Goal: Task Accomplishment & Management: Use online tool/utility

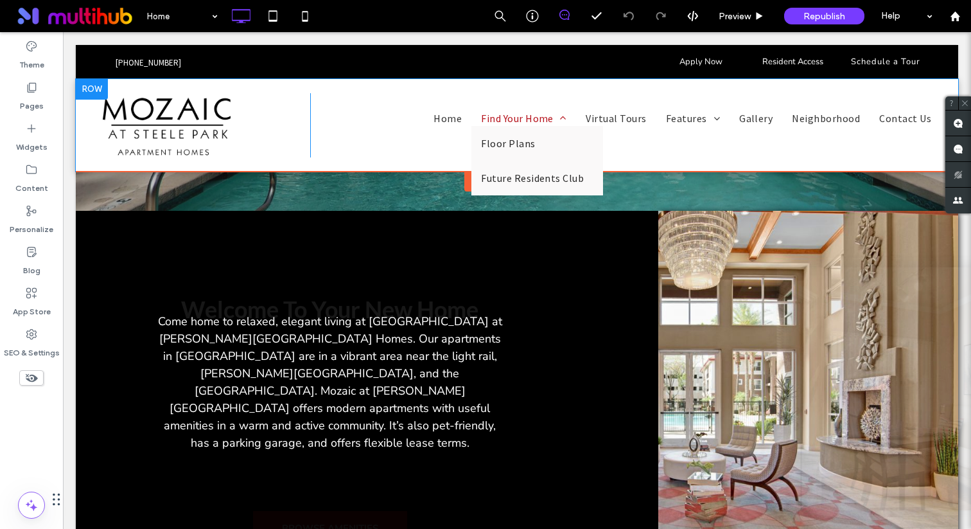
scroll to position [405, 0]
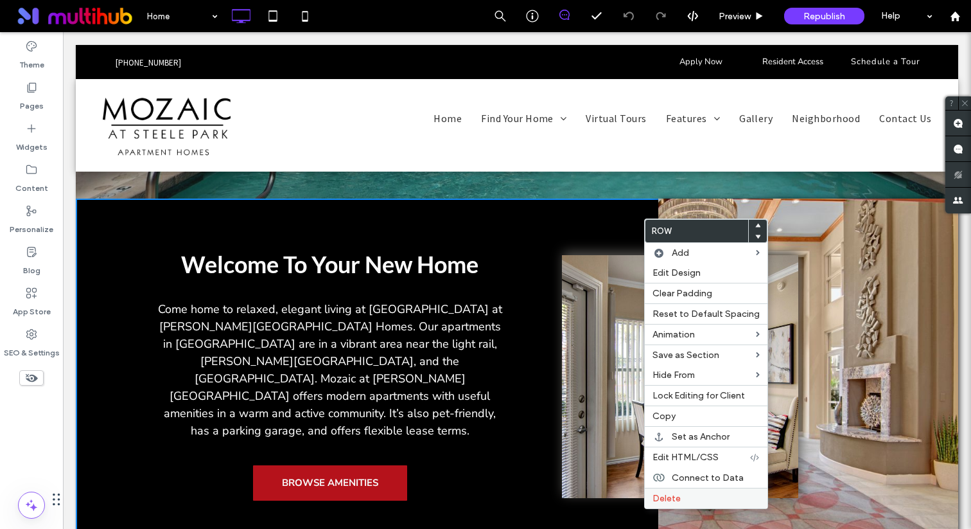
click at [686, 504] on div "Delete" at bounding box center [706, 497] width 123 height 21
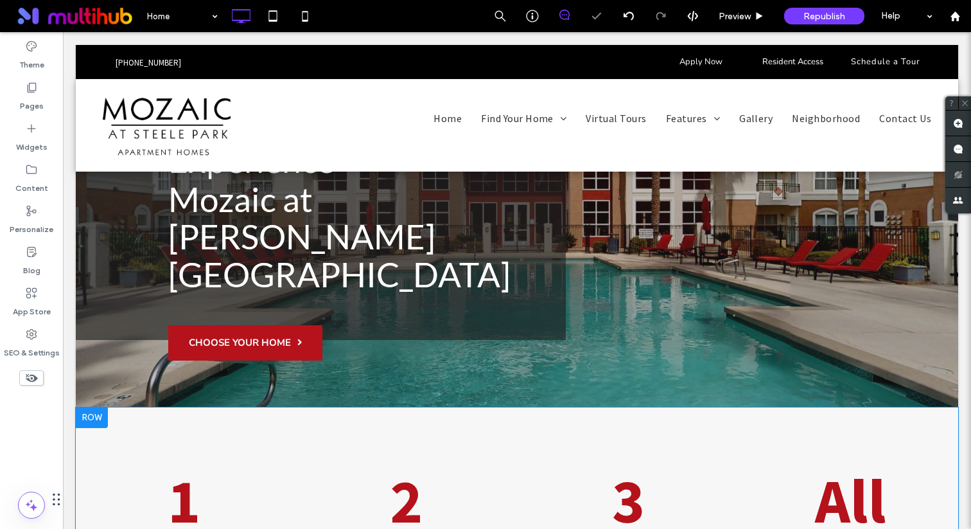
scroll to position [160, 0]
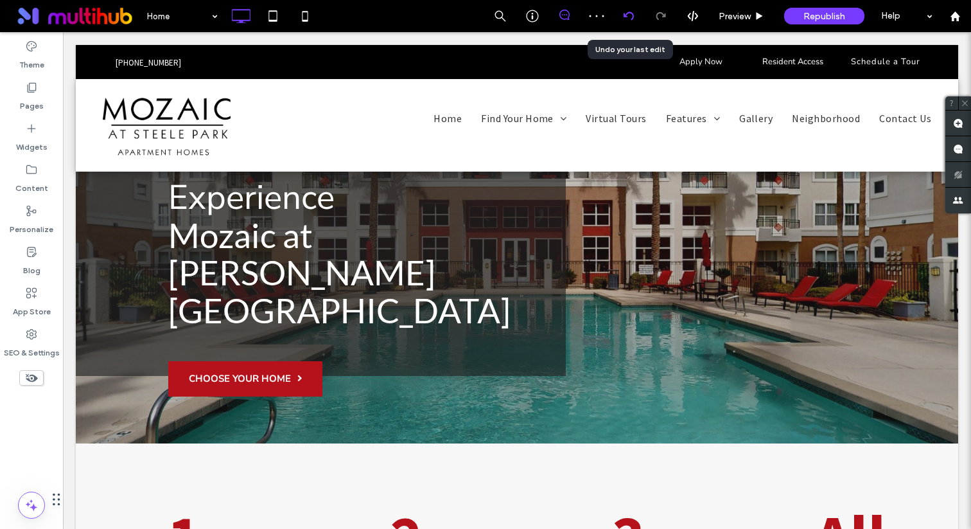
click at [626, 15] on use at bounding box center [628, 16] width 10 height 8
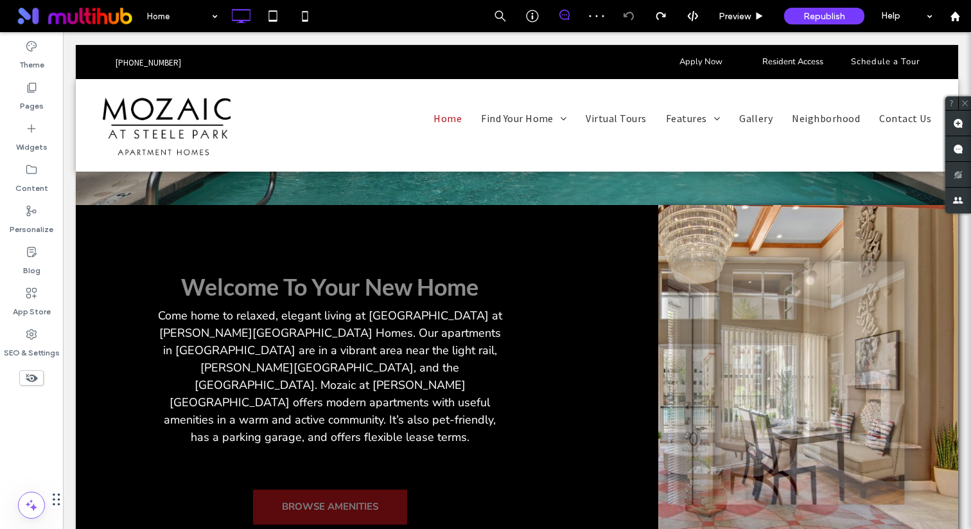
scroll to position [365, 0]
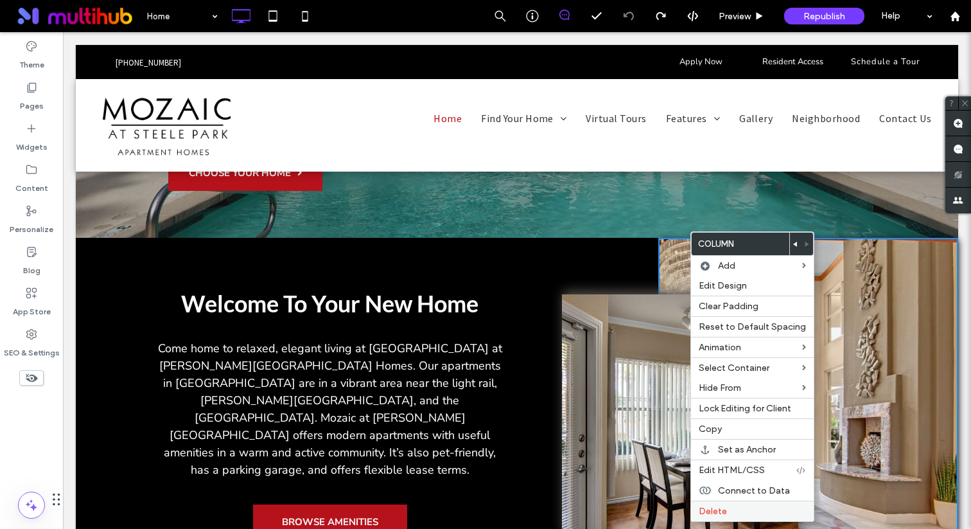
click at [710, 507] on span "Delete" at bounding box center [713, 510] width 28 height 11
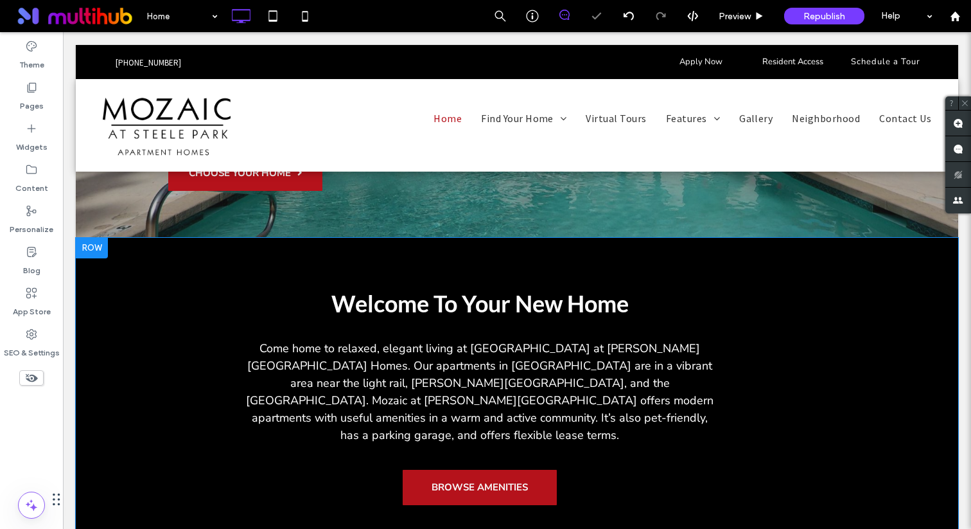
click at [688, 262] on div "Welcome To Your New Home Come home to relaxed, elegant living at [GEOGRAPHIC_DA…" at bounding box center [516, 399] width 733 height 322
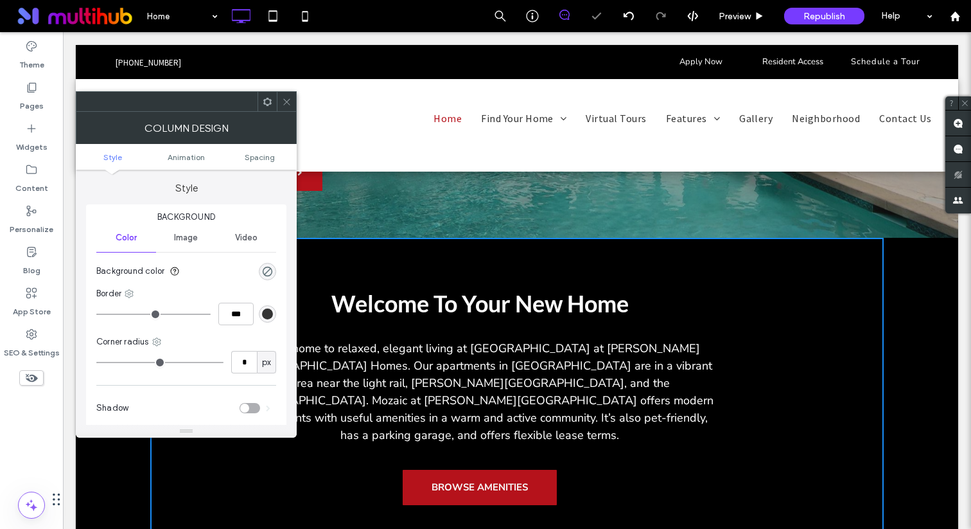
scroll to position [301, 0]
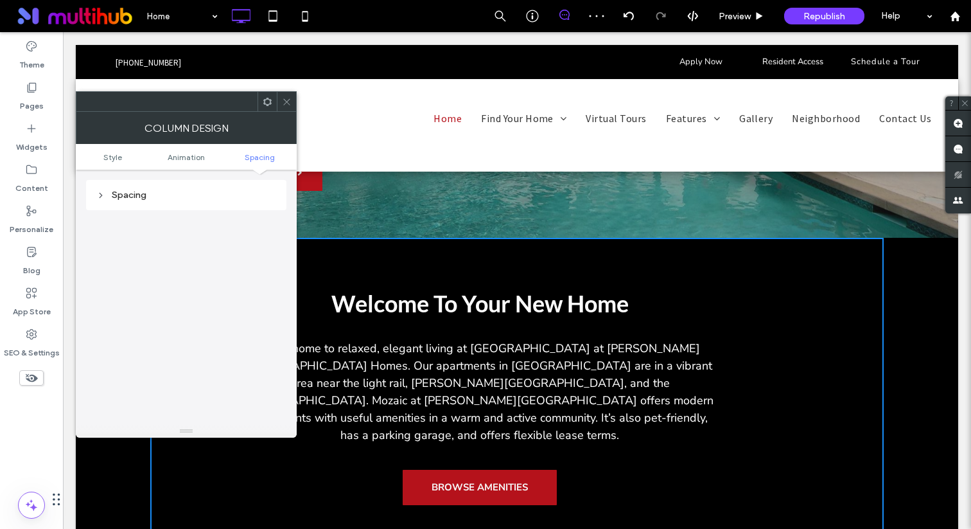
click at [207, 205] on div "Spacing" at bounding box center [186, 195] width 200 height 30
click at [206, 197] on div "Spacing" at bounding box center [186, 194] width 180 height 11
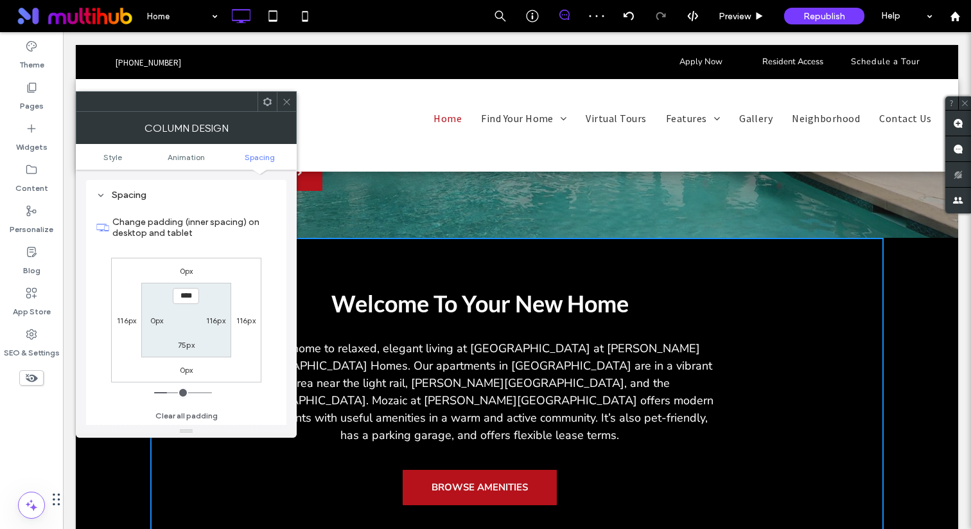
click at [220, 317] on label "116px" at bounding box center [215, 320] width 19 height 10
type input "***"
type input "**"
type input "****"
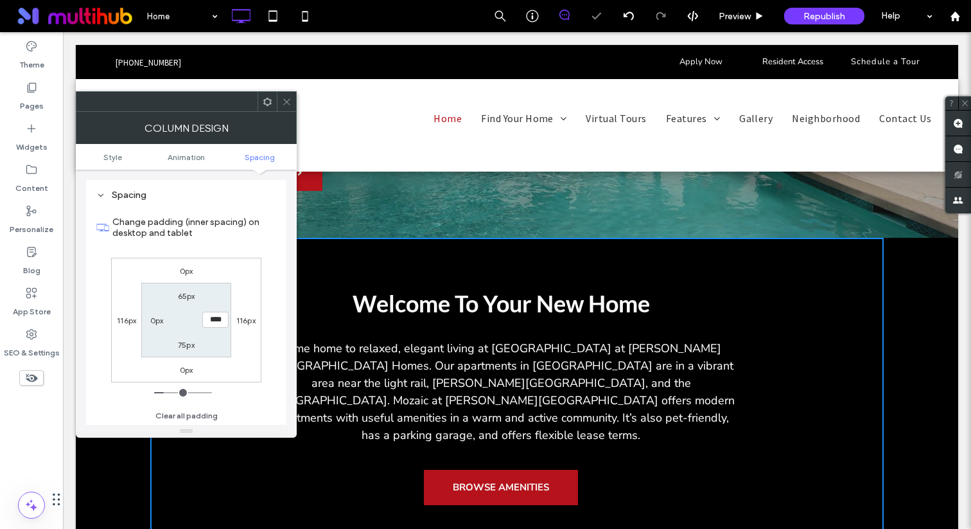
click at [162, 317] on label "0px" at bounding box center [156, 320] width 13 height 10
type input "*"
type input "**"
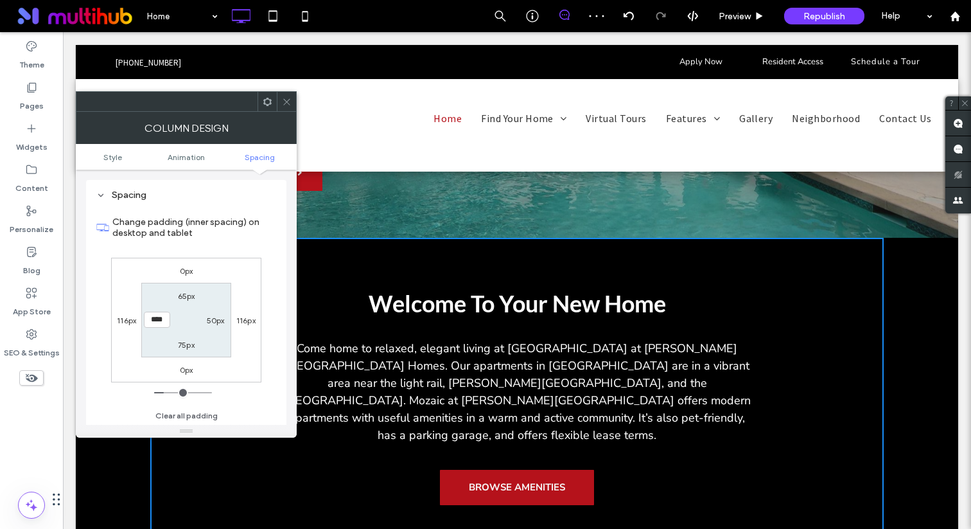
click at [164, 321] on input "****" at bounding box center [157, 319] width 26 height 16
click at [168, 323] on input "*" at bounding box center [157, 319] width 26 height 16
click at [148, 322] on input "*" at bounding box center [157, 319] width 26 height 16
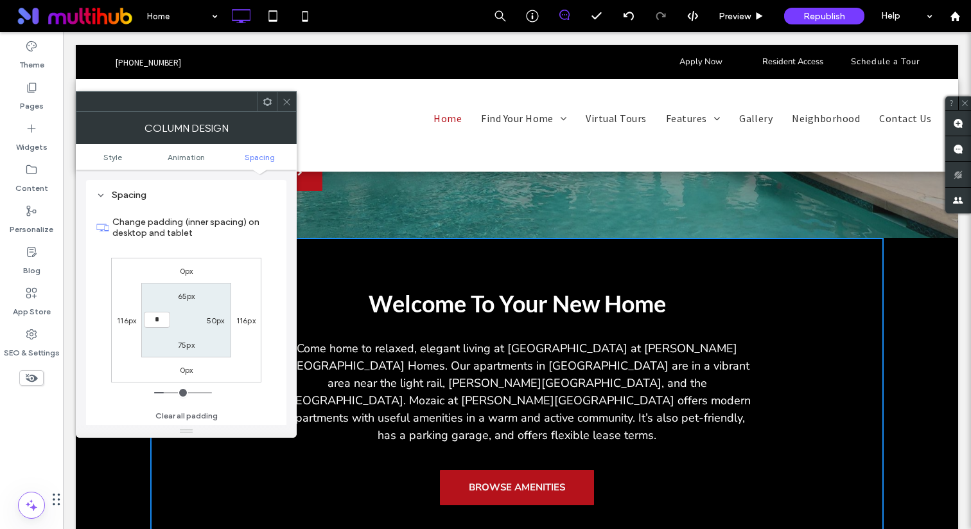
click at [148, 322] on input "*" at bounding box center [157, 319] width 26 height 16
type input "**"
click at [219, 313] on div "50px" at bounding box center [216, 319] width 18 height 13
click at [253, 315] on label "116px" at bounding box center [245, 320] width 19 height 10
type input "***"
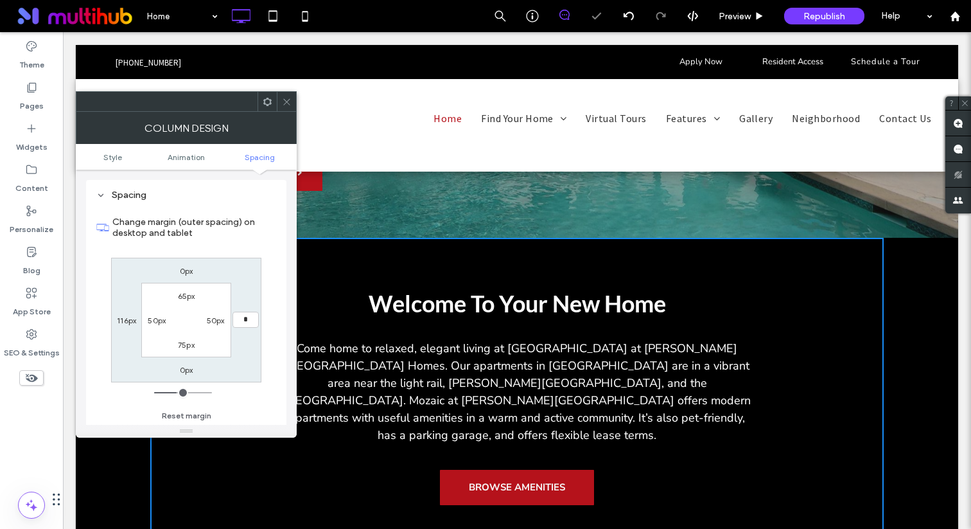
type input "*"
type input "***"
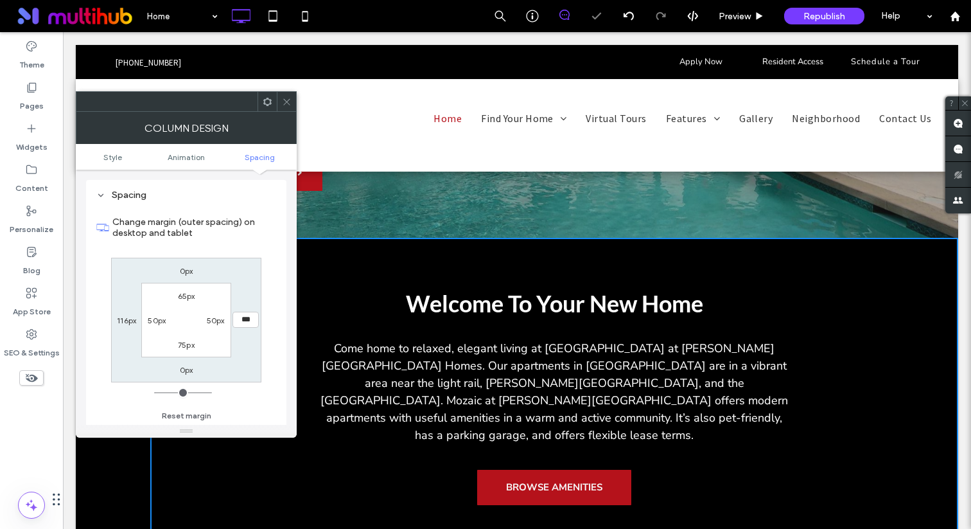
click at [125, 322] on label "116px" at bounding box center [126, 320] width 19 height 10
type input "***"
type input "*"
type input "***"
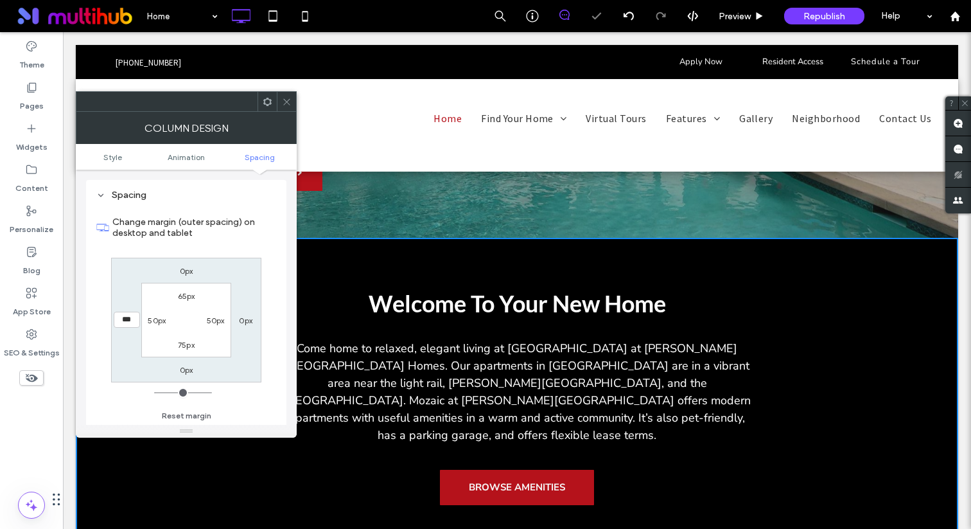
click at [176, 299] on div "65px" at bounding box center [186, 295] width 30 height 13
click at [191, 349] on label "75px" at bounding box center [186, 345] width 17 height 10
type input "**"
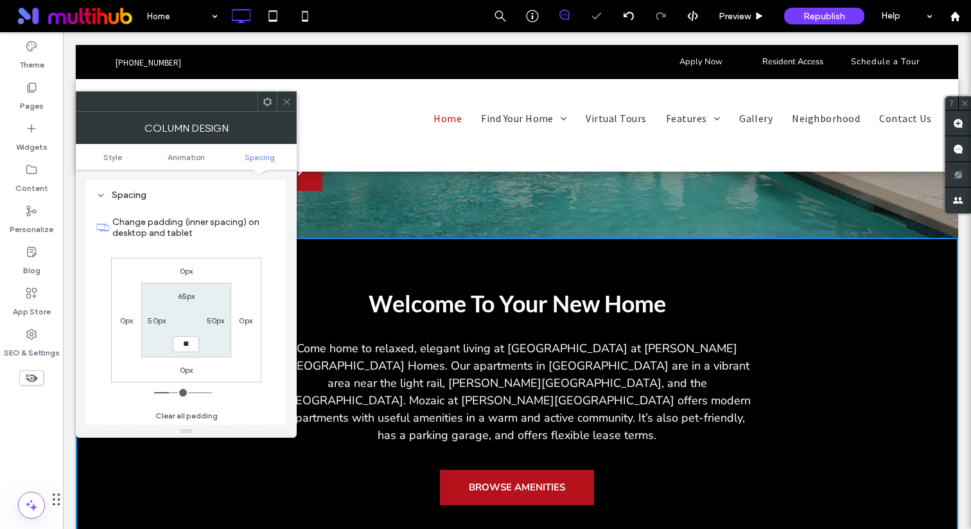
type input "**"
type input "****"
click at [239, 204] on section "Change padding (inner spacing) on desktop and tablet" at bounding box center [186, 228] width 180 height 48
click at [266, 17] on icon at bounding box center [273, 16] width 26 height 26
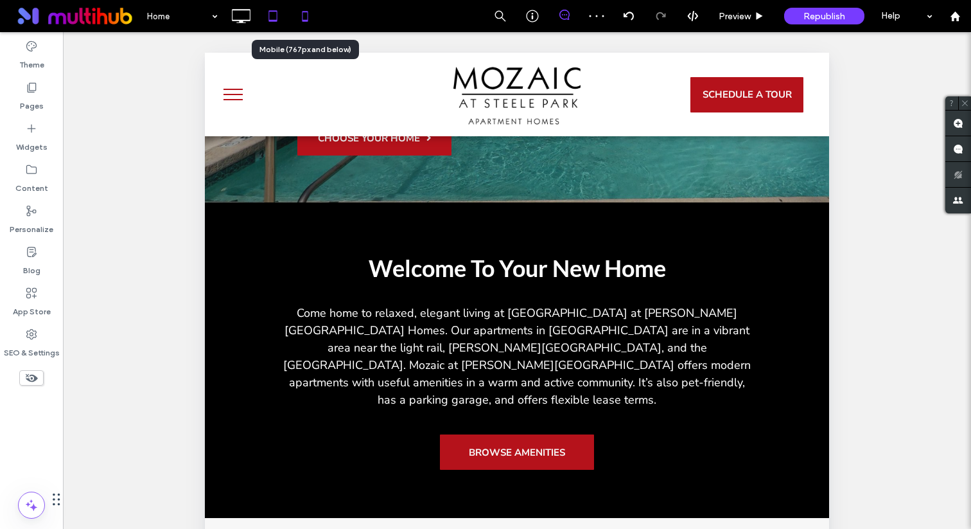
click at [314, 22] on icon at bounding box center [305, 16] width 26 height 26
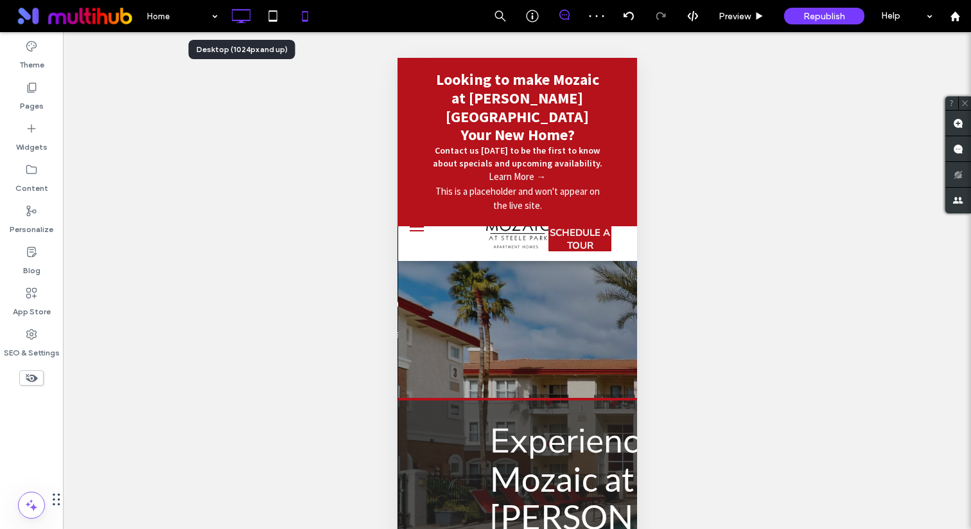
click at [243, 19] on icon at bounding box center [241, 16] width 26 height 26
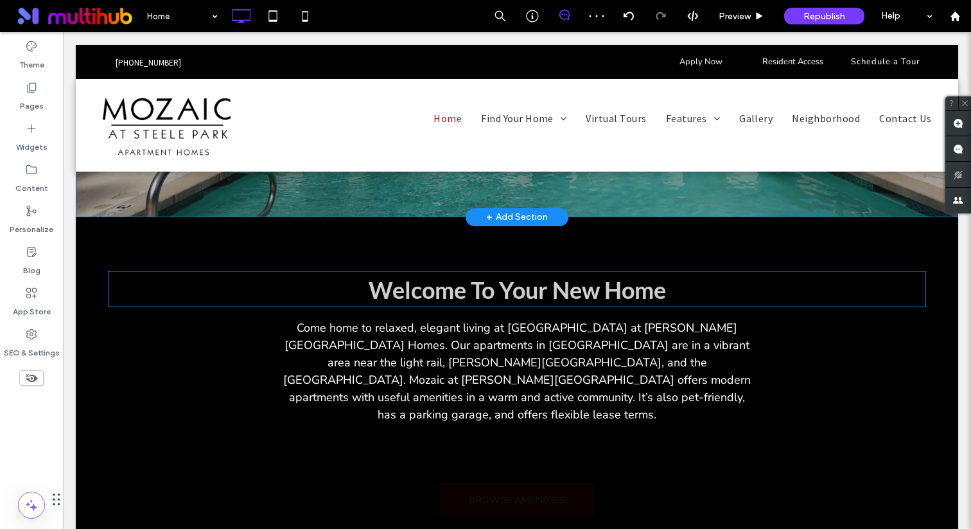
scroll to position [407, 0]
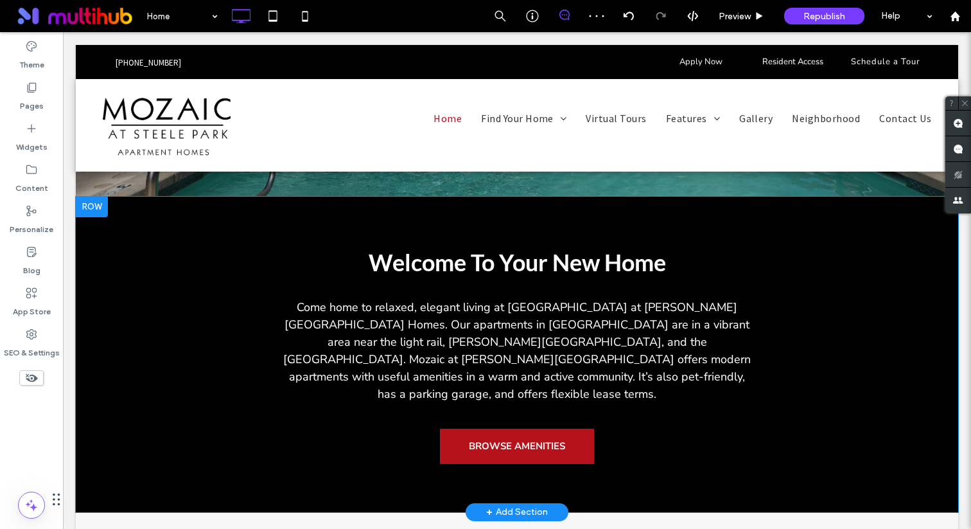
click at [92, 214] on div at bounding box center [92, 207] width 32 height 21
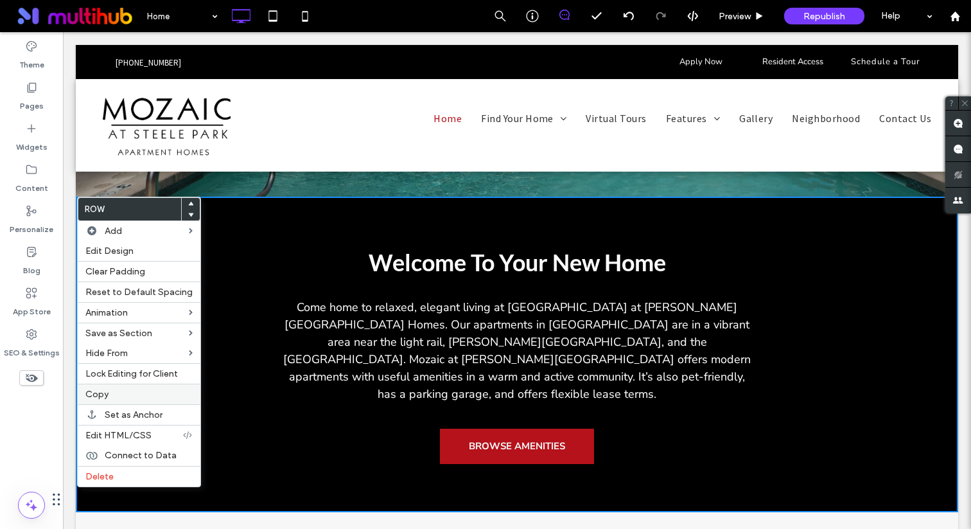
click at [118, 392] on label "Copy" at bounding box center [138, 394] width 107 height 11
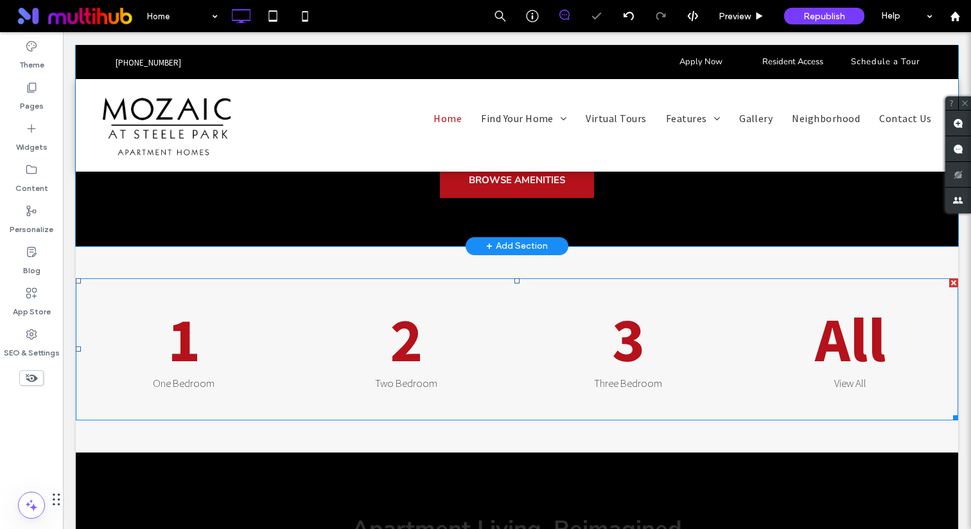
scroll to position [674, 0]
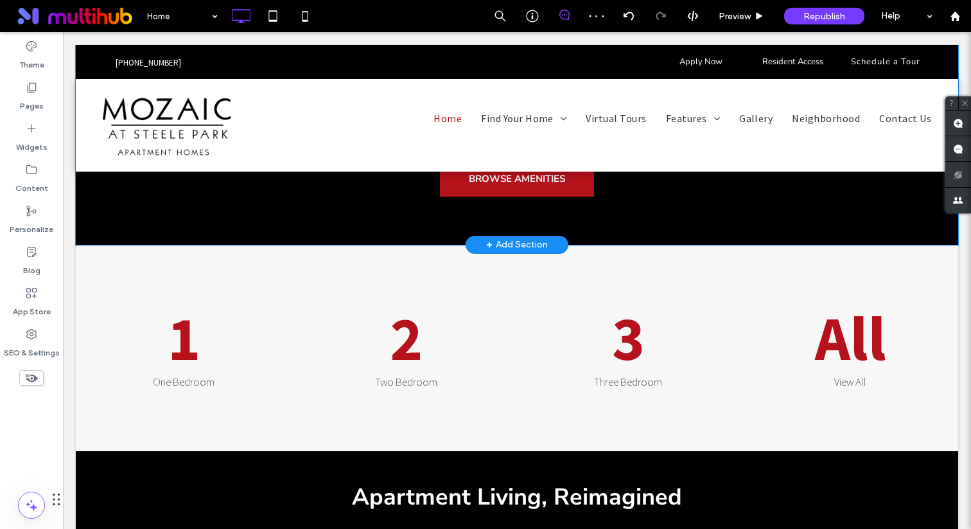
click at [509, 238] on div "+ Add Section" at bounding box center [517, 245] width 62 height 14
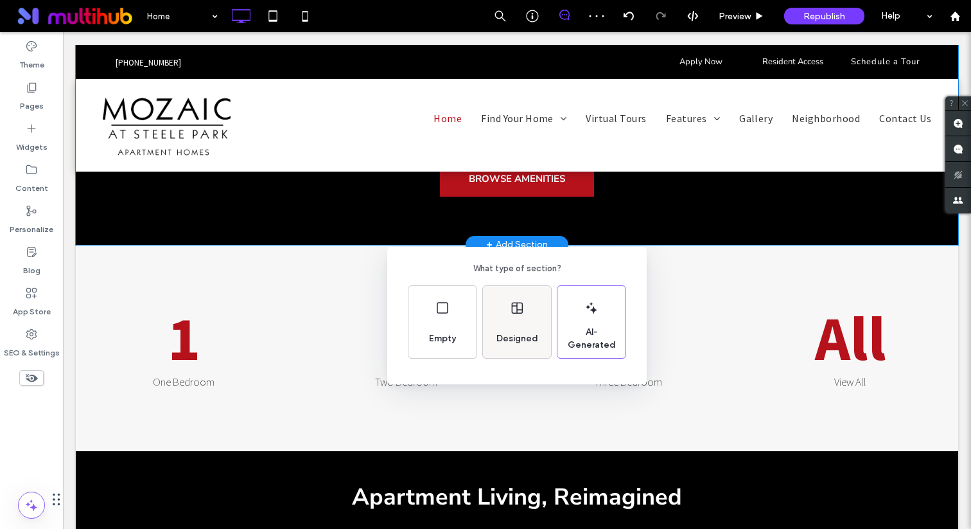
click at [505, 312] on div "Designed" at bounding box center [517, 322] width 68 height 72
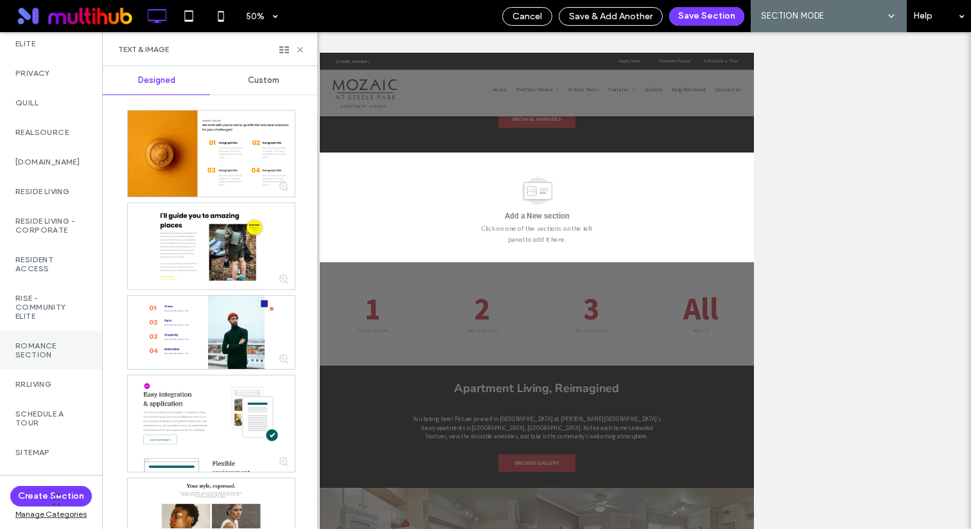
scroll to position [3432, 0]
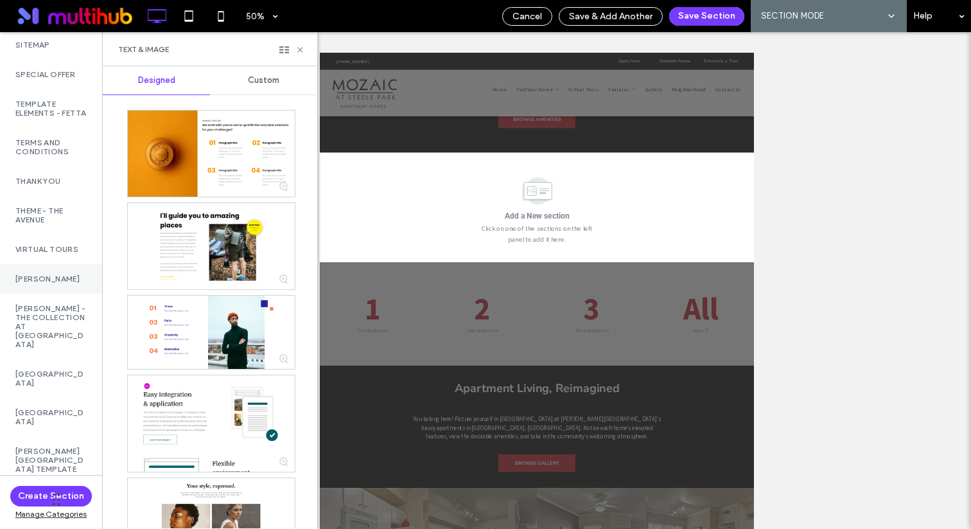
click at [51, 283] on label "[PERSON_NAME]" at bounding box center [50, 278] width 71 height 9
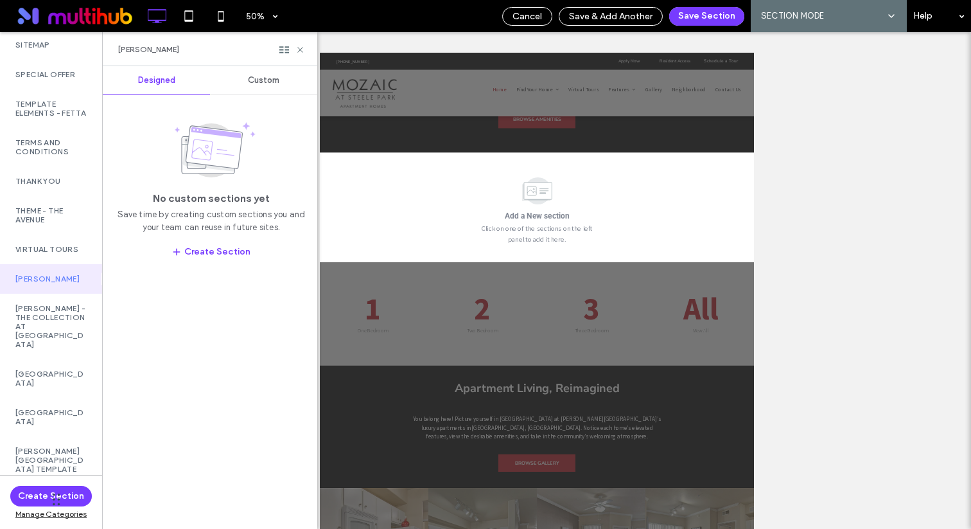
click at [265, 66] on div "Custom" at bounding box center [263, 80] width 107 height 28
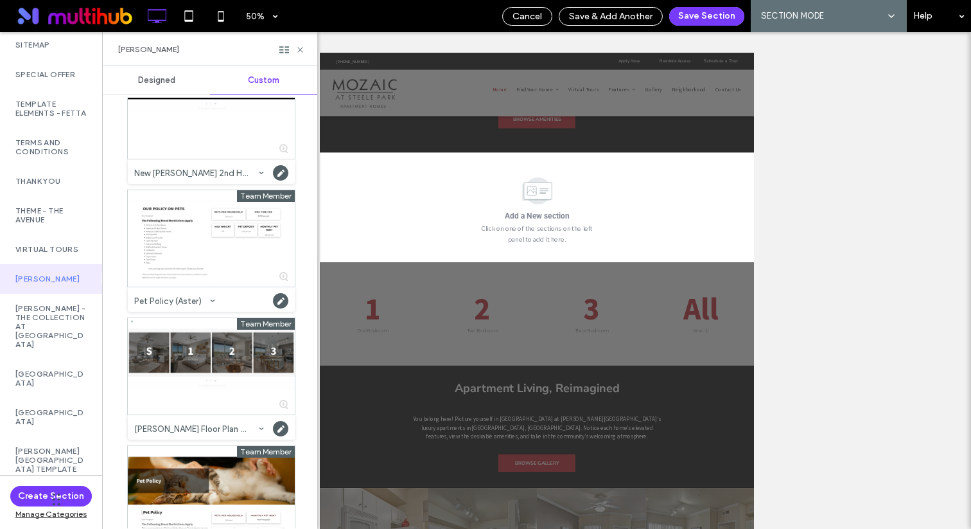
scroll to position [565, 0]
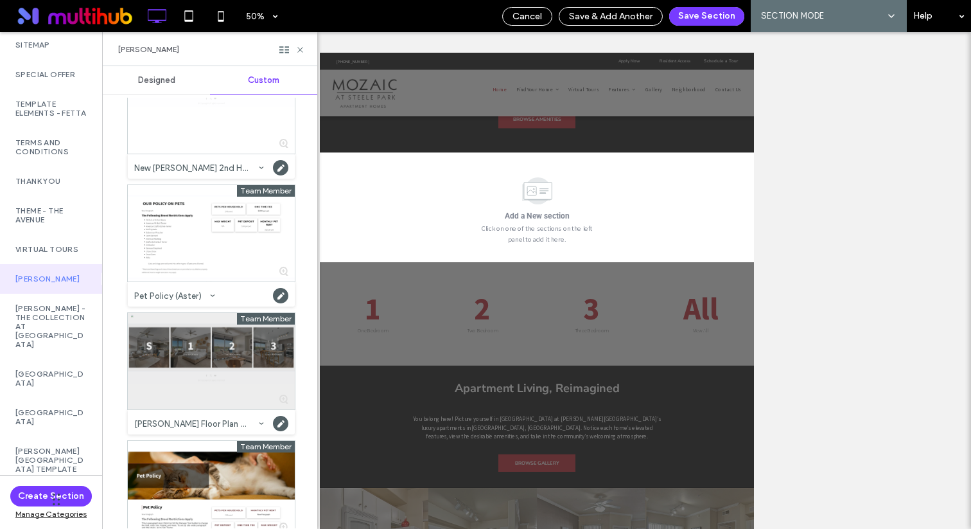
click at [229, 337] on div at bounding box center [211, 361] width 167 height 96
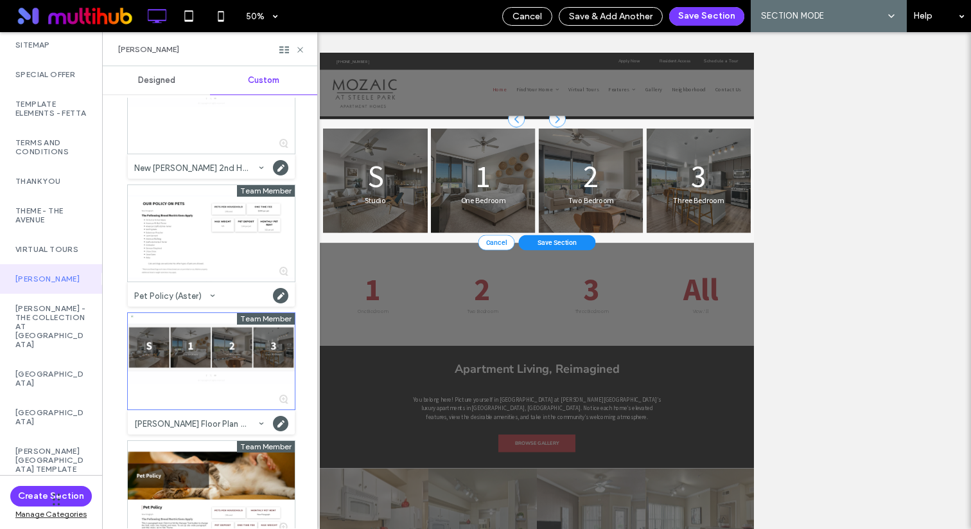
scroll to position [753, 0]
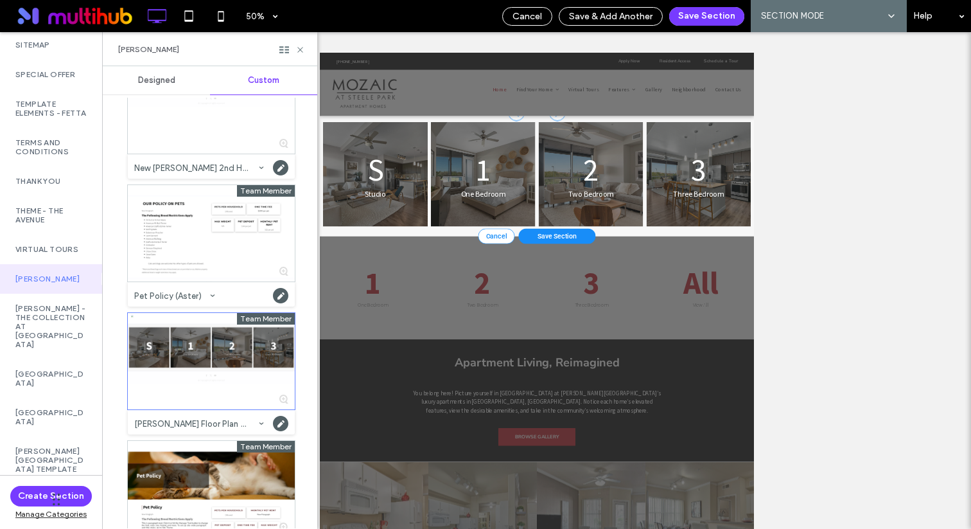
click at [705, 26] on div "Cancel Save & Add Another Save Section AI SECTION MODE SECTION MODE Help" at bounding box center [733, 16] width 475 height 32
click at [708, 10] on button "Save Section" at bounding box center [706, 16] width 75 height 19
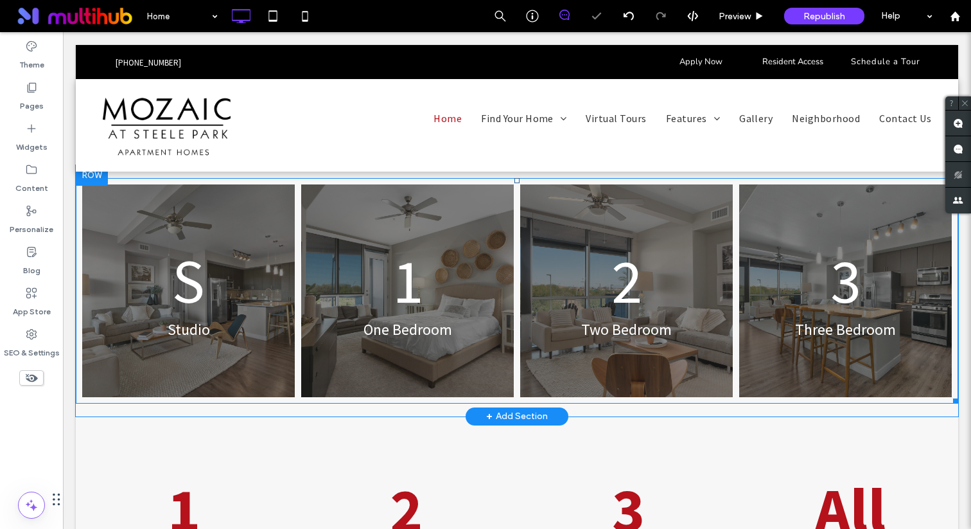
click at [383, 301] on link at bounding box center [407, 290] width 225 height 225
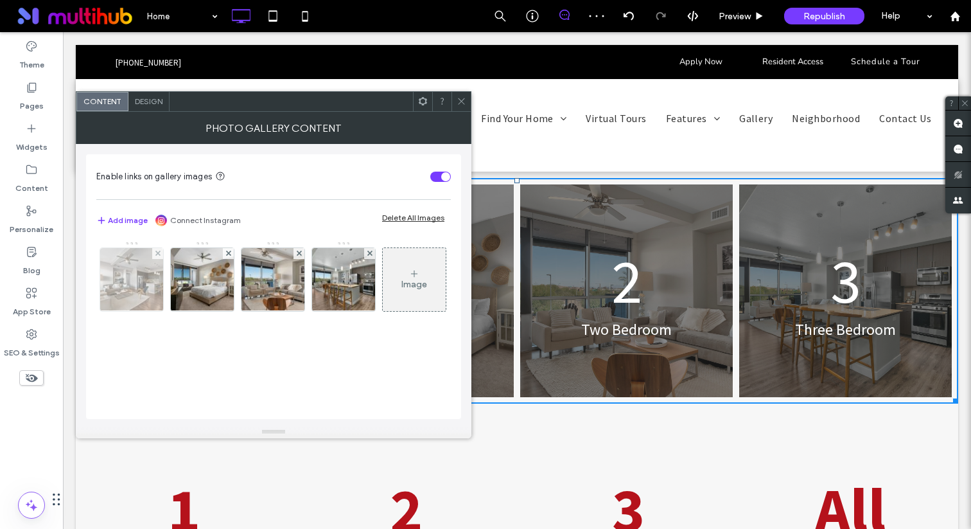
click at [160, 252] on div at bounding box center [157, 253] width 11 height 11
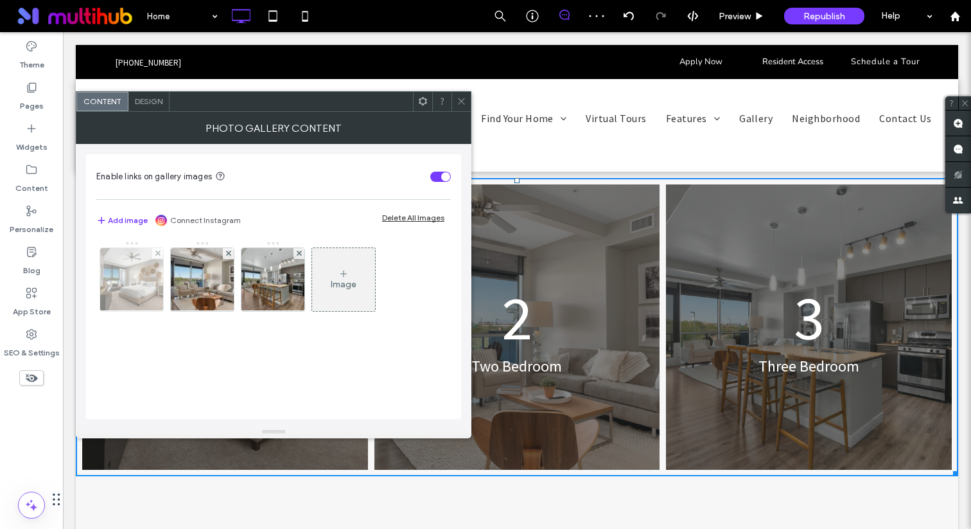
click at [143, 289] on img at bounding box center [132, 279] width 94 height 63
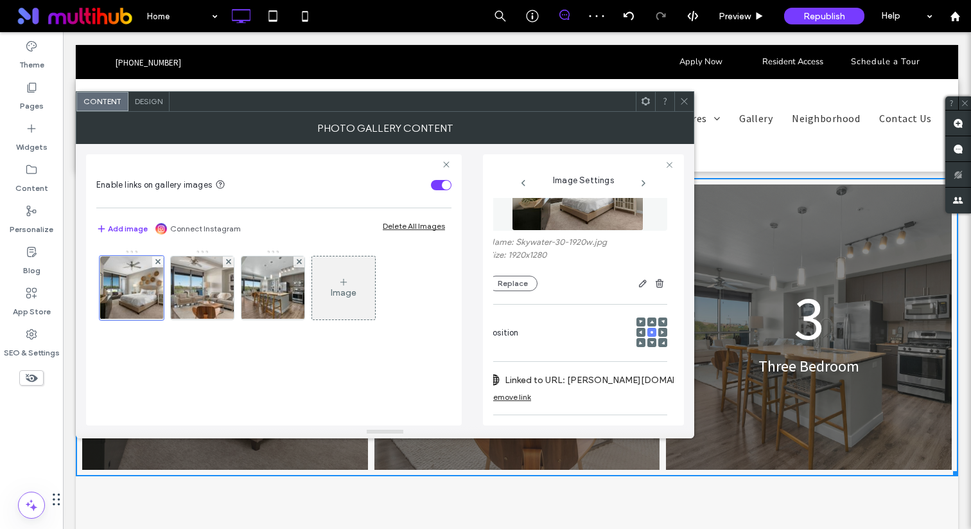
scroll to position [0, 5]
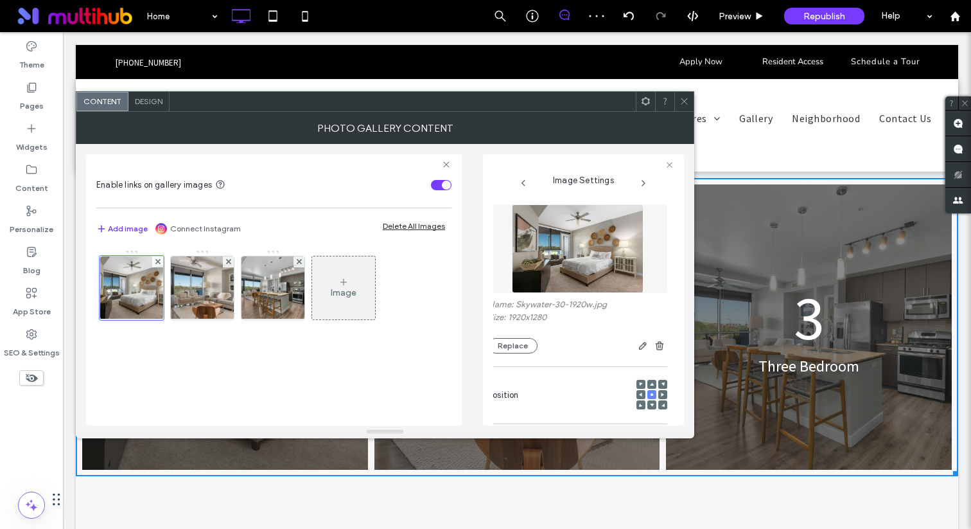
click at [577, 254] on img at bounding box center [578, 248] width 132 height 89
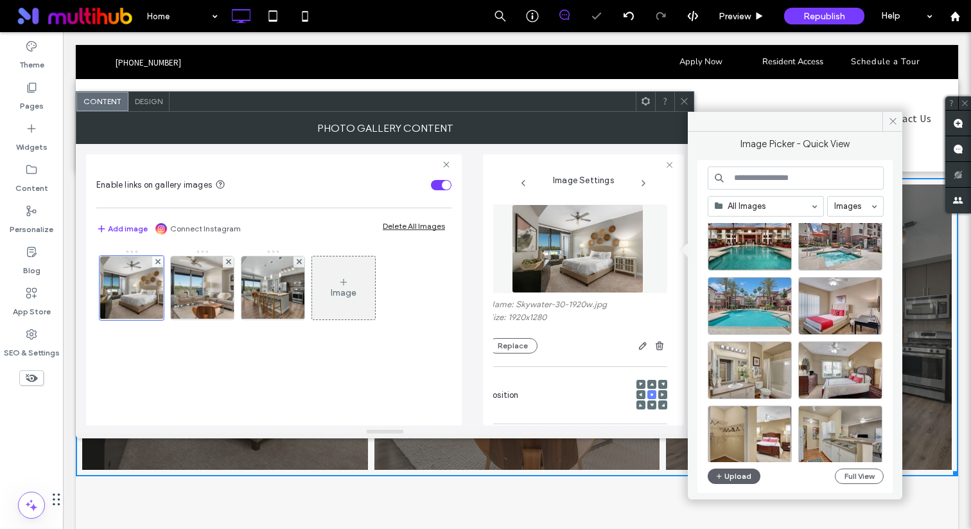
scroll to position [96, 0]
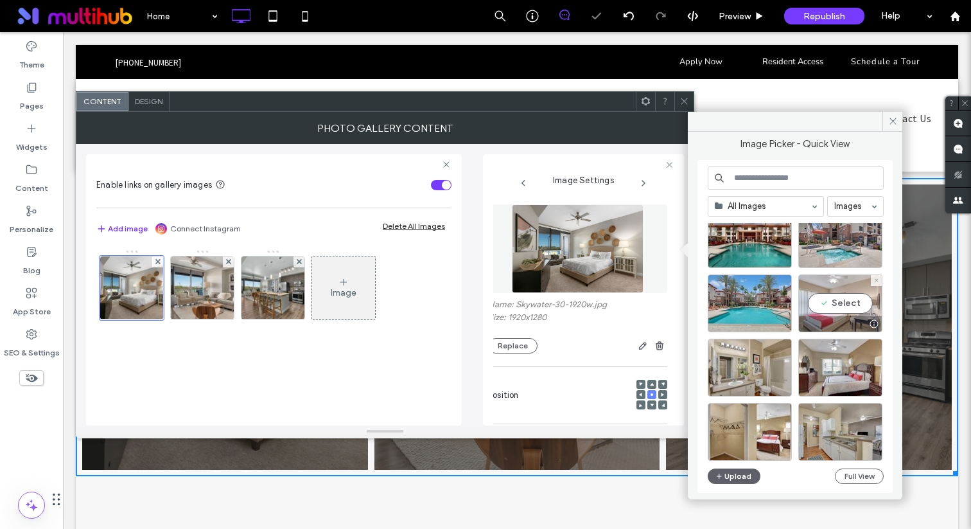
click at [830, 290] on div "Select" at bounding box center [840, 303] width 84 height 58
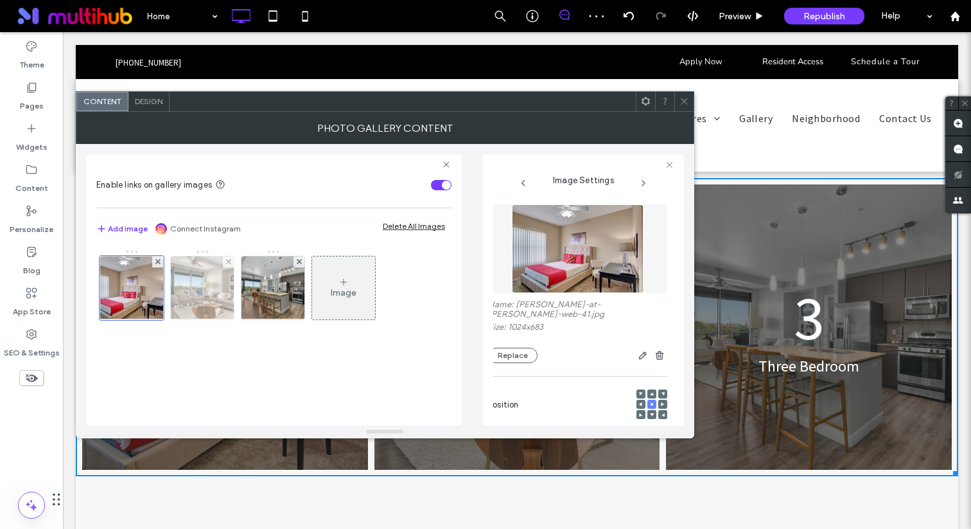
click at [210, 296] on img at bounding box center [202, 287] width 94 height 63
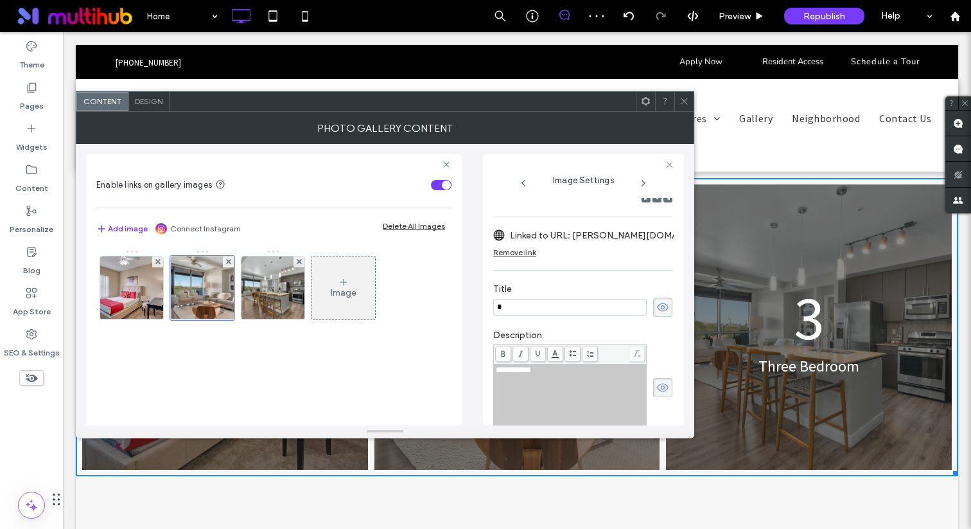
scroll to position [0, 0]
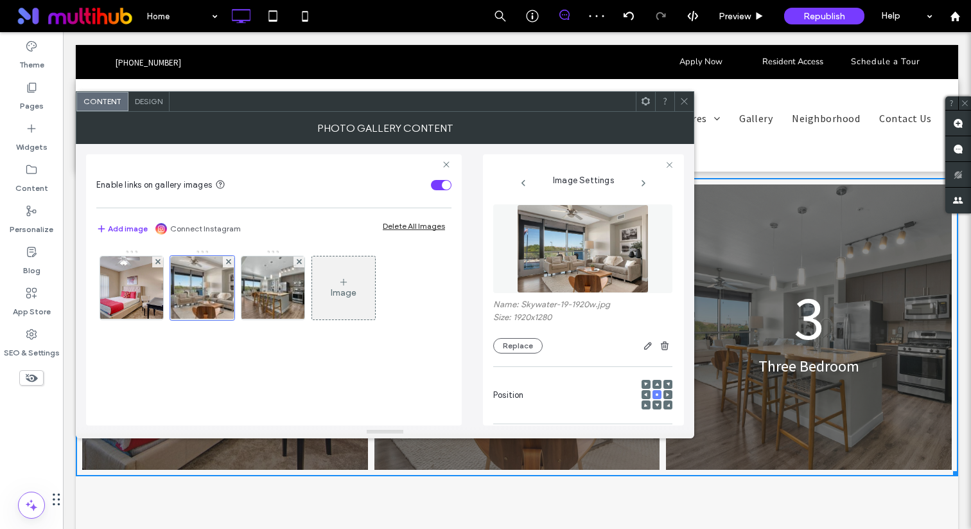
click at [593, 256] on img at bounding box center [583, 248] width 132 height 89
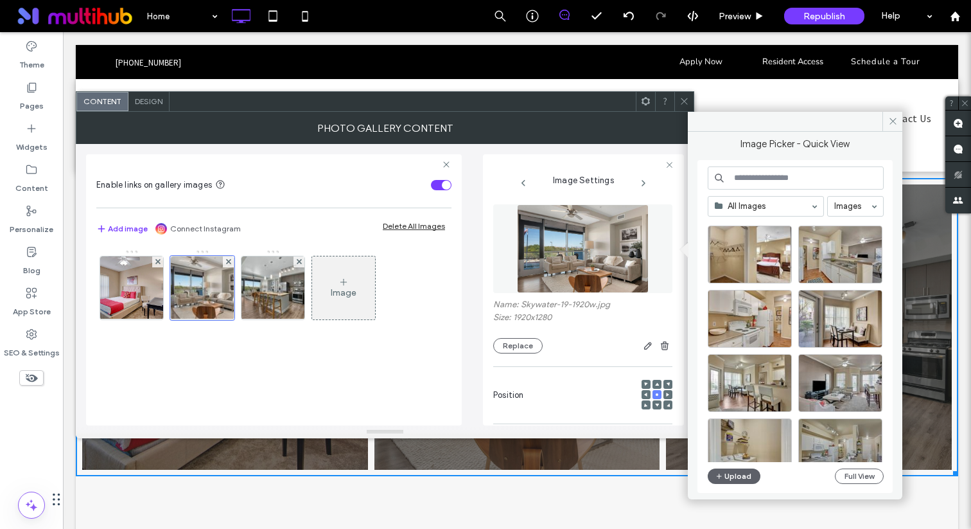
scroll to position [283, 0]
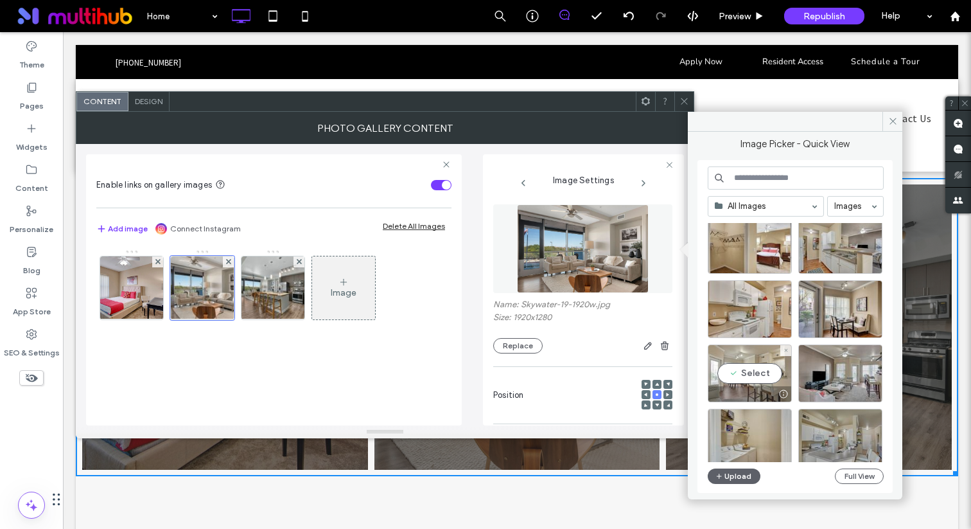
click at [756, 360] on div "Select" at bounding box center [750, 373] width 84 height 58
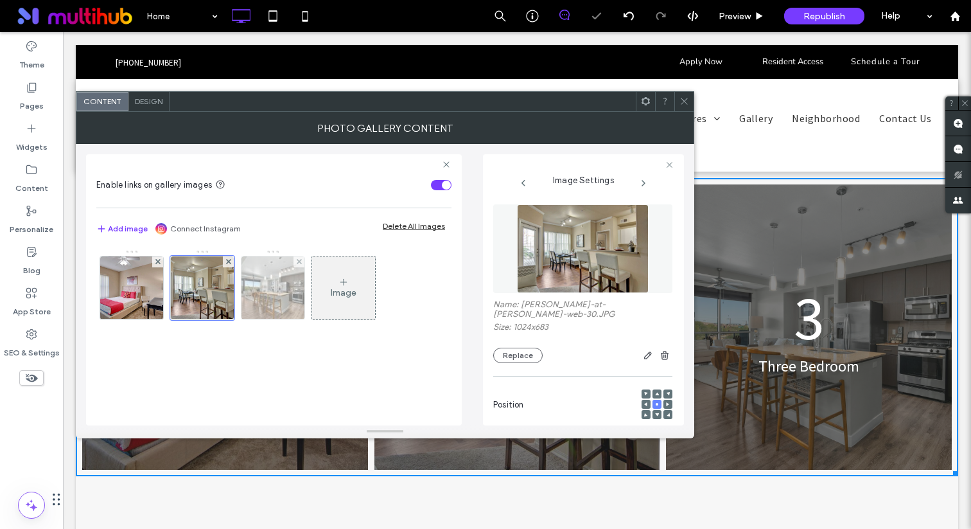
click at [287, 299] on img at bounding box center [273, 287] width 94 height 63
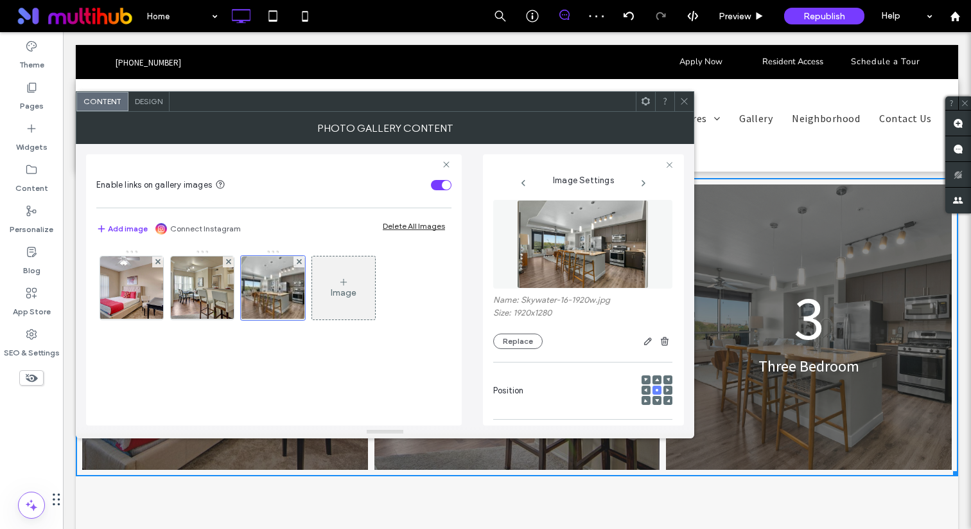
scroll to position [0, 0]
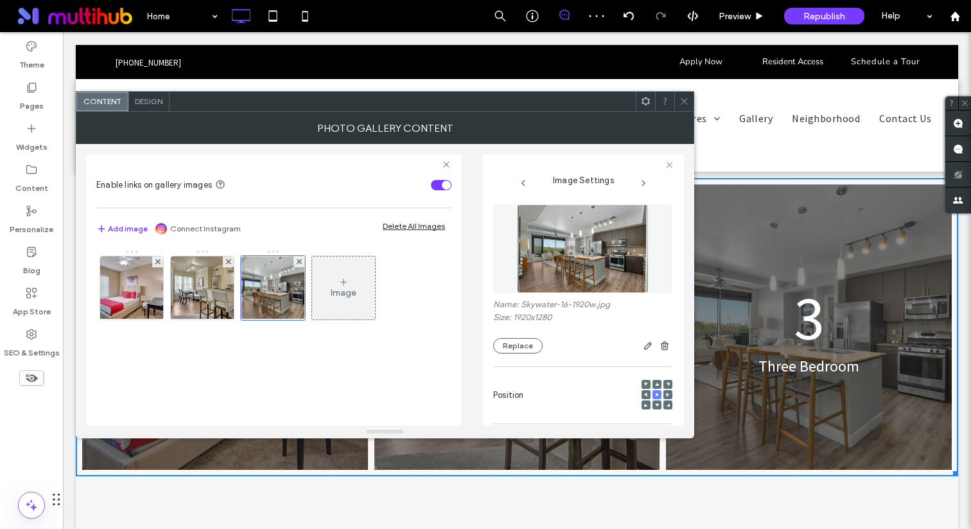
click at [617, 243] on img at bounding box center [583, 248] width 132 height 89
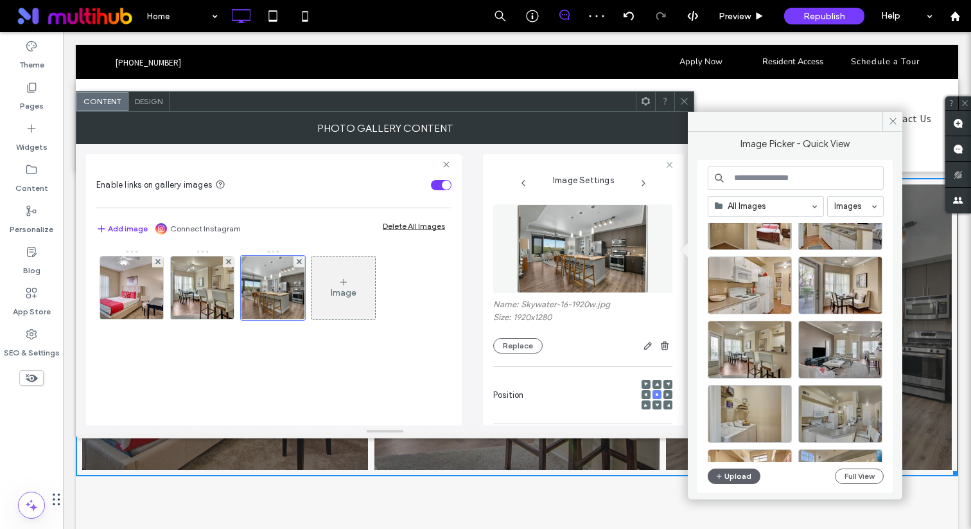
scroll to position [310, 0]
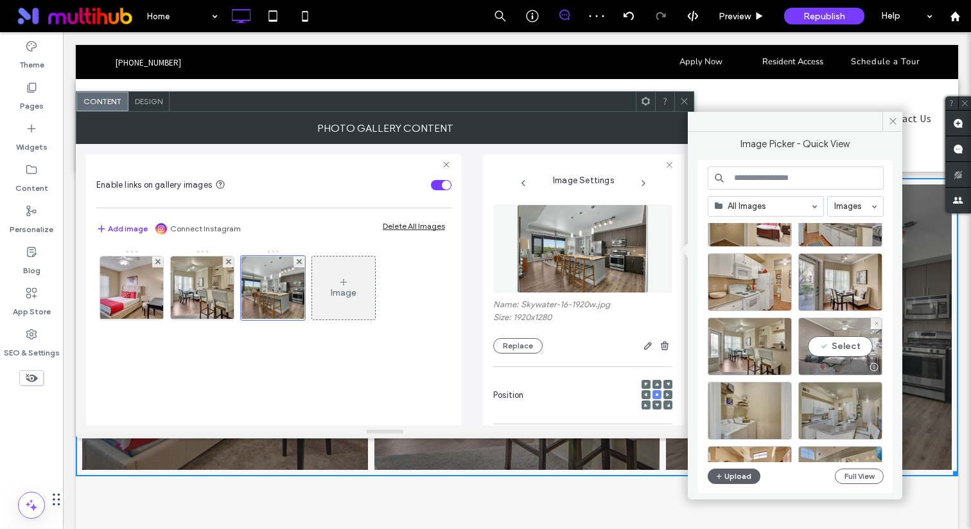
click at [841, 347] on div "Select" at bounding box center [840, 346] width 84 height 58
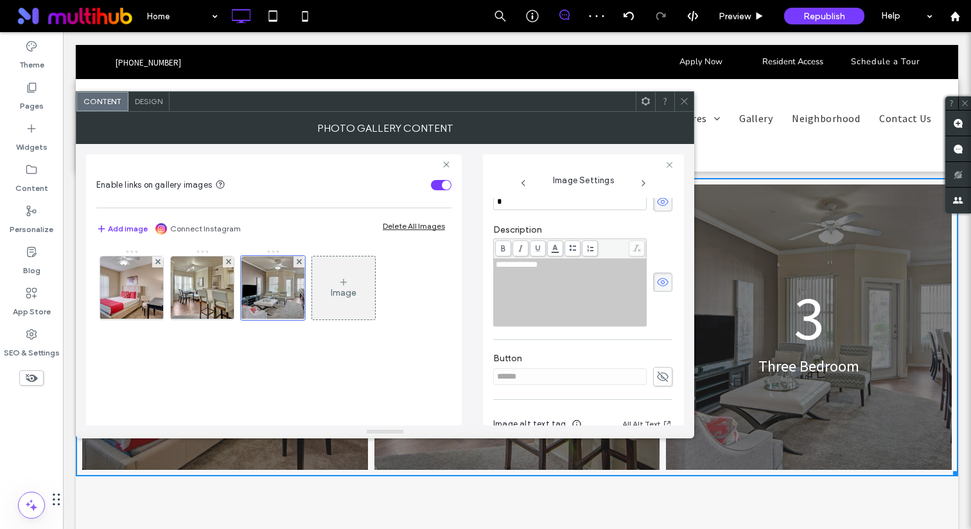
scroll to position [331, 0]
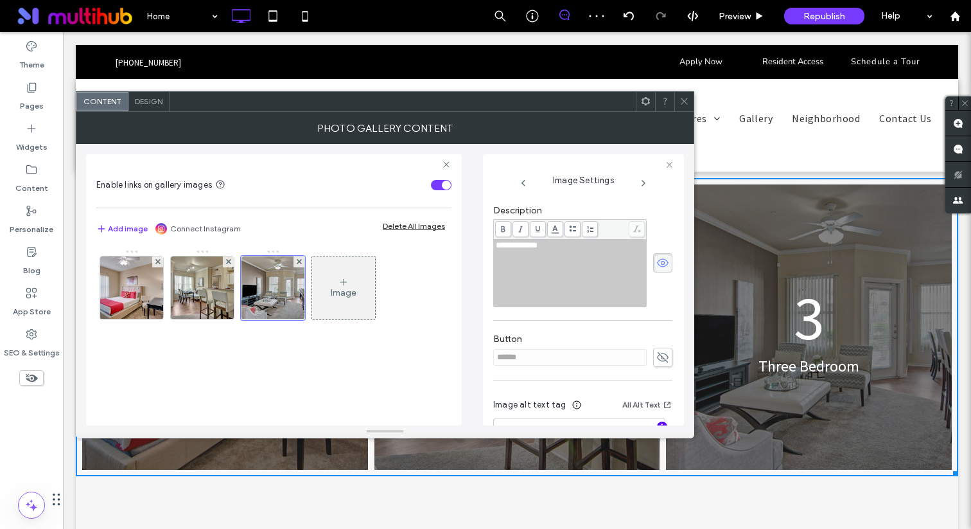
click at [658, 422] on icon "button" at bounding box center [662, 426] width 9 height 9
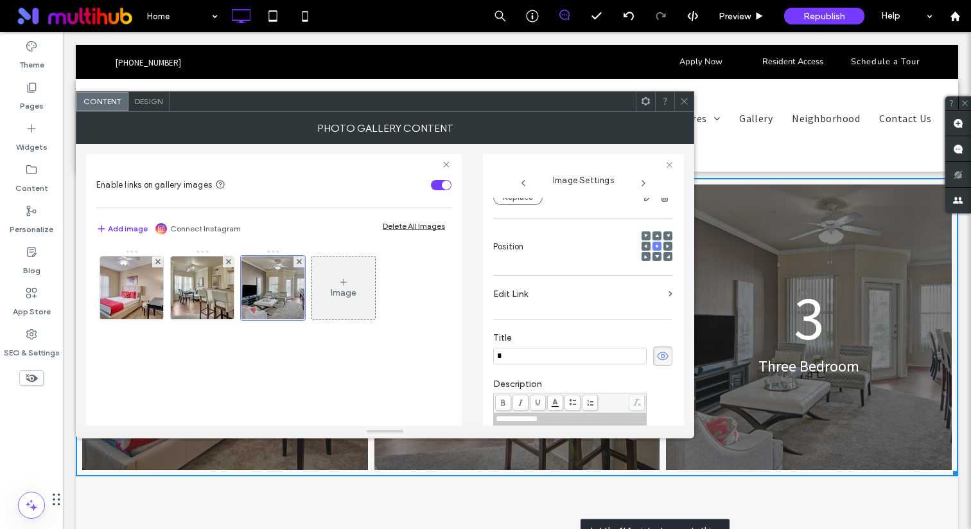
type textarea "**********"
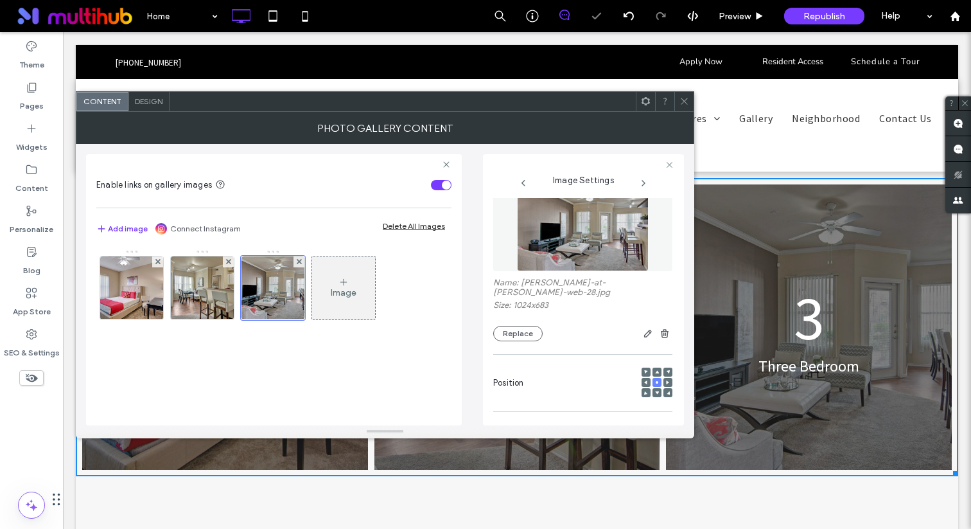
scroll to position [0, 0]
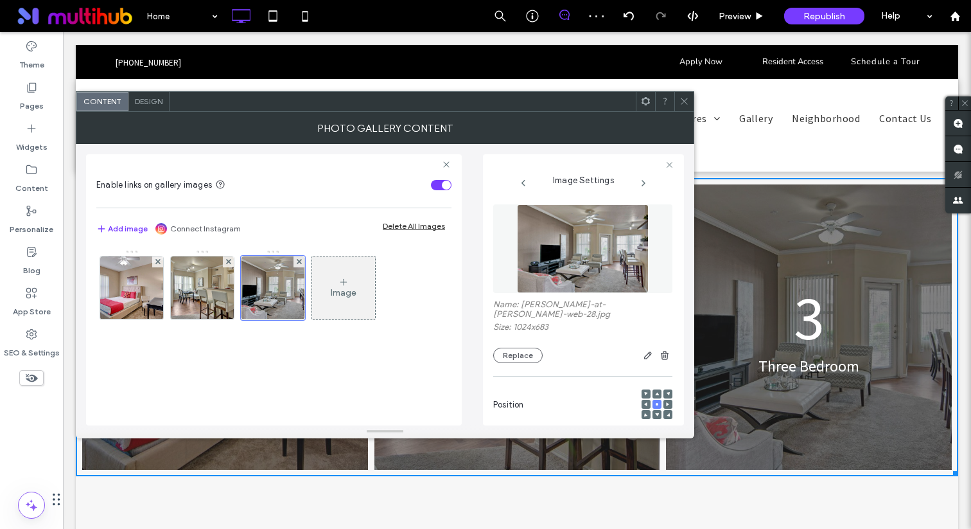
click at [652, 103] on div at bounding box center [645, 101] width 19 height 19
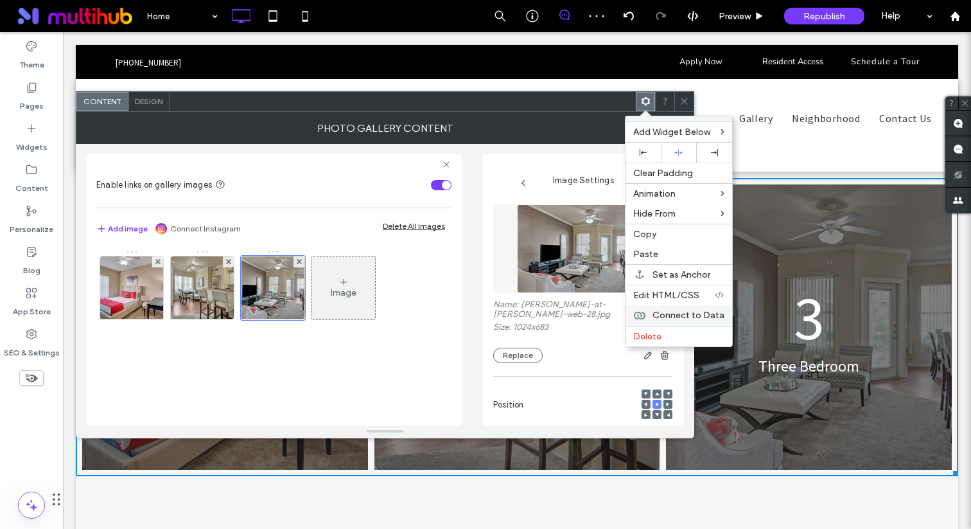
click at [699, 313] on span "Connect to Data" at bounding box center [688, 315] width 72 height 11
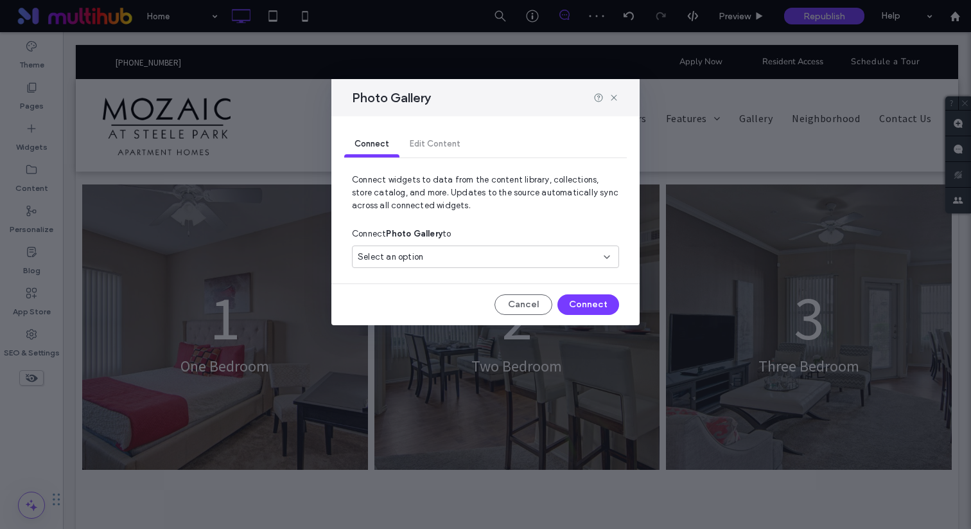
click at [485, 242] on div "Connect Photo Gallery to" at bounding box center [485, 233] width 267 height 23
click at [477, 259] on div "Select an option" at bounding box center [478, 256] width 240 height 13
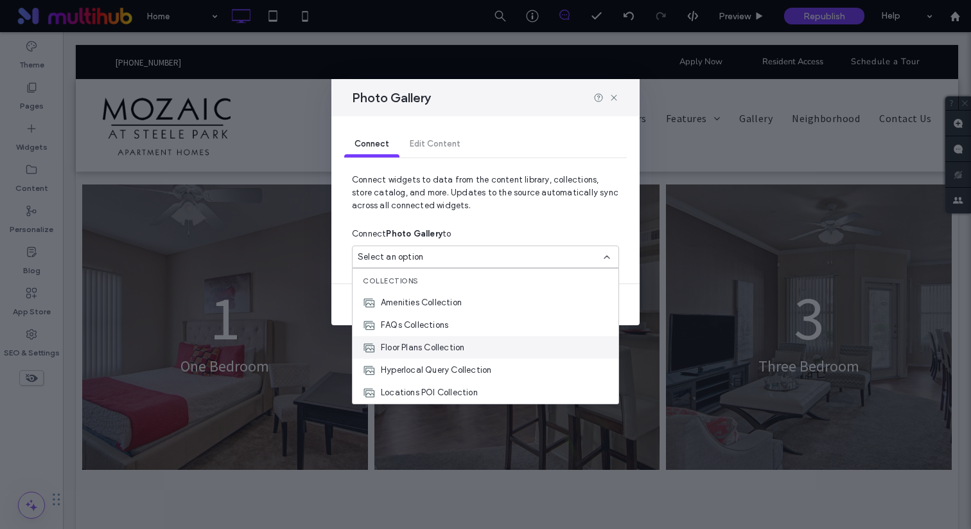
click at [449, 345] on span "Floor Plans Collection" at bounding box center [422, 347] width 83 height 13
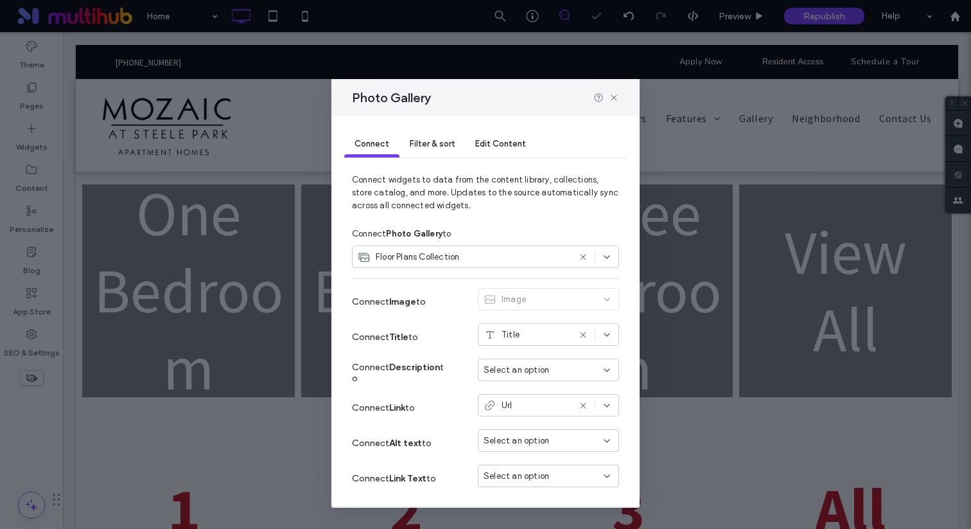
scroll to position [41, 0]
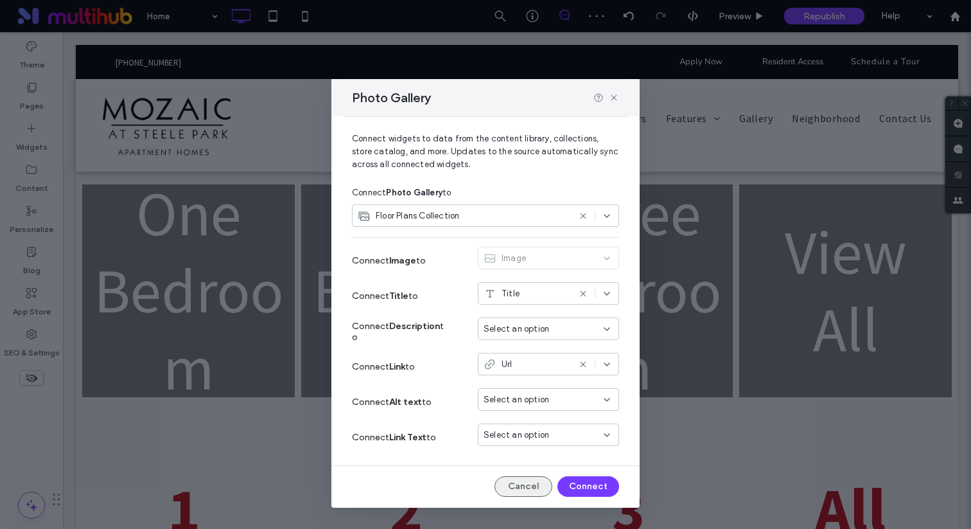
drag, startPoint x: 507, startPoint y: 483, endPoint x: 444, endPoint y: 450, distance: 70.9
click at [507, 483] on button "Cancel" at bounding box center [524, 486] width 58 height 21
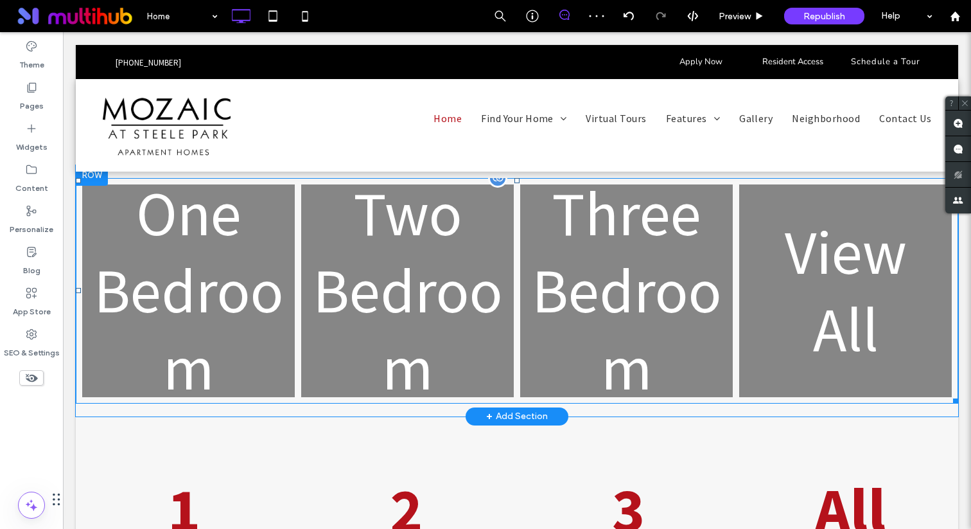
click at [505, 250] on link at bounding box center [407, 290] width 225 height 225
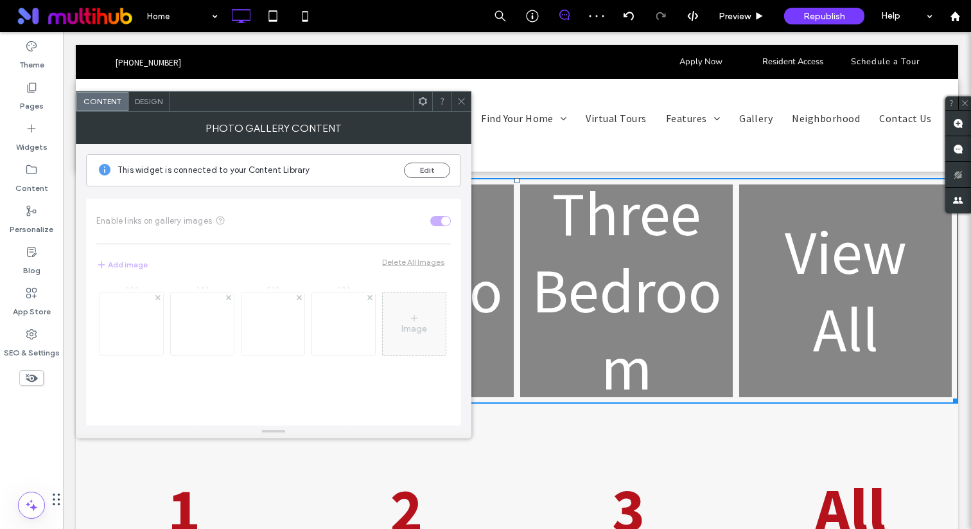
click at [425, 102] on use at bounding box center [423, 101] width 8 height 8
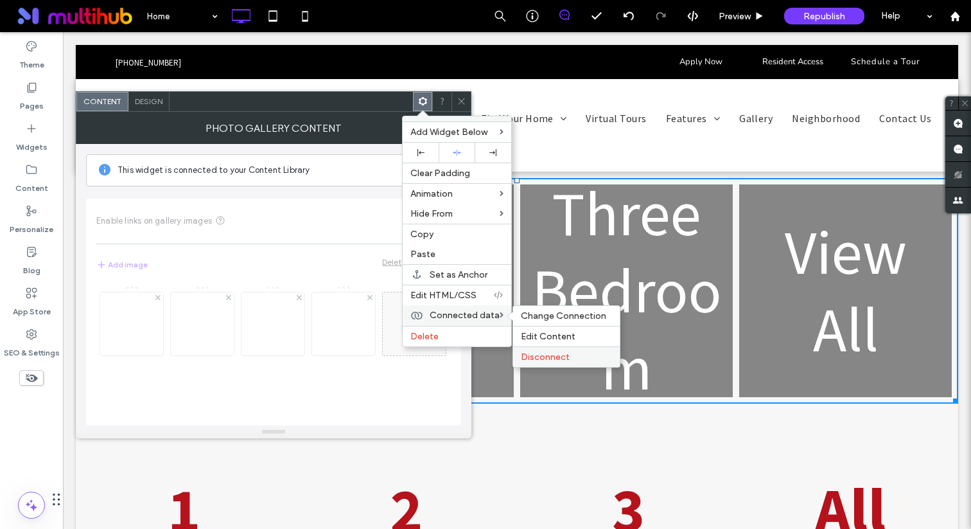
click at [561, 361] on span "Disconnect" at bounding box center [545, 356] width 49 height 11
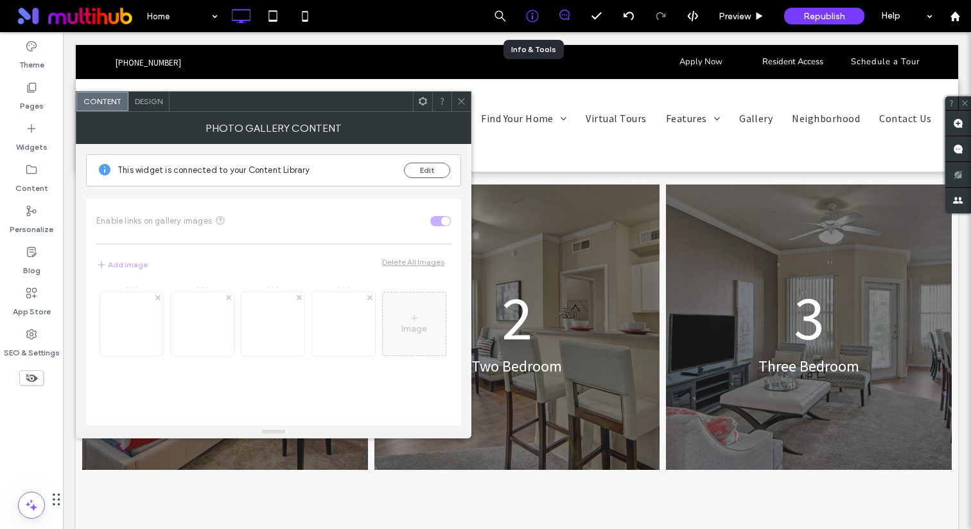
click at [540, 17] on div at bounding box center [531, 16] width 31 height 13
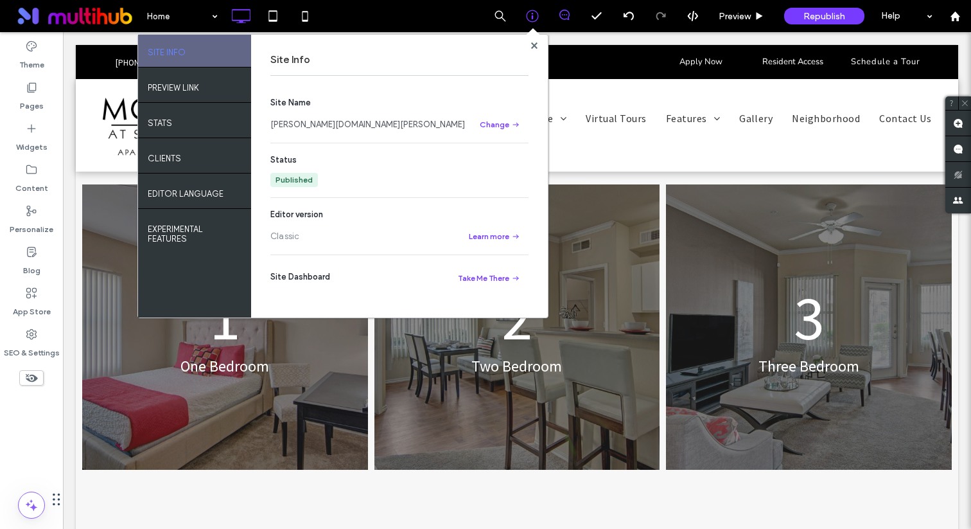
click at [416, 128] on link "[PERSON_NAME][DOMAIN_NAME][PERSON_NAME]" at bounding box center [367, 124] width 195 height 13
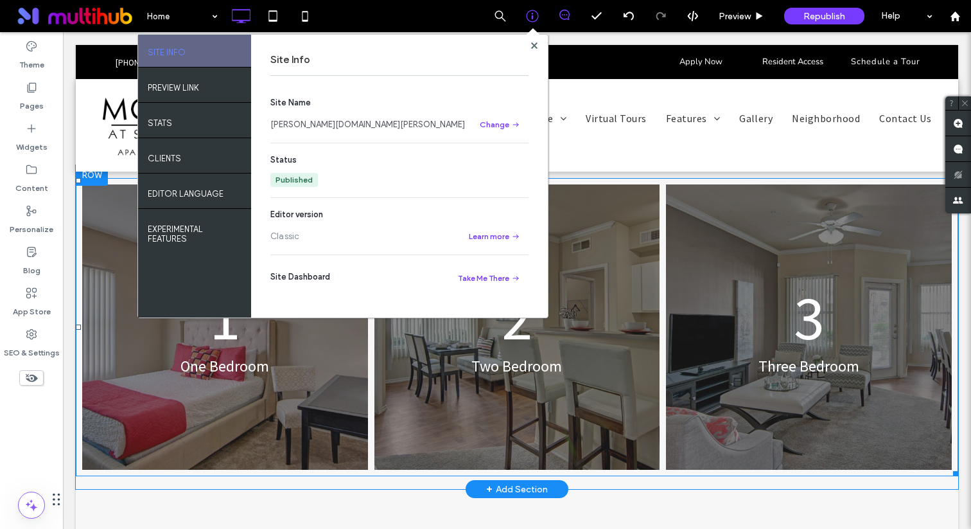
click at [289, 378] on link at bounding box center [225, 326] width 302 height 302
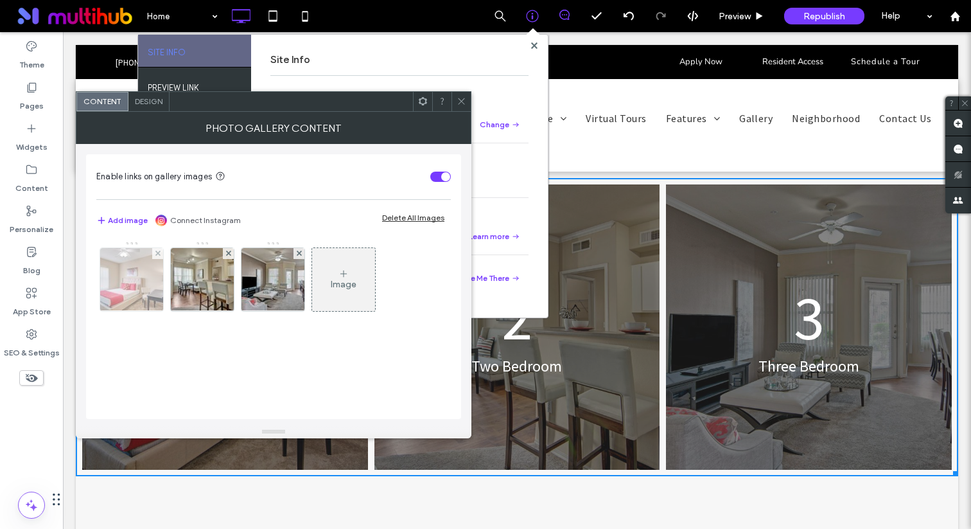
click at [153, 281] on img at bounding box center [131, 279] width 95 height 63
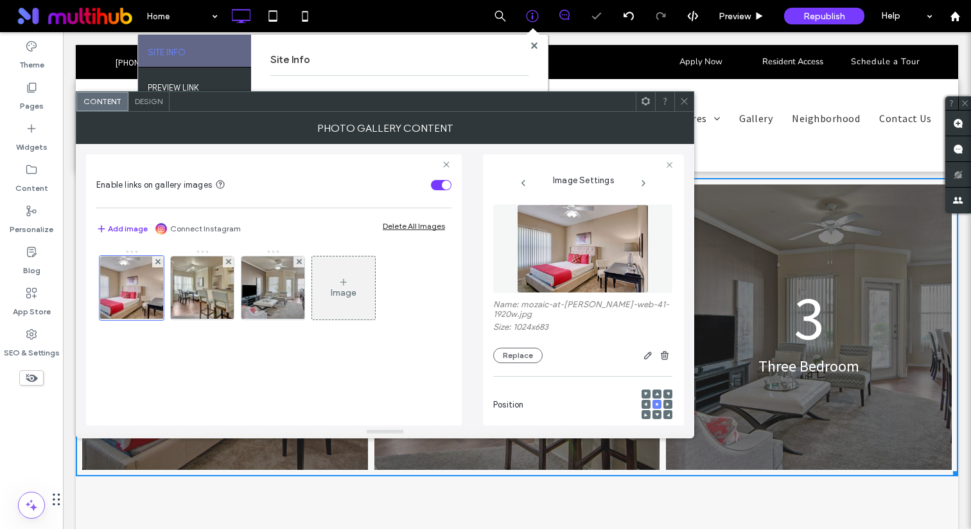
scroll to position [200, 0]
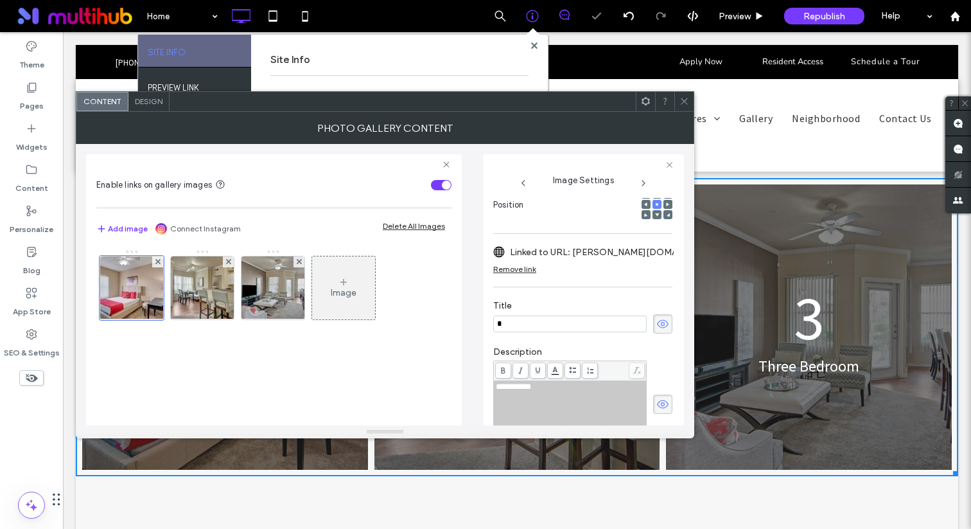
click at [615, 259] on label "Linked to URL: [PERSON_NAME][DOMAIN_NAME][URL]" at bounding box center [599, 252] width 179 height 24
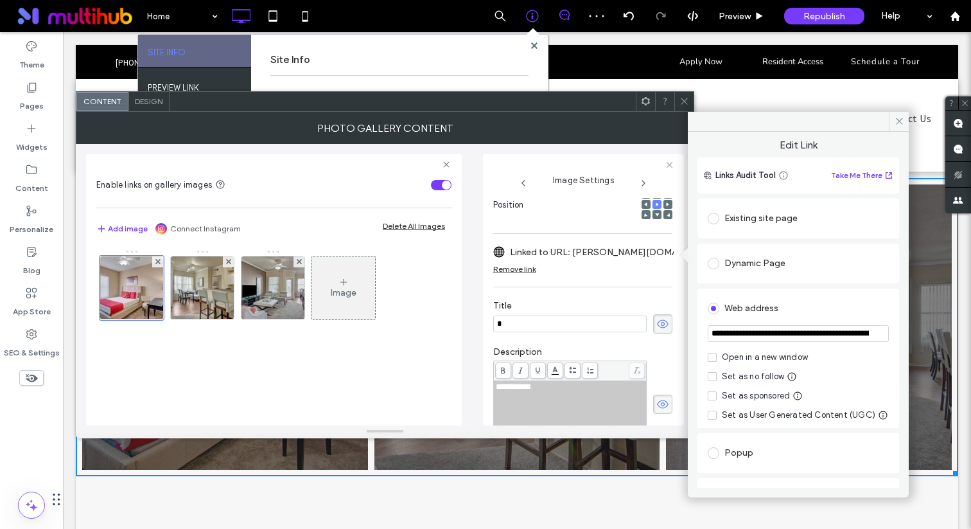
click at [781, 333] on input "**********" at bounding box center [798, 333] width 181 height 17
paste input "url"
type input "**********"
click at [800, 306] on div "Web address" at bounding box center [798, 308] width 181 height 21
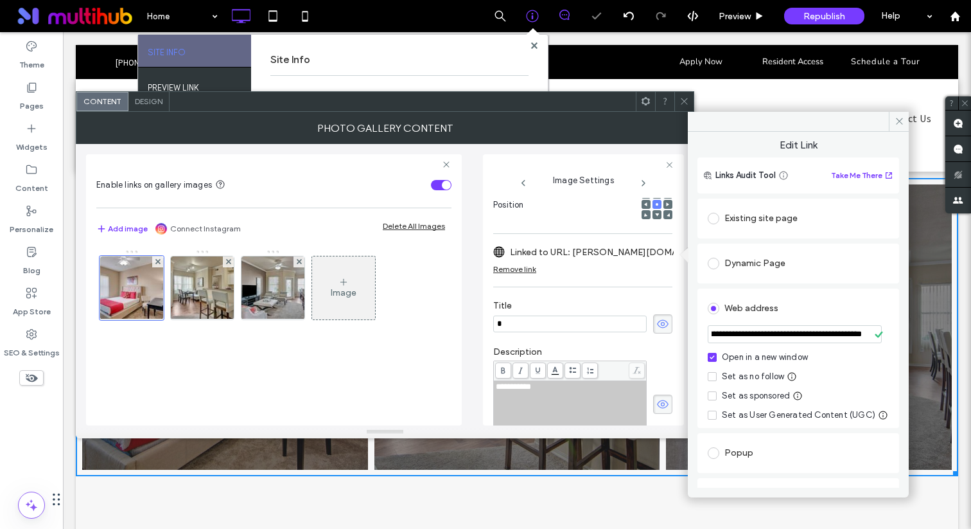
scroll to position [0, 0]
click at [737, 355] on div "Open in a new window" at bounding box center [765, 357] width 86 height 13
click at [208, 296] on img at bounding box center [202, 287] width 95 height 63
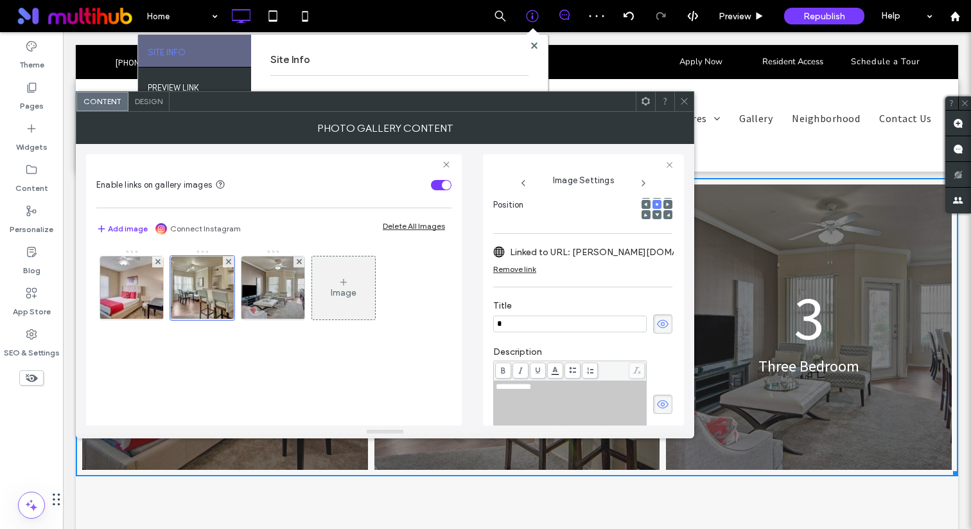
click at [603, 259] on label "Linked to URL: [PERSON_NAME][DOMAIN_NAME][URL]" at bounding box center [599, 252] width 179 height 24
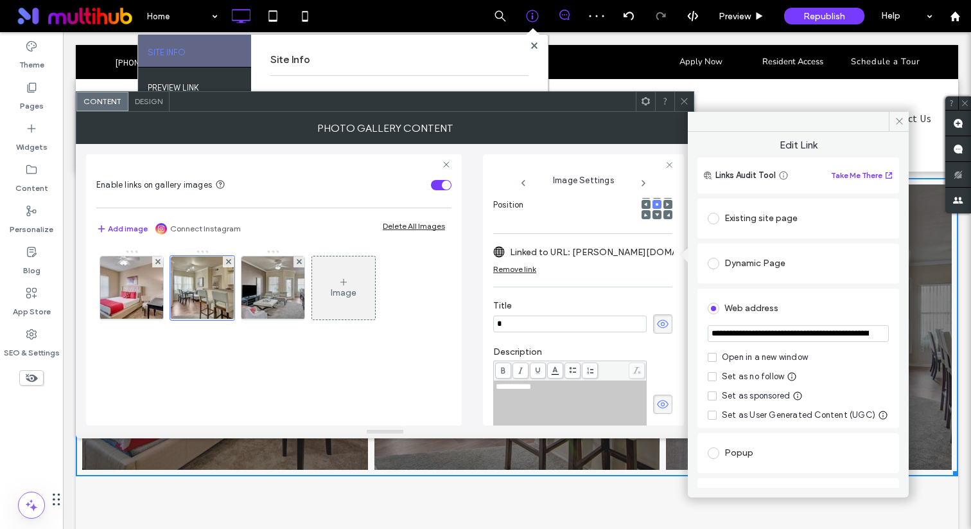
click at [787, 329] on input "**********" at bounding box center [798, 333] width 181 height 17
paste input "url"
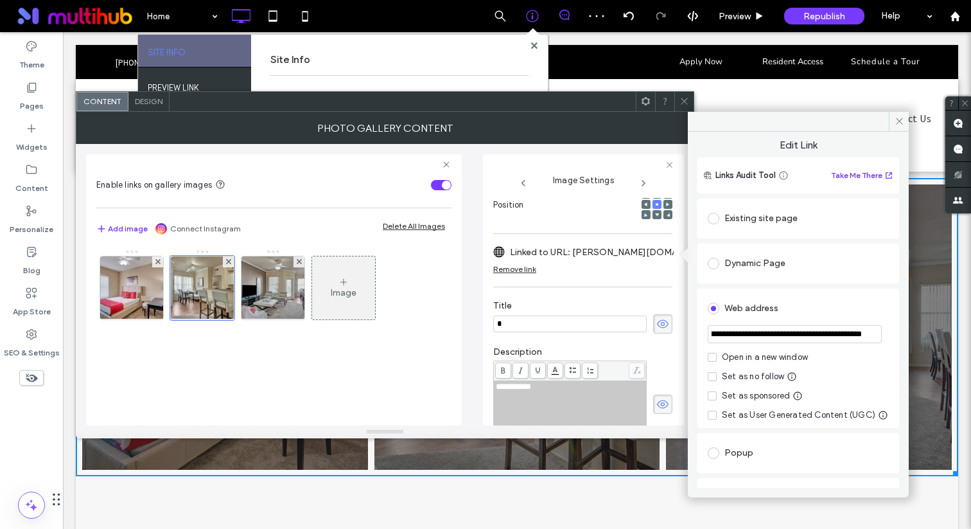
type input "**********"
click at [790, 295] on div "Web address" at bounding box center [798, 307] width 181 height 24
click at [269, 297] on img at bounding box center [272, 287] width 95 height 63
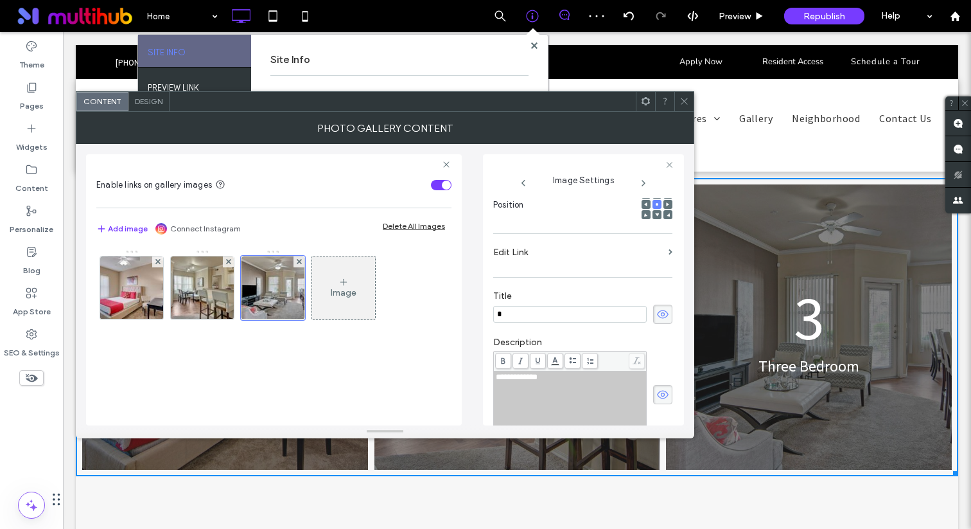
click at [606, 259] on label "Edit Link" at bounding box center [578, 252] width 170 height 24
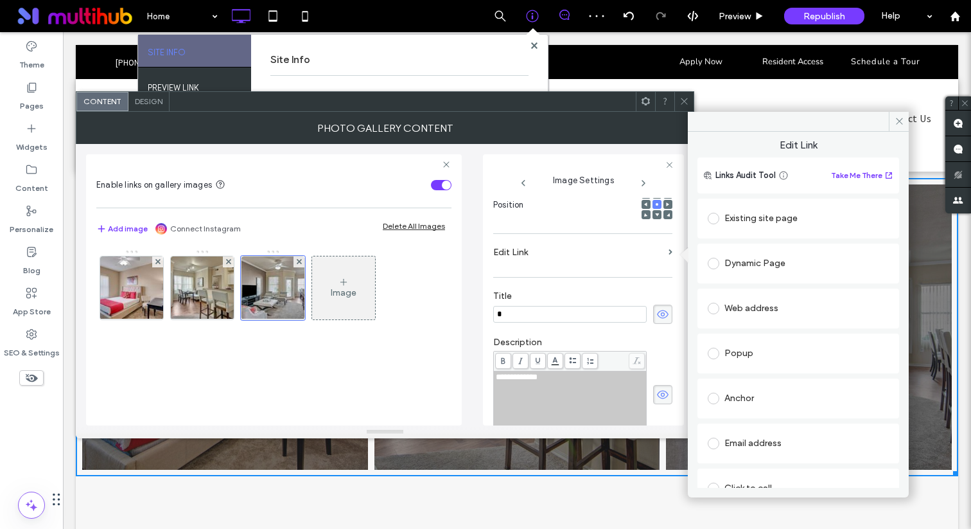
click at [787, 306] on div "Web address" at bounding box center [798, 308] width 181 height 21
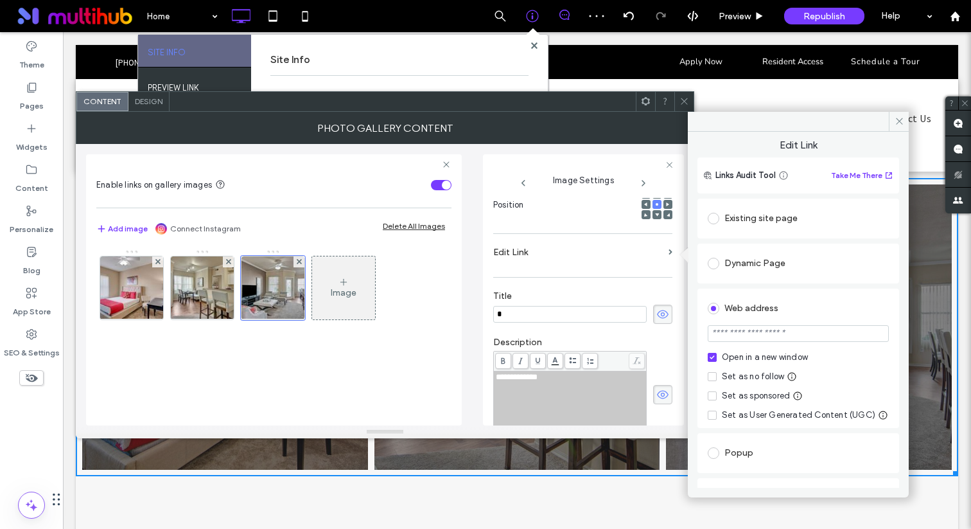
click at [766, 332] on input "url" at bounding box center [798, 333] width 181 height 17
paste input "**********"
click at [855, 338] on input "**********" at bounding box center [795, 334] width 174 height 18
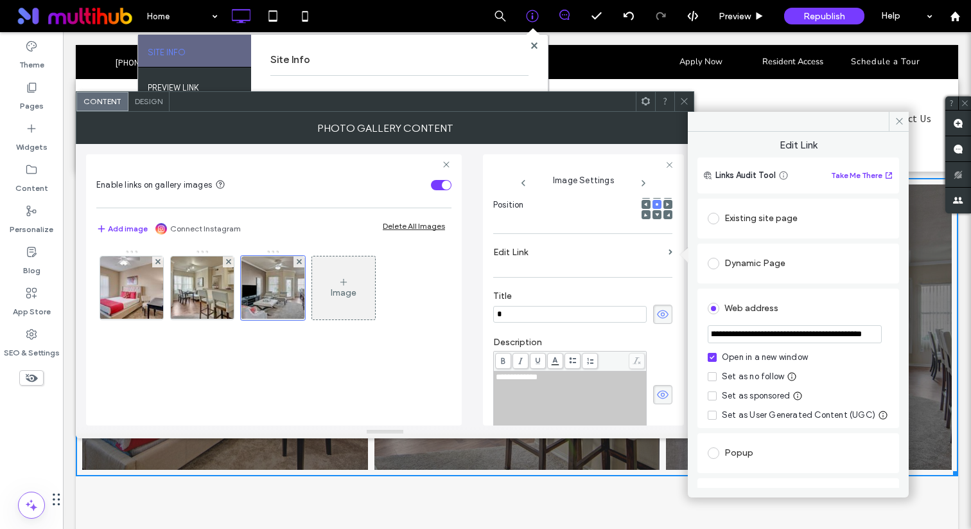
scroll to position [0, 195]
type input "**********"
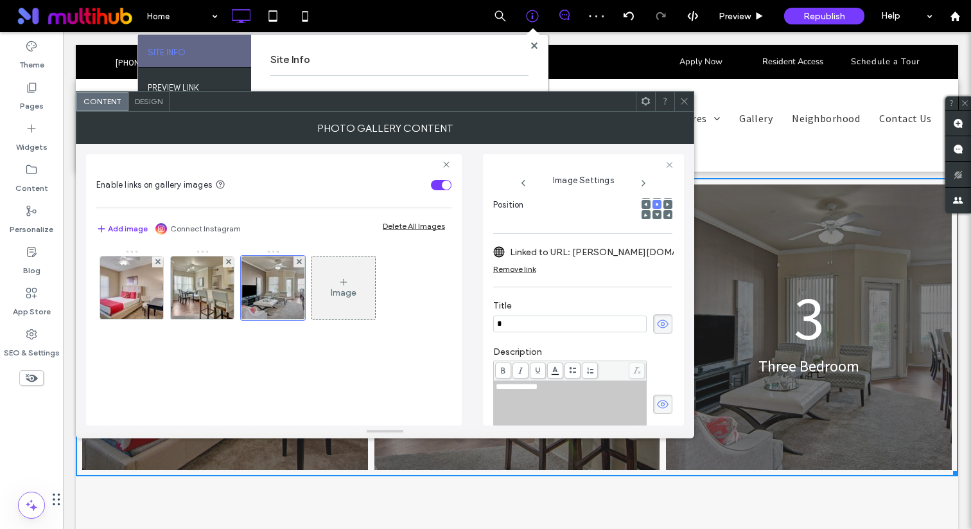
scroll to position [407, 0]
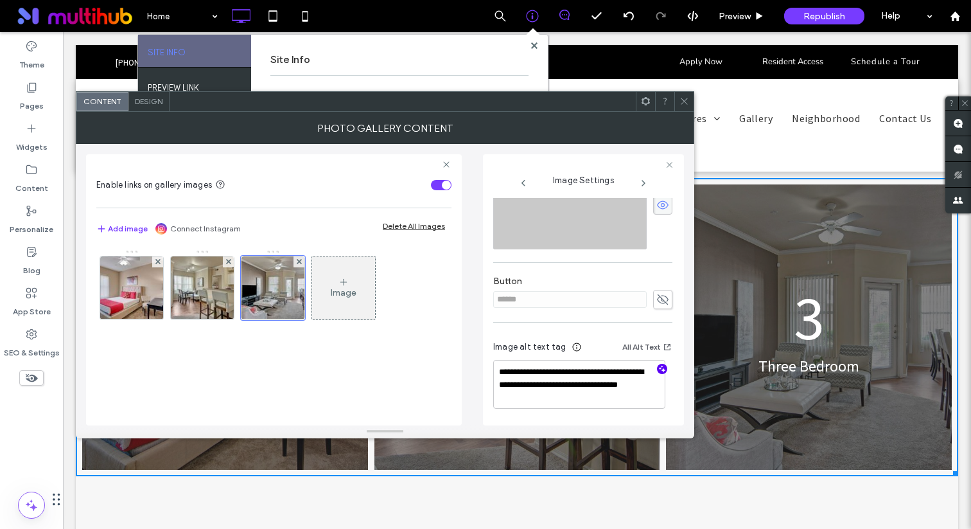
click at [658, 364] on icon "button" at bounding box center [662, 368] width 9 height 9
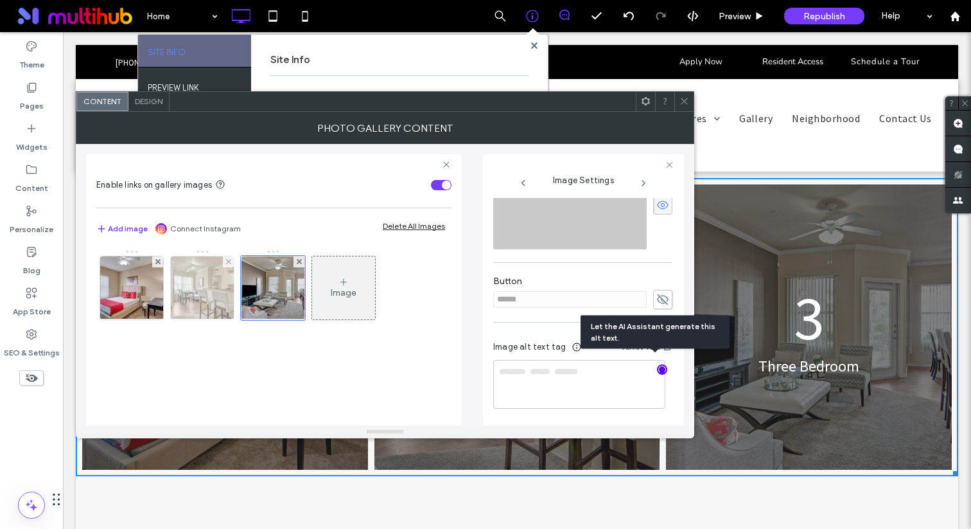
type textarea "**********"
click at [214, 298] on img at bounding box center [202, 287] width 95 height 63
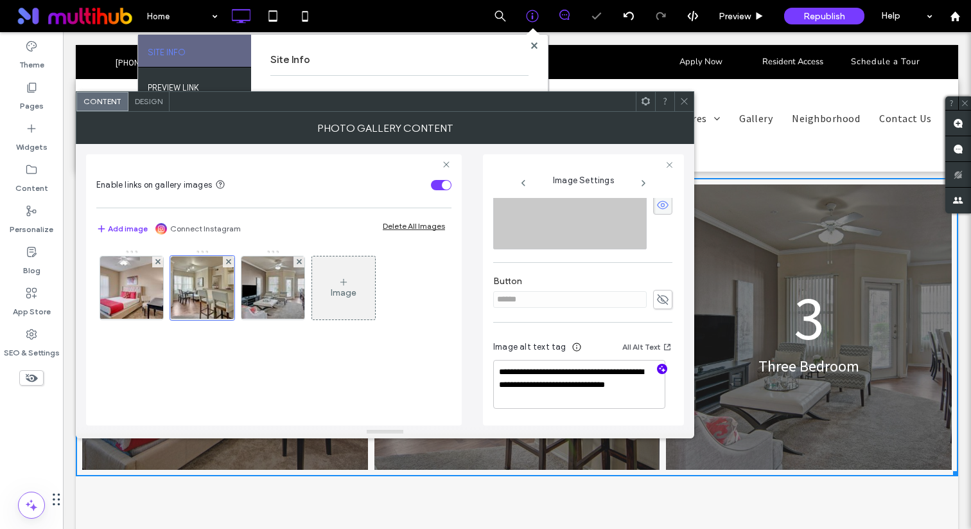
click at [658, 364] on icon "button" at bounding box center [662, 368] width 9 height 9
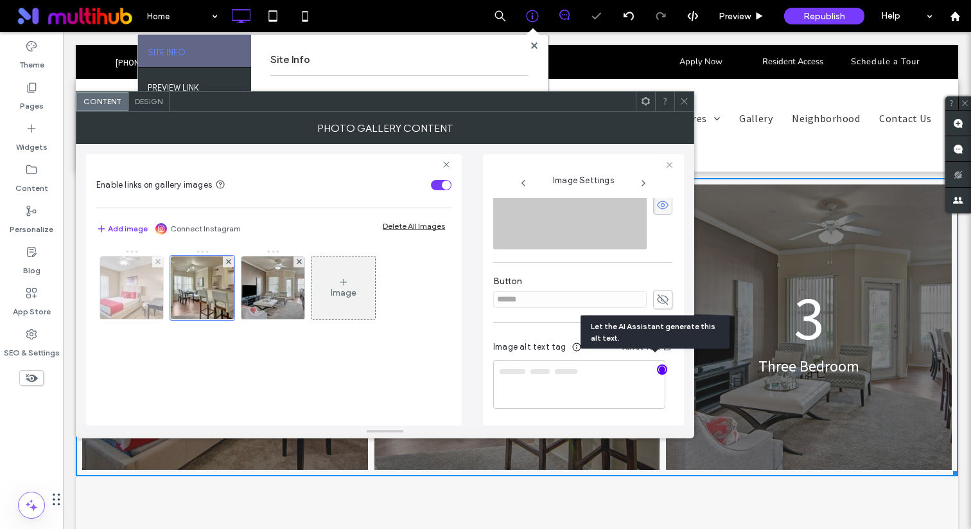
type textarea "**********"
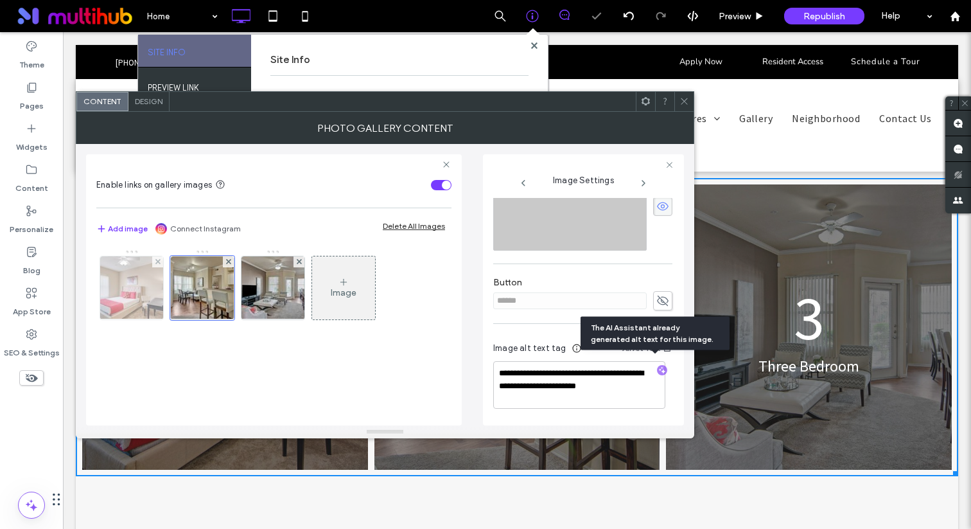
click at [137, 292] on img at bounding box center [131, 287] width 95 height 63
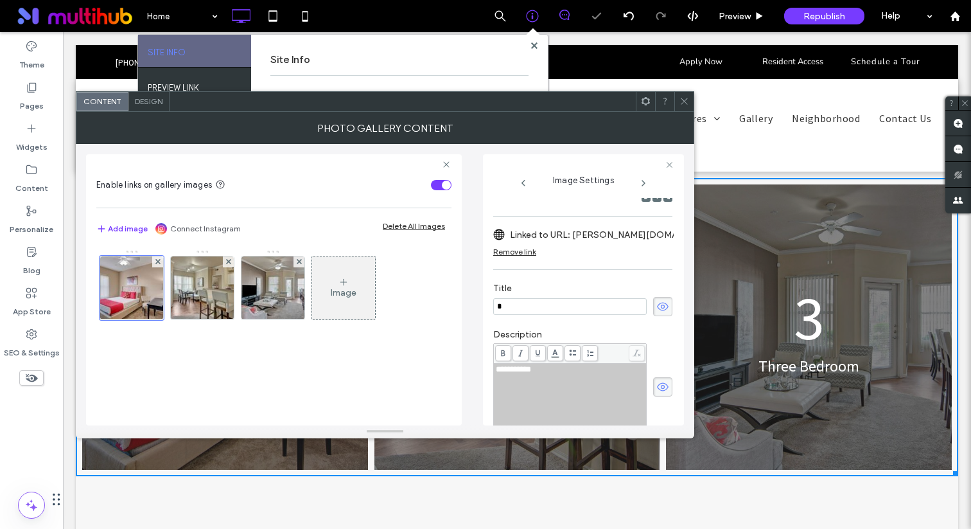
scroll to position [420, 0]
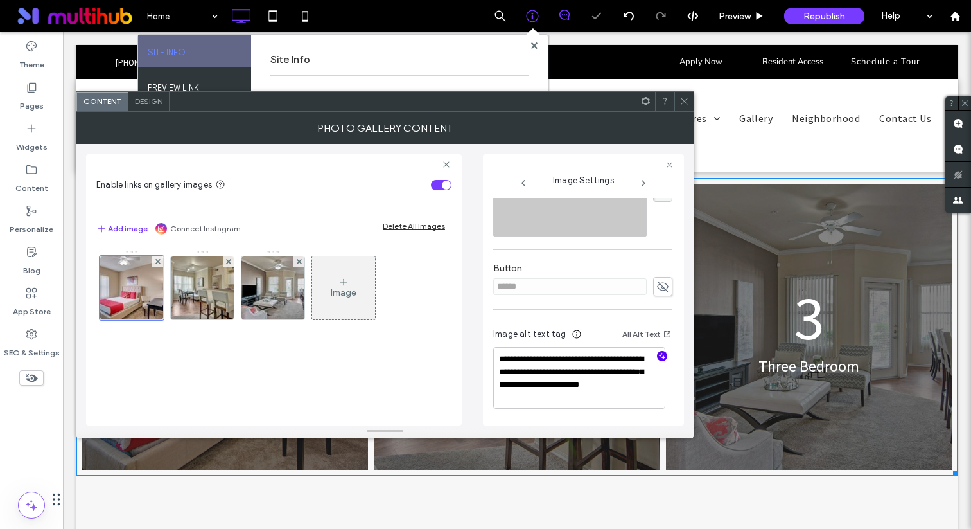
click at [659, 352] on use "button" at bounding box center [662, 355] width 7 height 7
type textarea "**********"
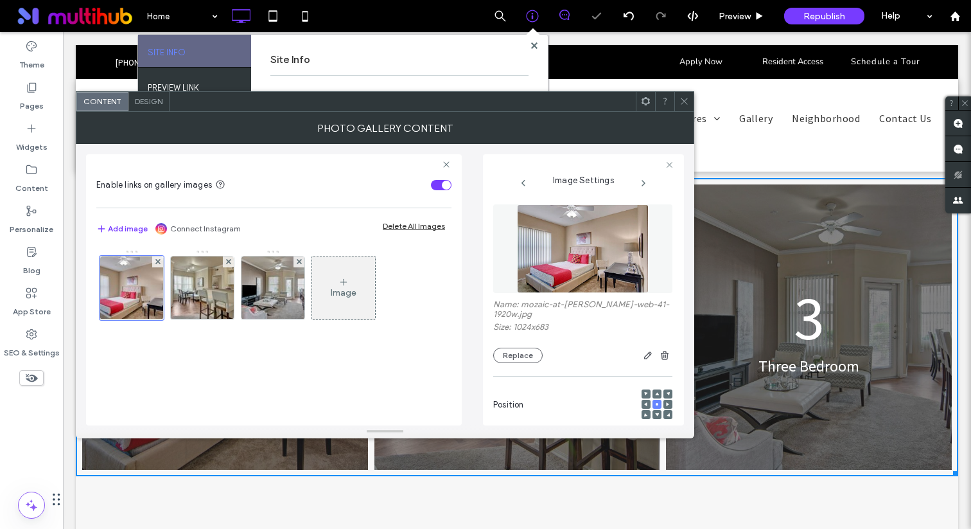
click at [683, 97] on icon at bounding box center [684, 101] width 10 height 10
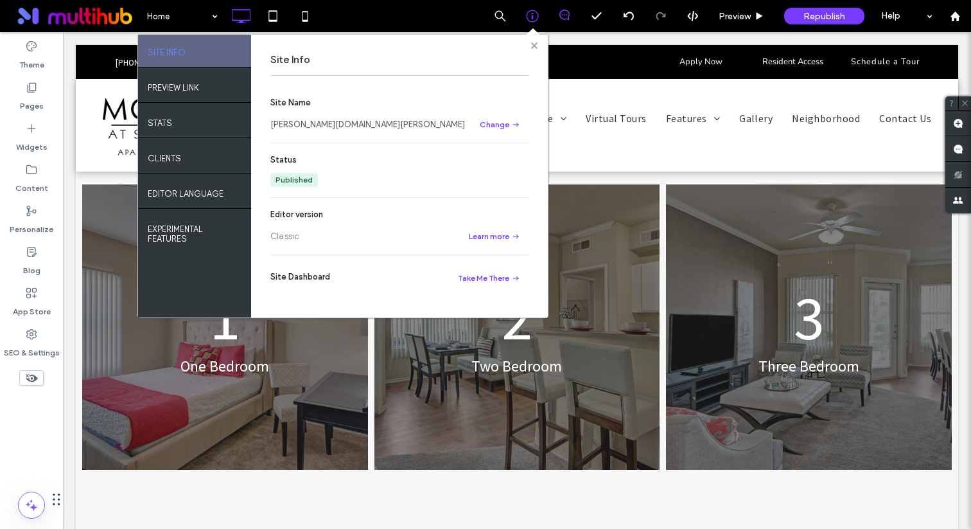
click at [535, 46] on use at bounding box center [533, 45] width 6 height 6
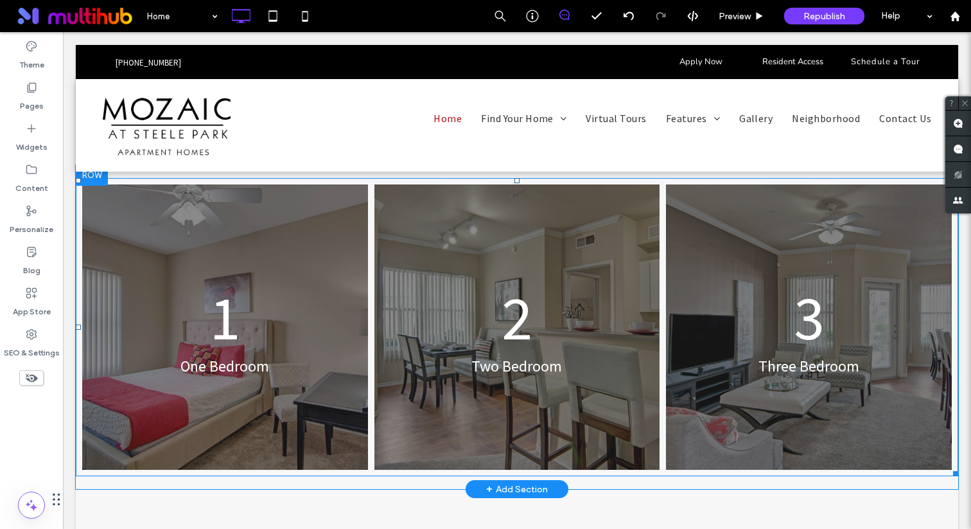
scroll to position [792, 0]
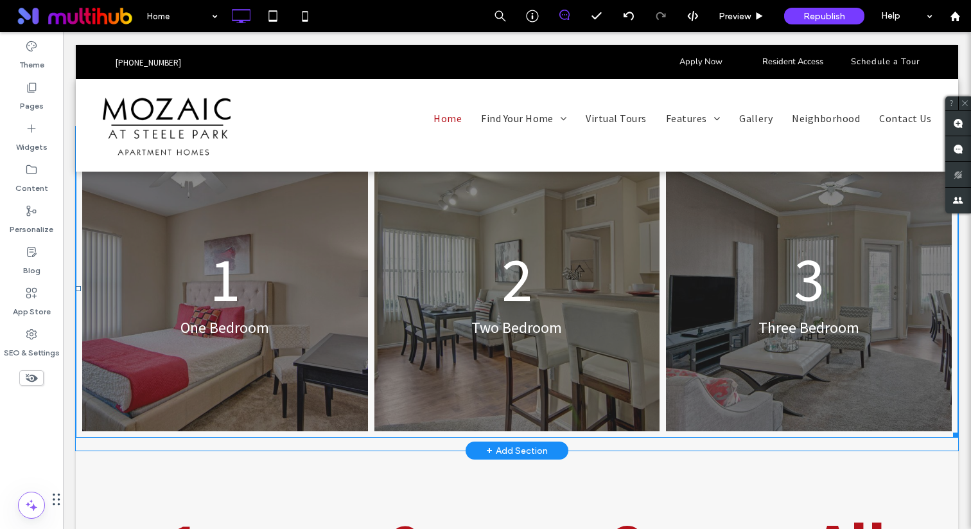
click at [487, 236] on link at bounding box center [516, 288] width 302 height 302
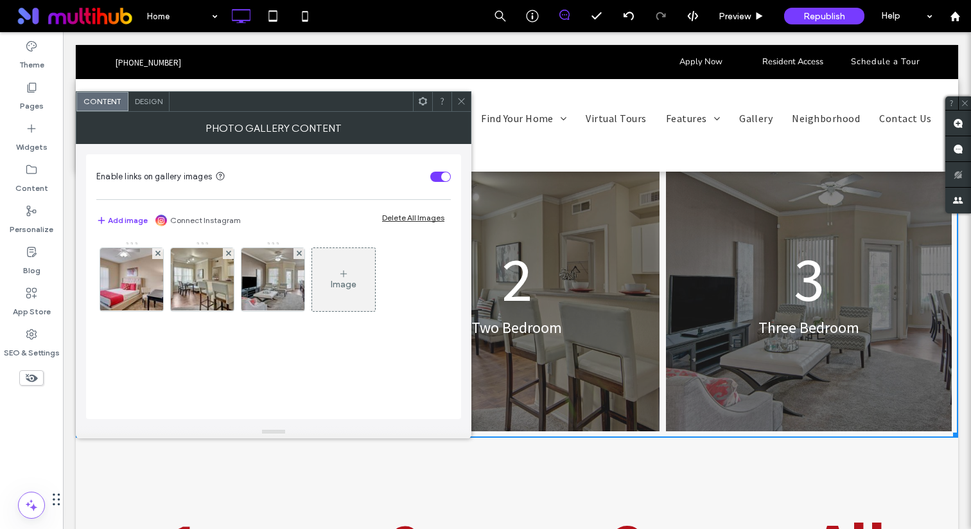
click at [153, 107] on div "Design" at bounding box center [148, 101] width 41 height 19
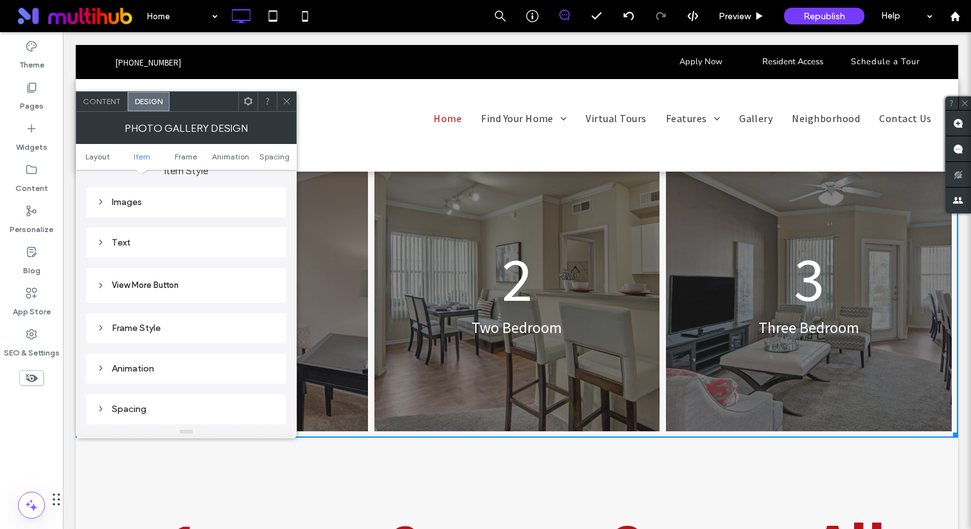
scroll to position [460, 0]
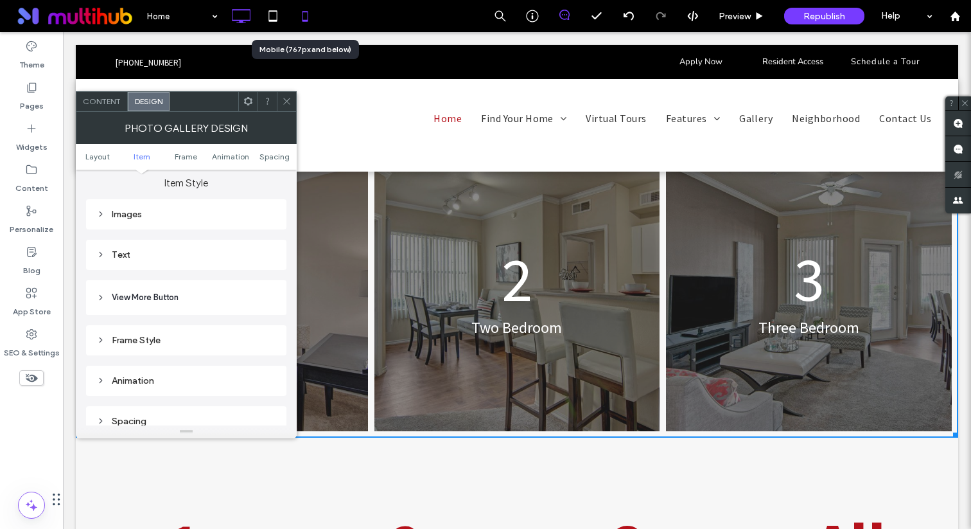
click at [309, 21] on icon at bounding box center [305, 16] width 26 height 26
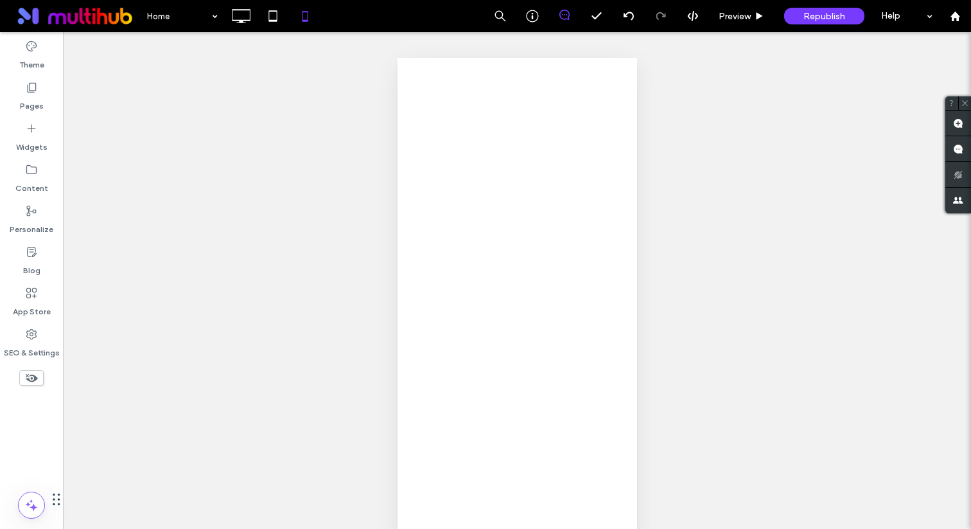
scroll to position [0, 0]
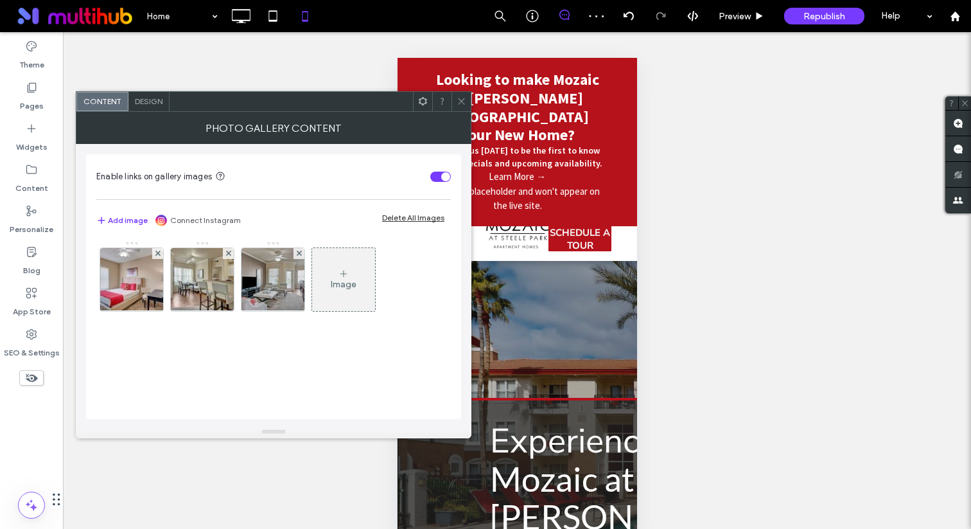
click at [140, 95] on div "Design" at bounding box center [148, 101] width 41 height 19
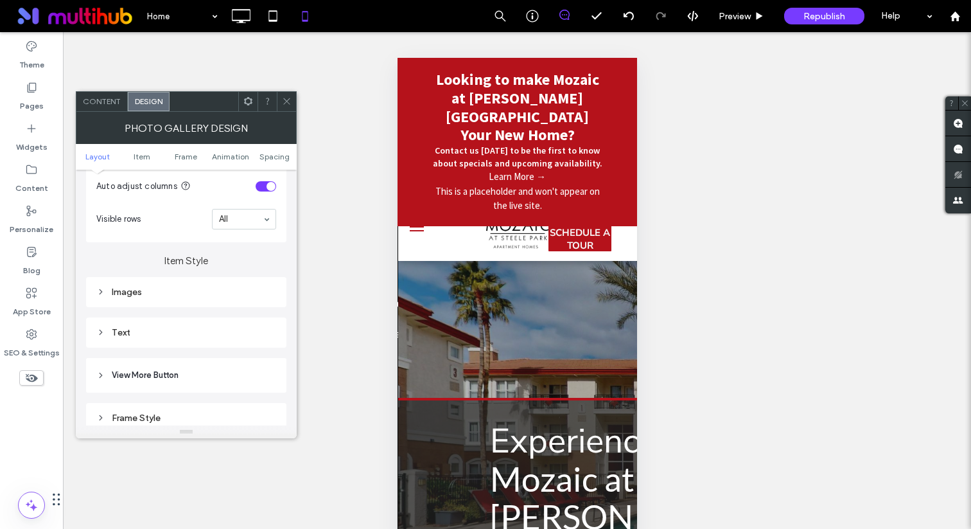
scroll to position [384, 0]
click at [180, 330] on div "Text" at bounding box center [186, 331] width 180 height 11
click at [209, 346] on div "Text" at bounding box center [231, 354] width 90 height 28
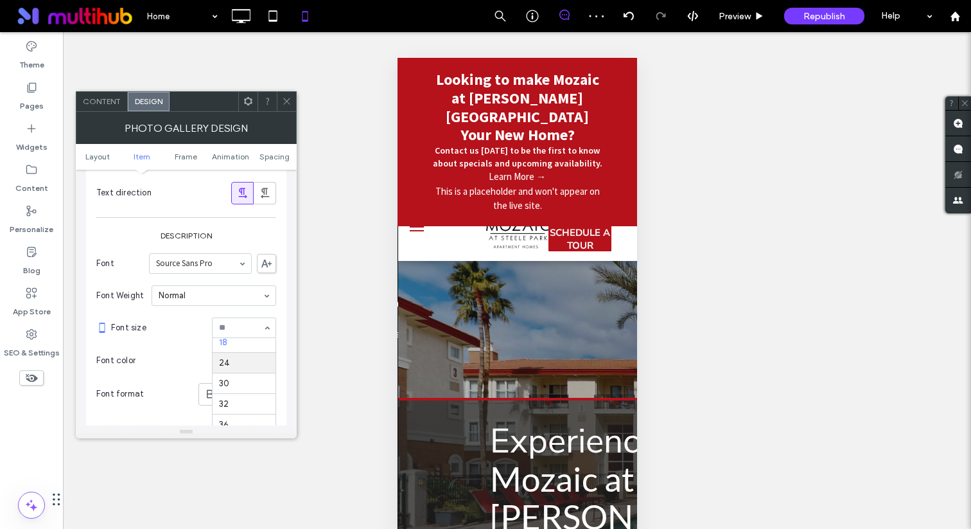
scroll to position [177, 0]
click at [163, 363] on section "Font color" at bounding box center [186, 360] width 180 height 32
click at [288, 98] on icon at bounding box center [287, 101] width 10 height 10
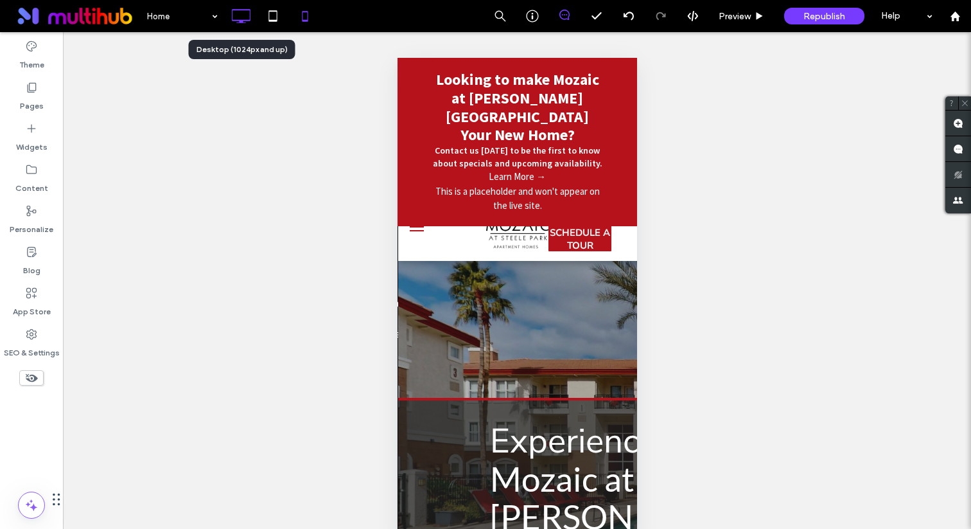
click at [248, 22] on icon at bounding box center [241, 16] width 26 height 26
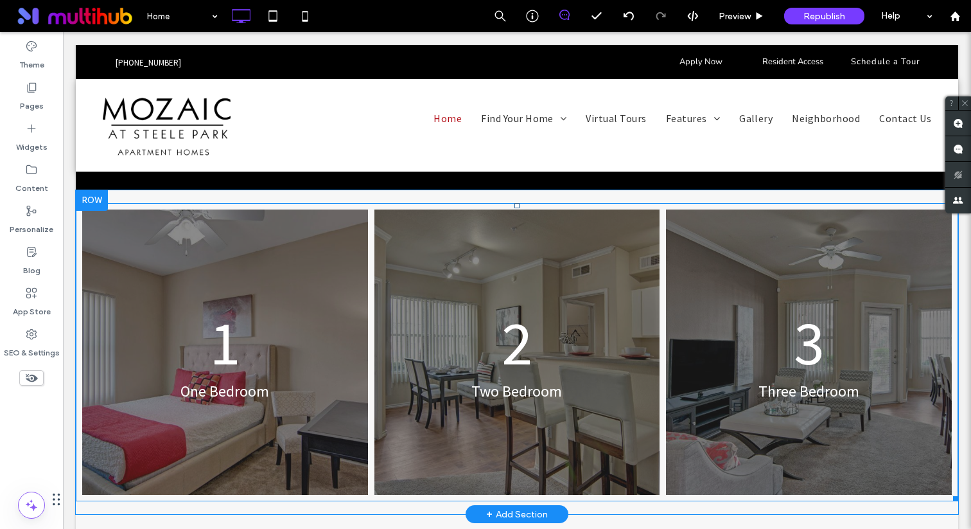
scroll to position [697, 0]
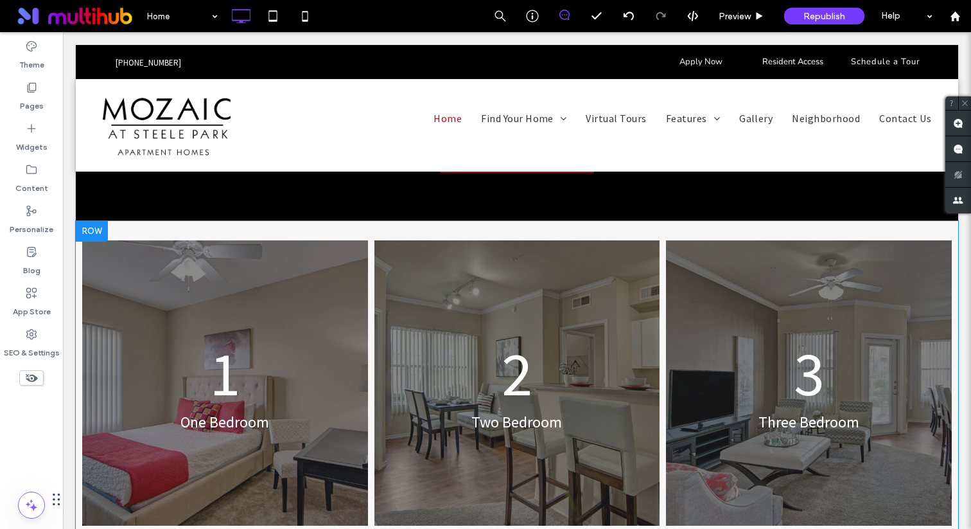
click at [99, 221] on div at bounding box center [92, 231] width 32 height 21
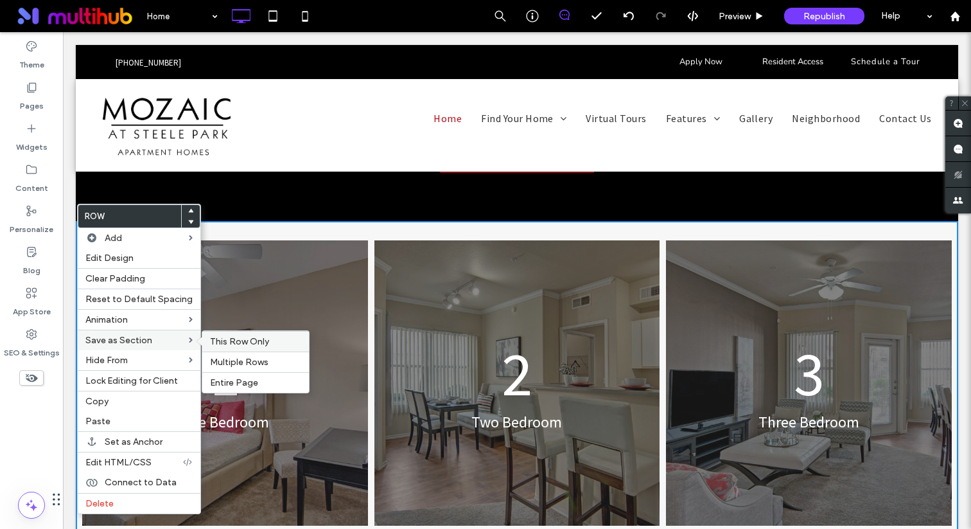
click at [251, 342] on span "This Row Only" at bounding box center [239, 341] width 59 height 11
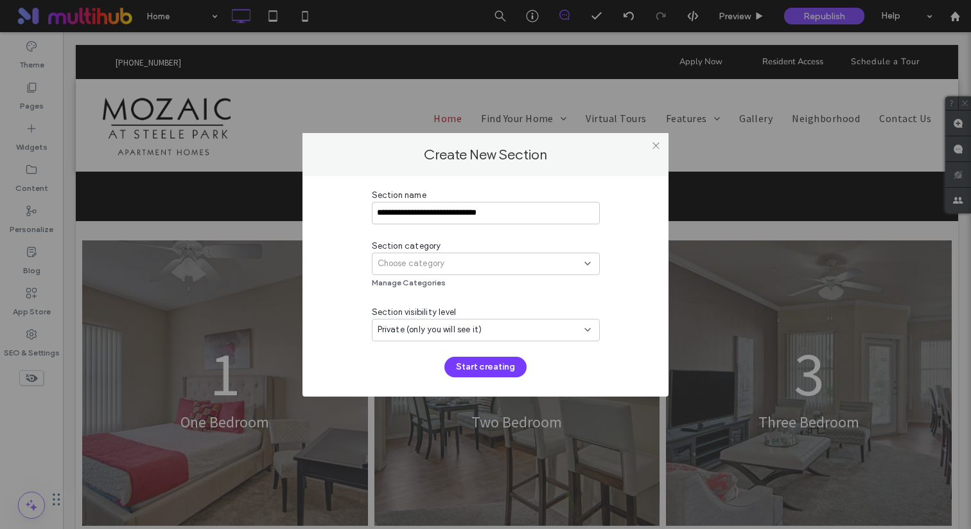
type input "**********"
click at [417, 268] on span "Choose category" at bounding box center [411, 263] width 67 height 13
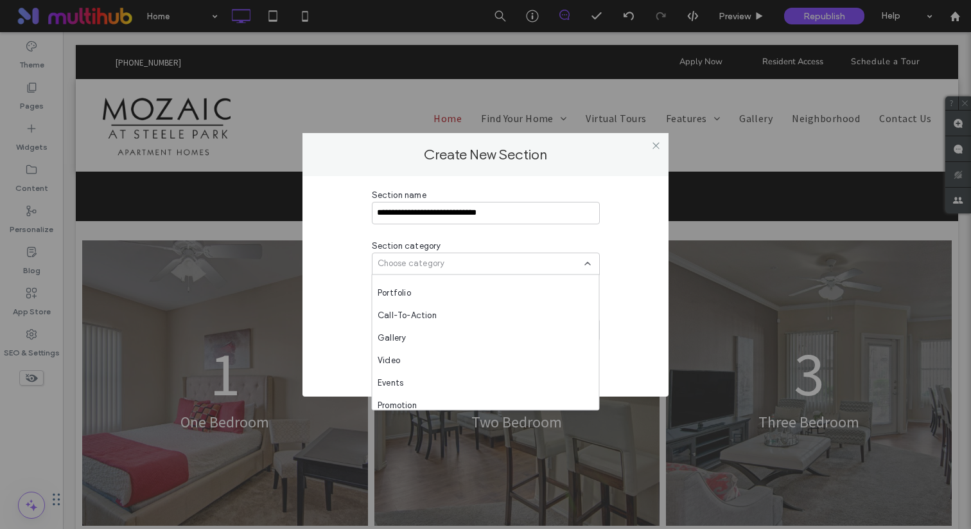
scroll to position [374, 0]
click at [421, 291] on span "Call-To-Action" at bounding box center [407, 293] width 59 height 13
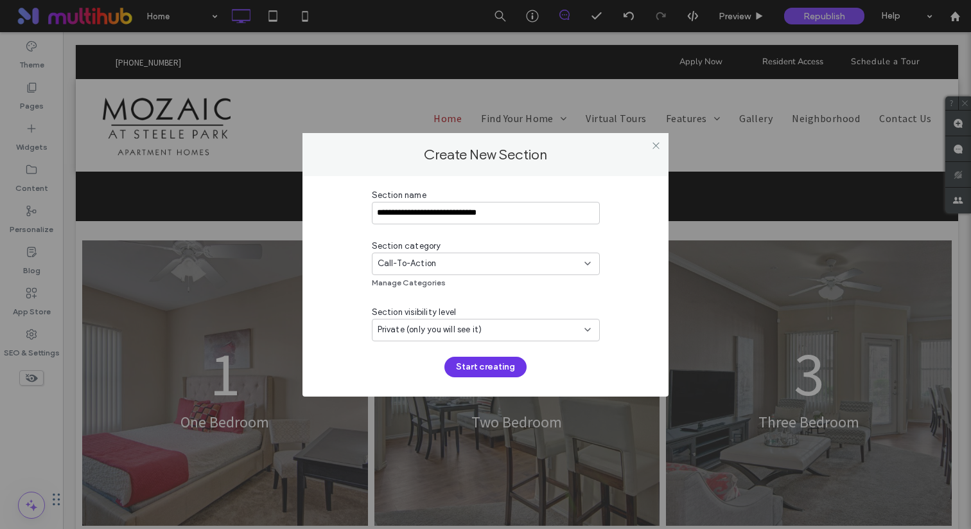
click at [474, 364] on button "Start creating" at bounding box center [485, 366] width 82 height 21
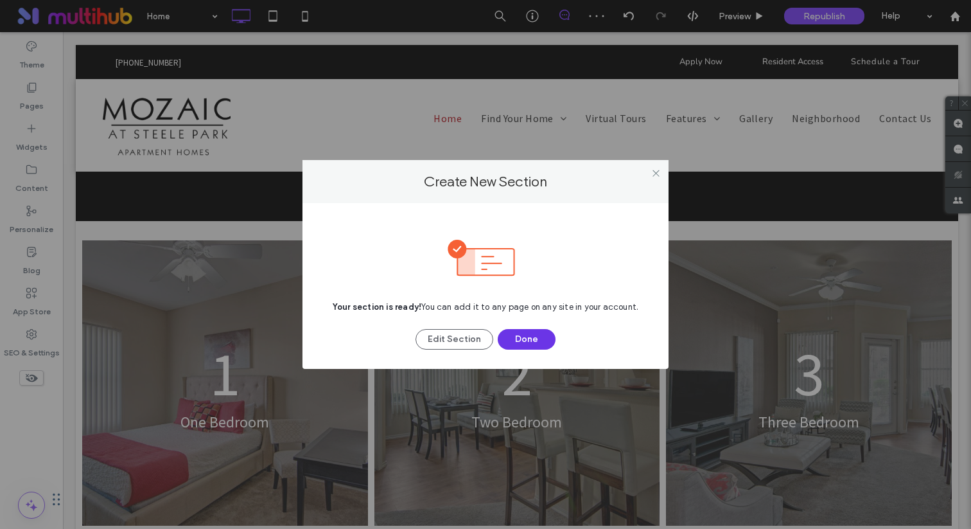
click at [531, 332] on button "Done" at bounding box center [527, 339] width 58 height 21
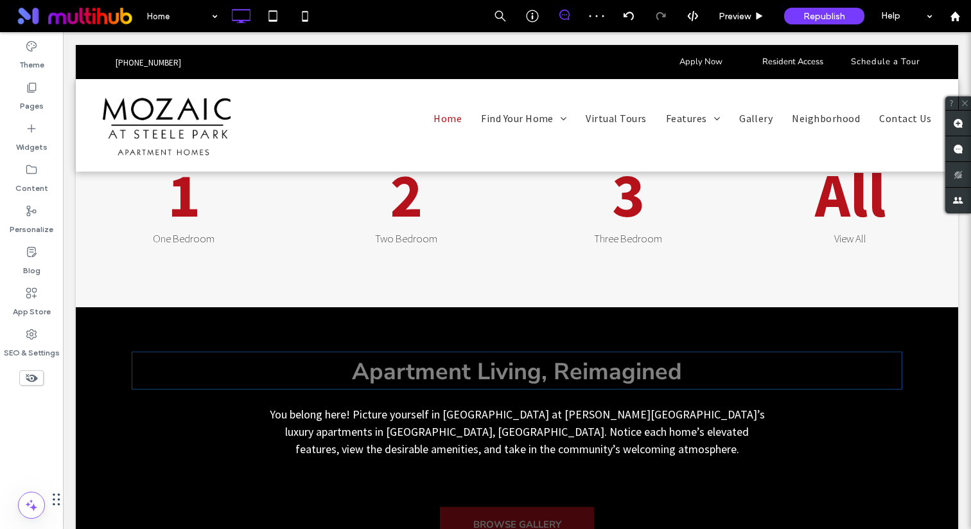
scroll to position [1051, 0]
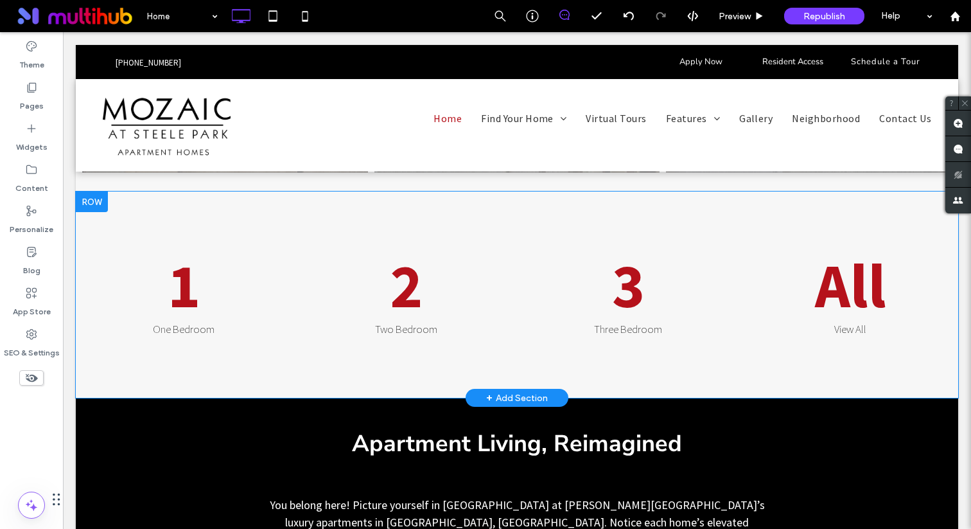
click at [83, 191] on div at bounding box center [92, 201] width 32 height 21
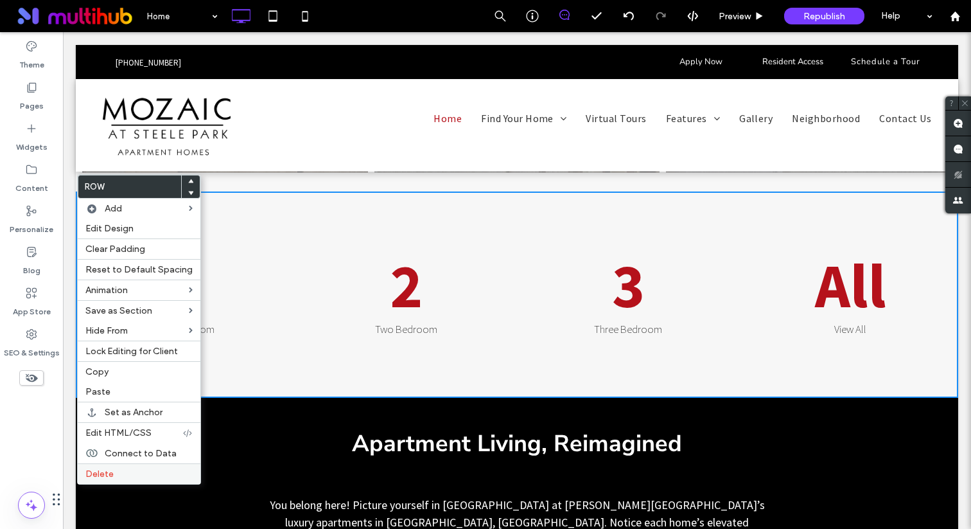
click at [100, 471] on span "Delete" at bounding box center [99, 473] width 28 height 11
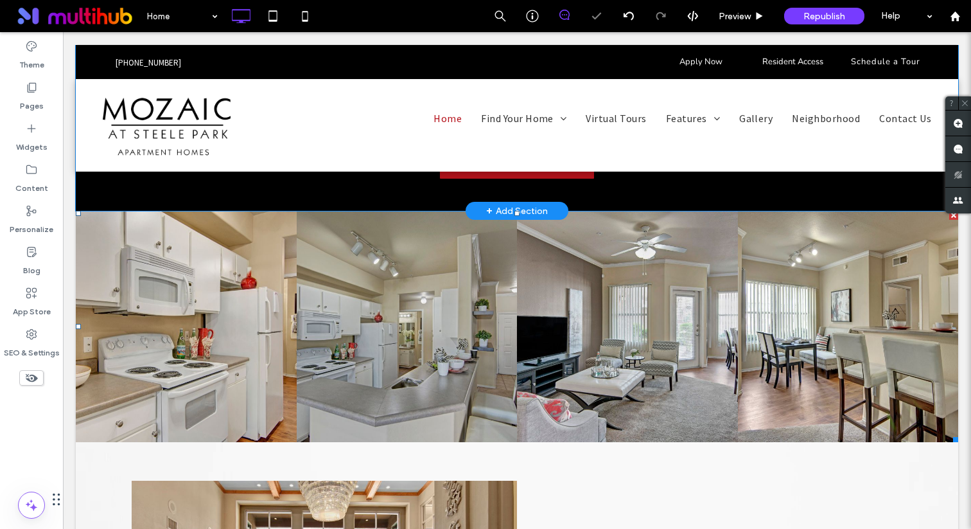
scroll to position [1351, 0]
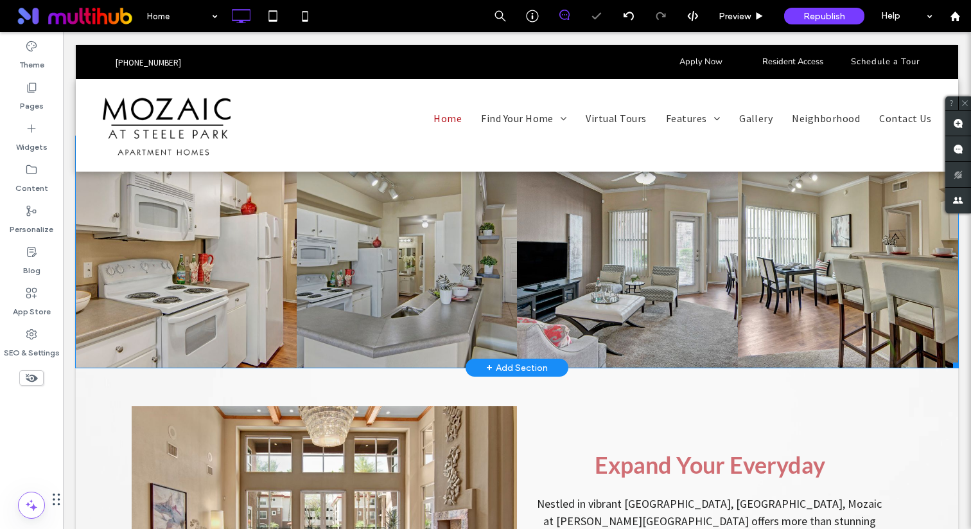
click at [408, 252] on link at bounding box center [407, 252] width 234 height 245
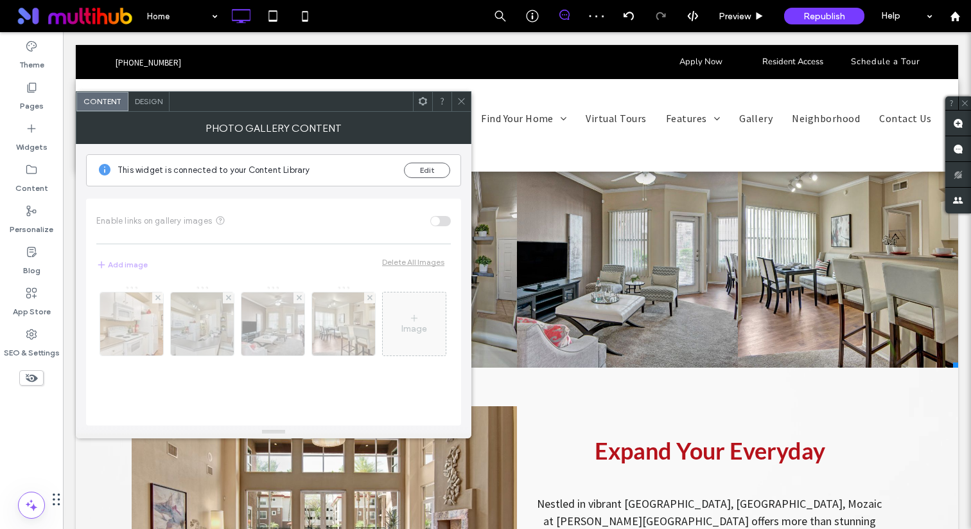
click at [137, 96] on span "Design" at bounding box center [149, 101] width 28 height 10
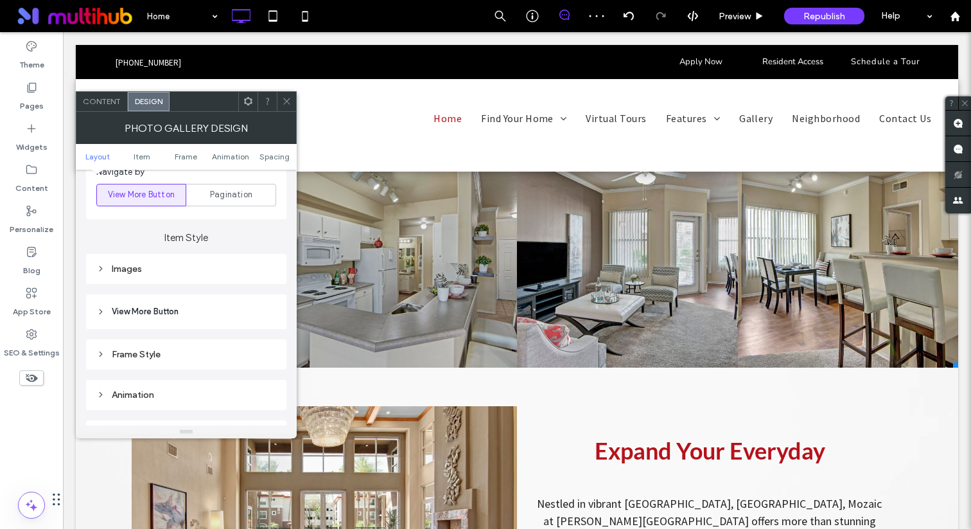
scroll to position [460, 0]
click at [187, 274] on div "Images" at bounding box center [186, 268] width 180 height 11
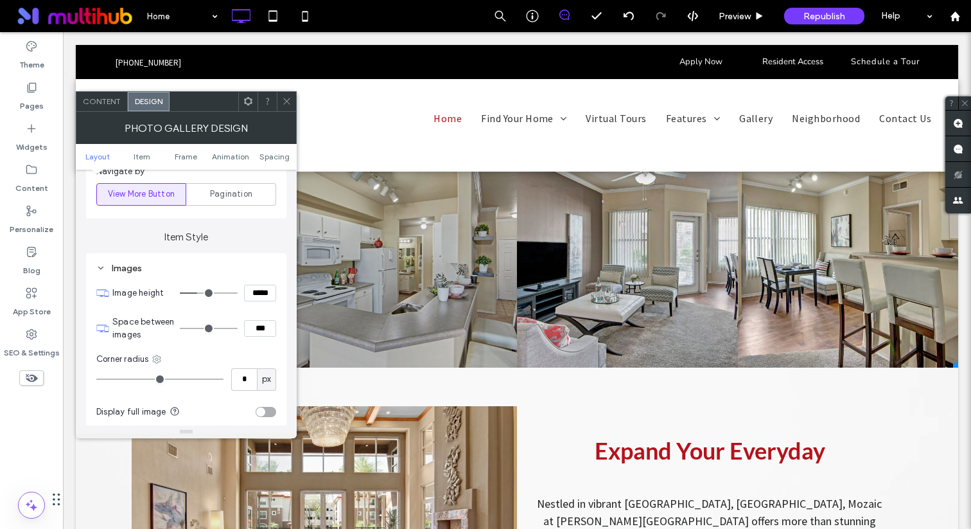
click at [258, 335] on input "***" at bounding box center [260, 328] width 32 height 17
type input "****"
type input "**"
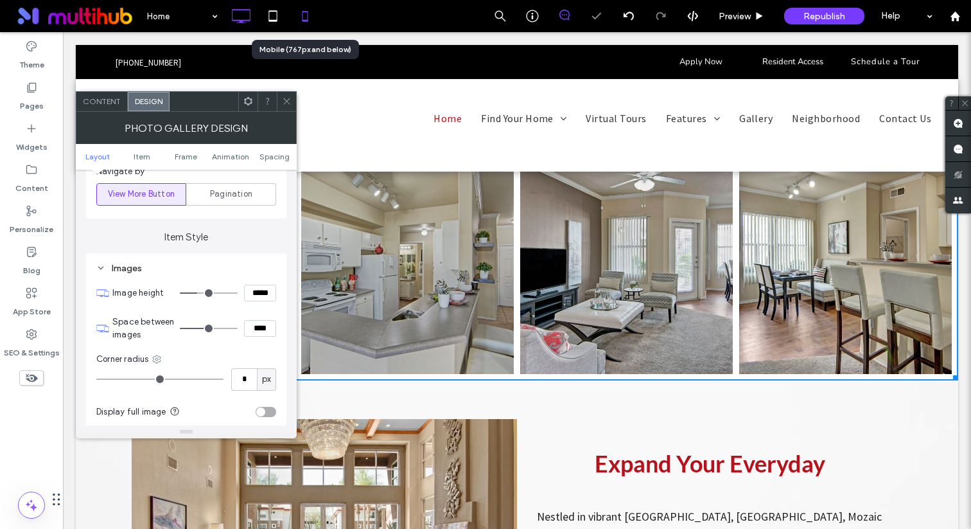
click at [315, 9] on icon at bounding box center [305, 16] width 26 height 26
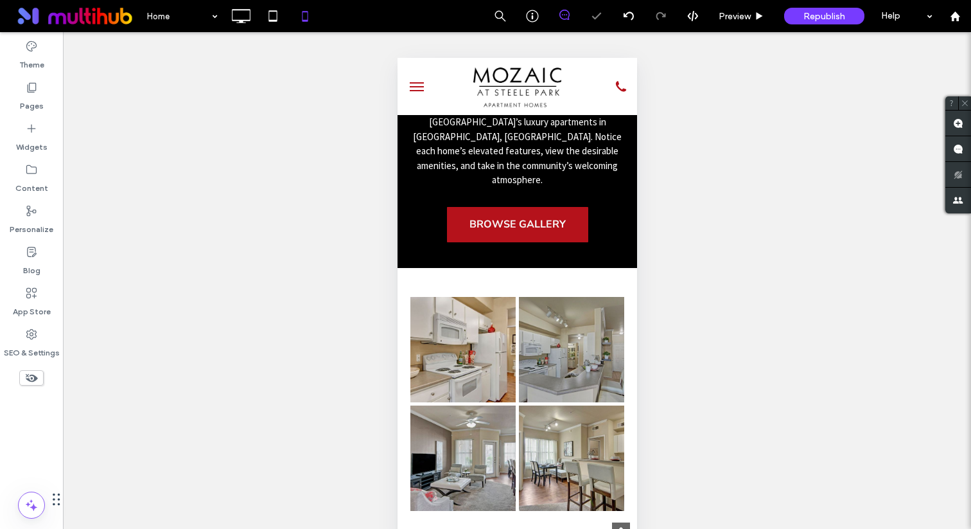
scroll to position [938, 0]
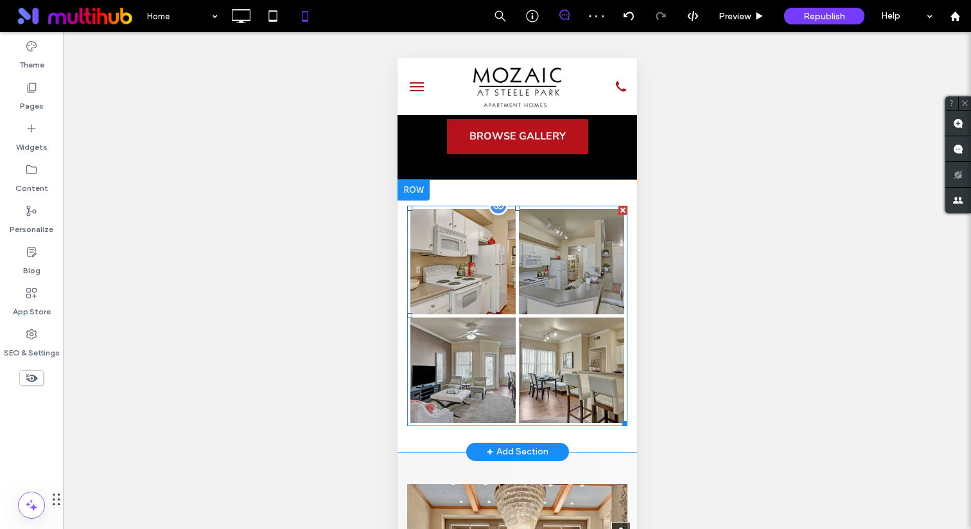
click at [541, 314] on link at bounding box center [571, 370] width 112 height 112
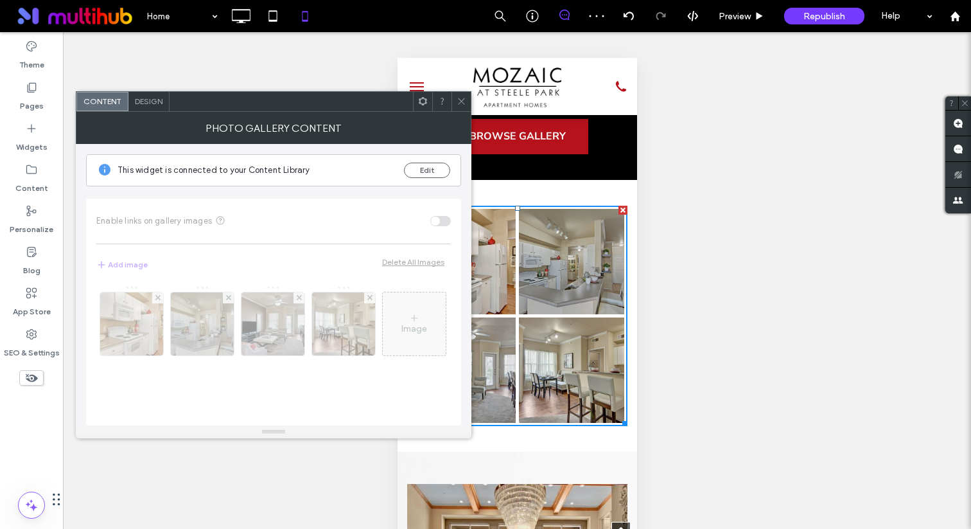
click at [128, 98] on div "Design" at bounding box center [148, 101] width 41 height 19
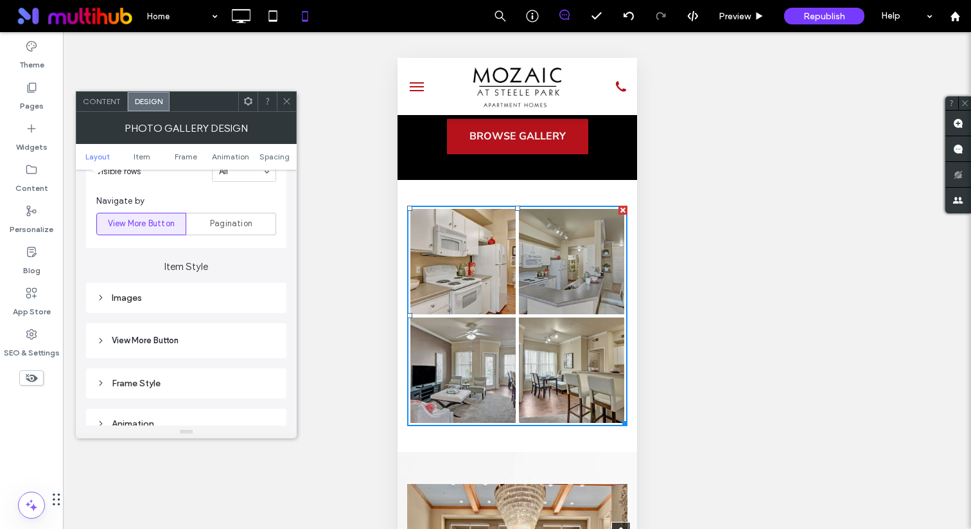
scroll to position [440, 0]
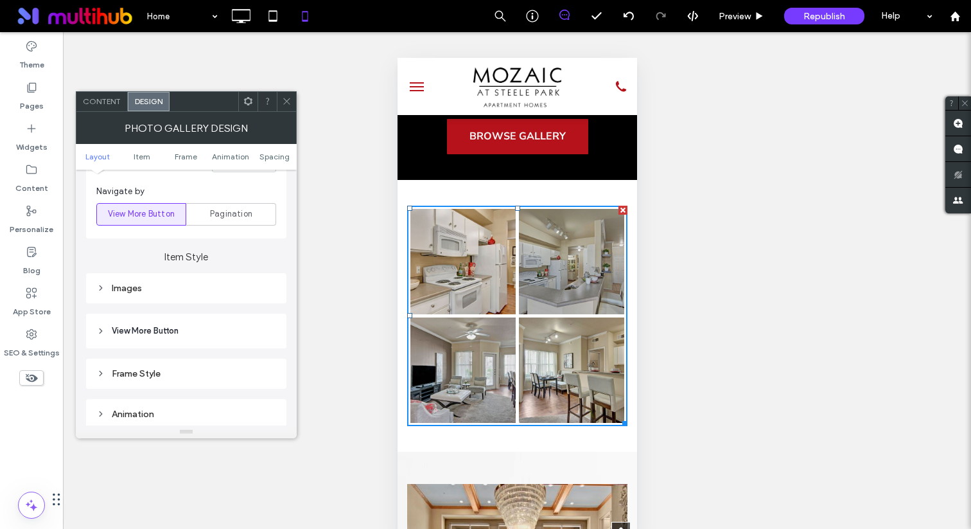
click at [248, 295] on div "Images" at bounding box center [186, 287] width 180 height 17
click at [256, 344] on input "***" at bounding box center [260, 348] width 32 height 17
type input "****"
type input "**"
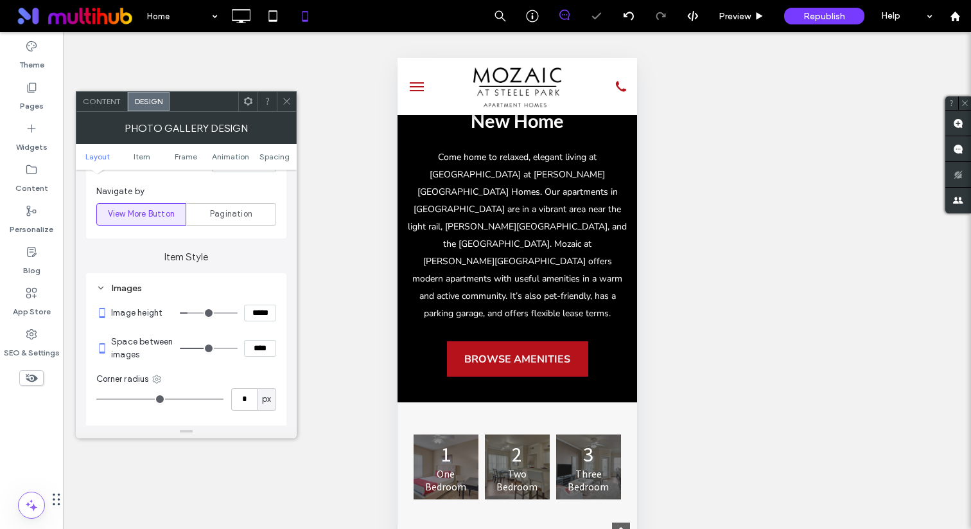
scroll to position [334, 0]
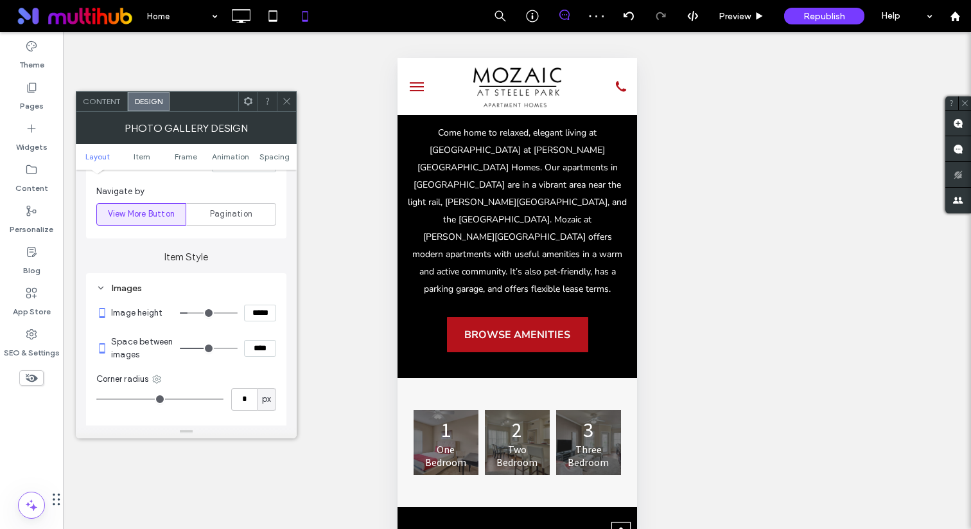
click at [436, 378] on div "1 One Bedroom Button 2 Two Bedroom Button 3 Three Bedroom Button S Studio 2 Two…" at bounding box center [517, 442] width 240 height 129
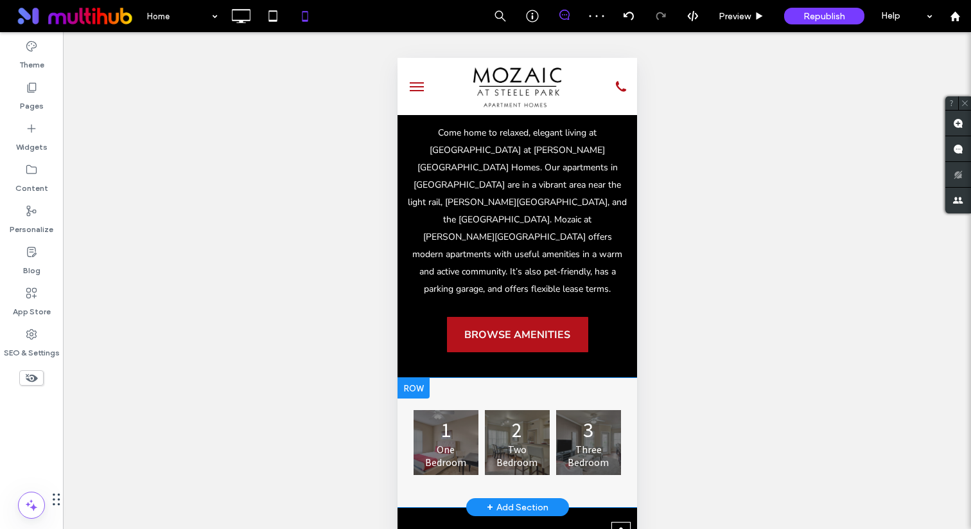
click at [419, 378] on div at bounding box center [413, 388] width 32 height 21
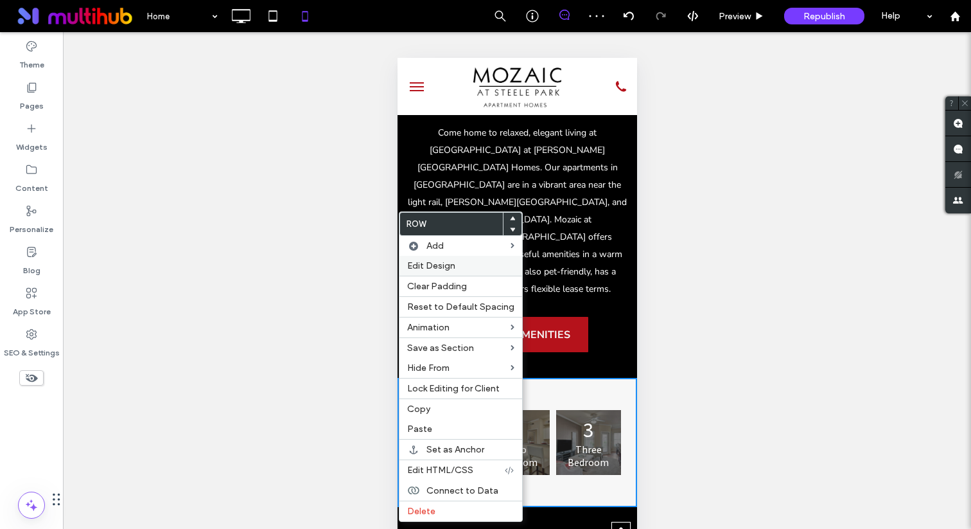
click at [439, 268] on span "Edit Design" at bounding box center [431, 265] width 48 height 11
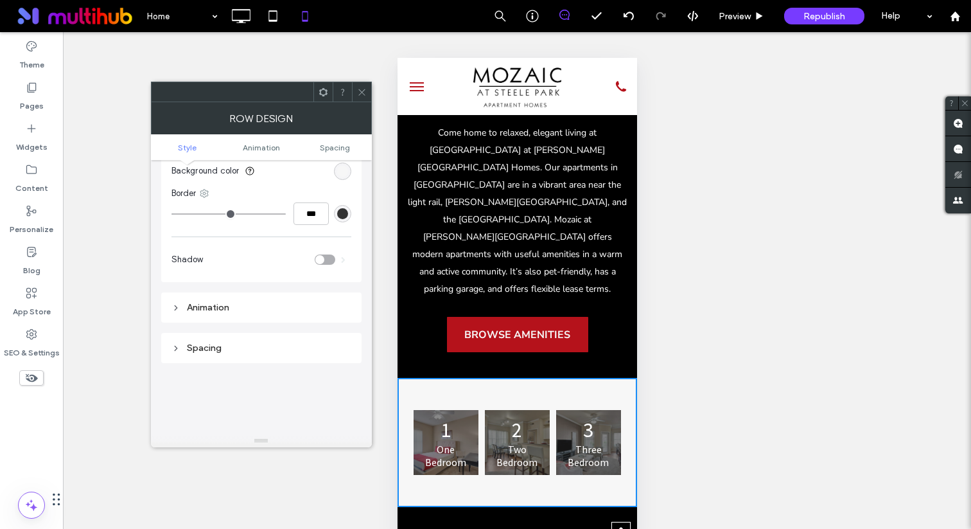
scroll to position [99, 0]
click at [300, 339] on div "Spacing" at bounding box center [261, 339] width 180 height 11
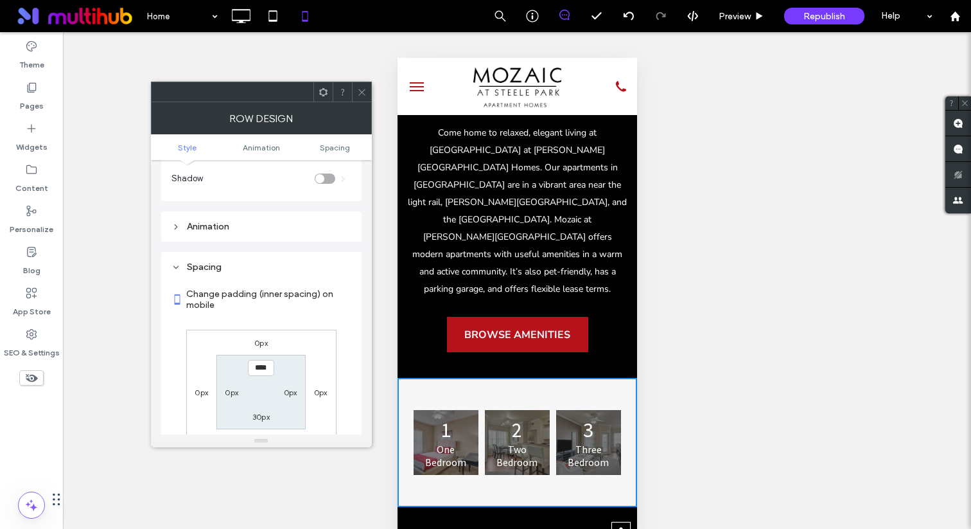
scroll to position [228, 0]
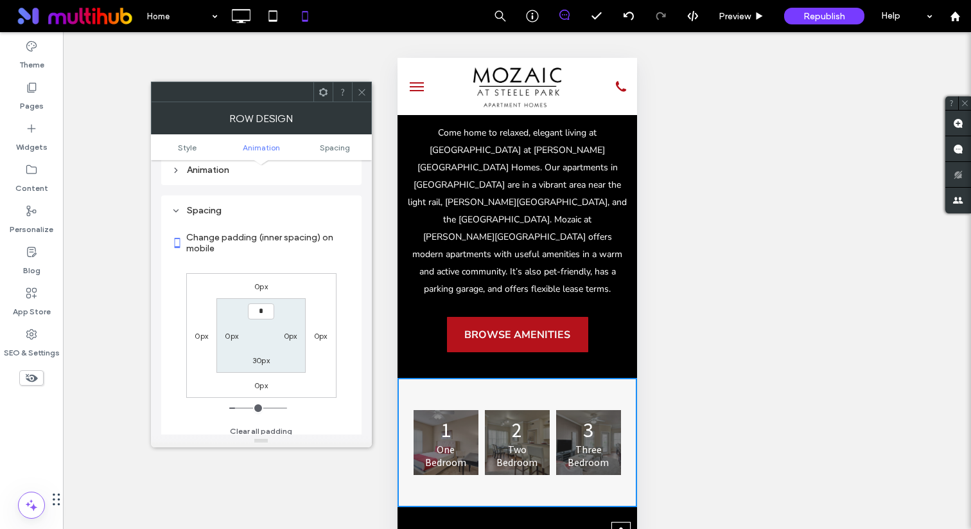
type input "***"
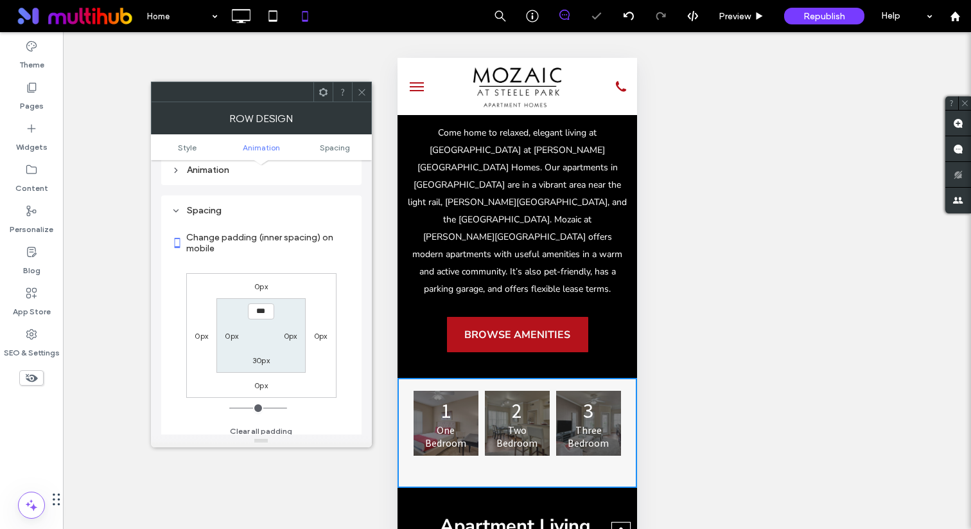
click at [263, 353] on div "30px" at bounding box center [260, 359] width 17 height 13
click at [262, 361] on label "30px" at bounding box center [260, 360] width 17 height 10
type input "**"
type input "*"
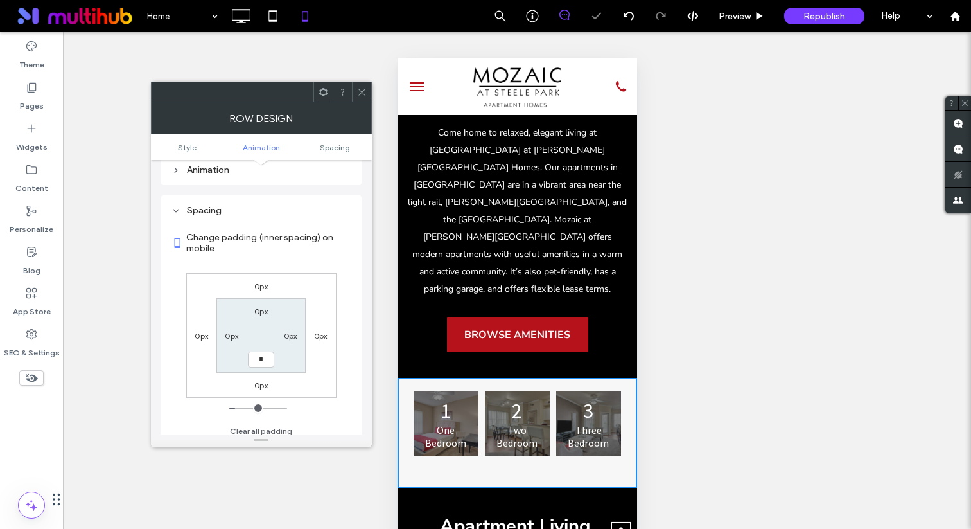
type input "***"
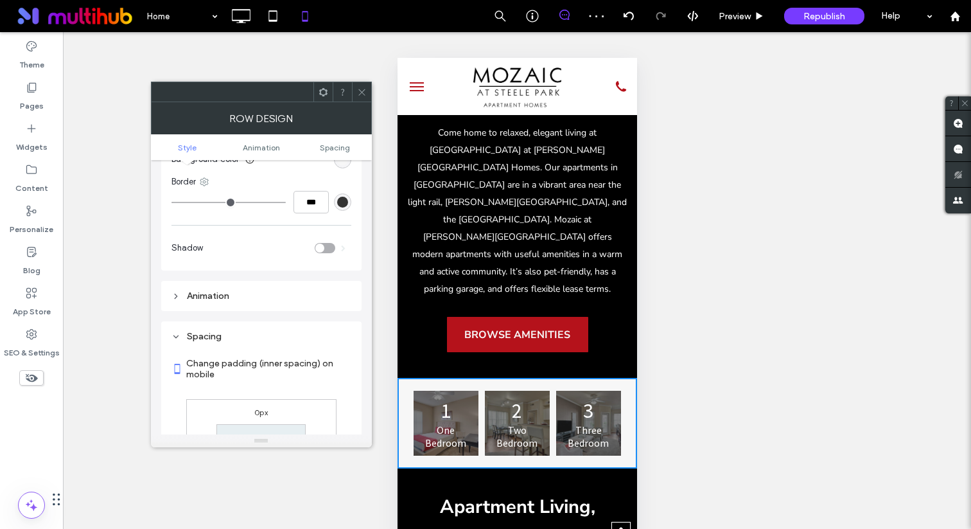
scroll to position [85, 0]
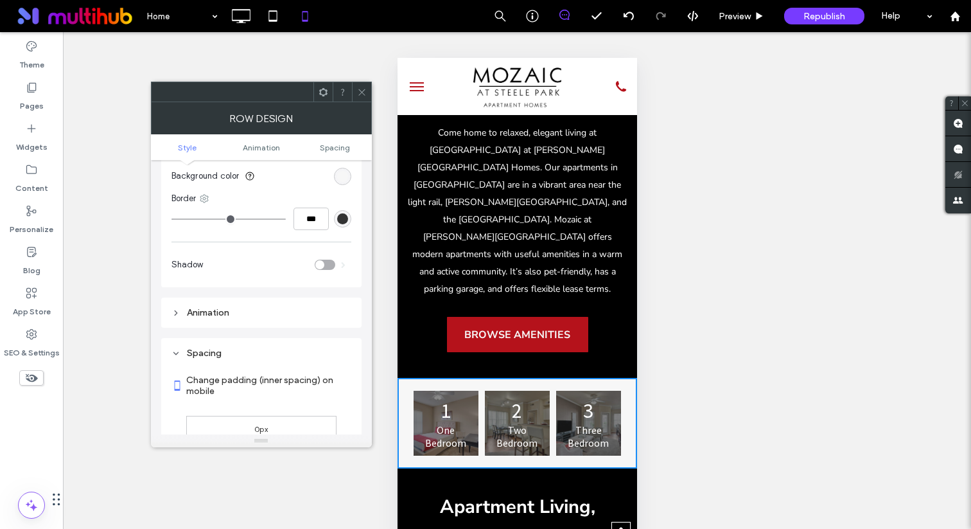
click at [363, 95] on icon at bounding box center [362, 92] width 10 height 10
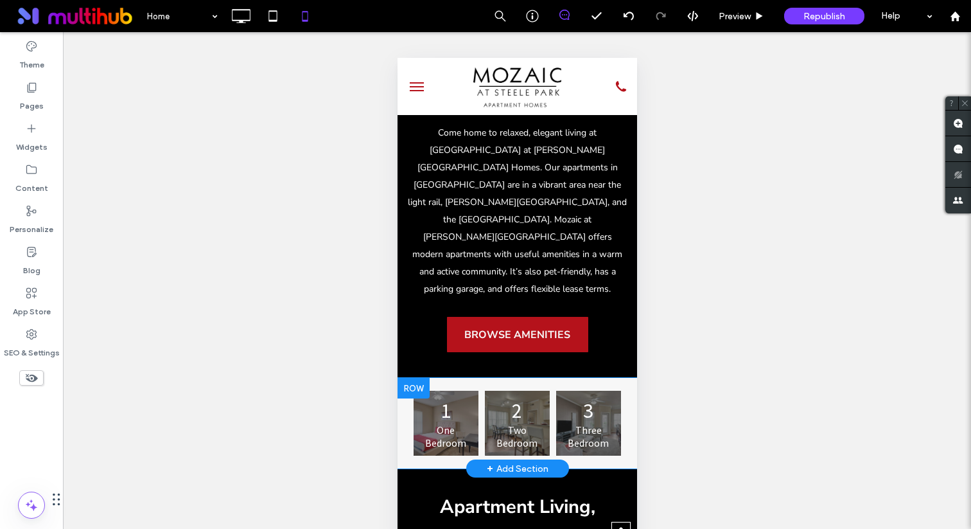
click at [410, 378] on div at bounding box center [413, 388] width 32 height 21
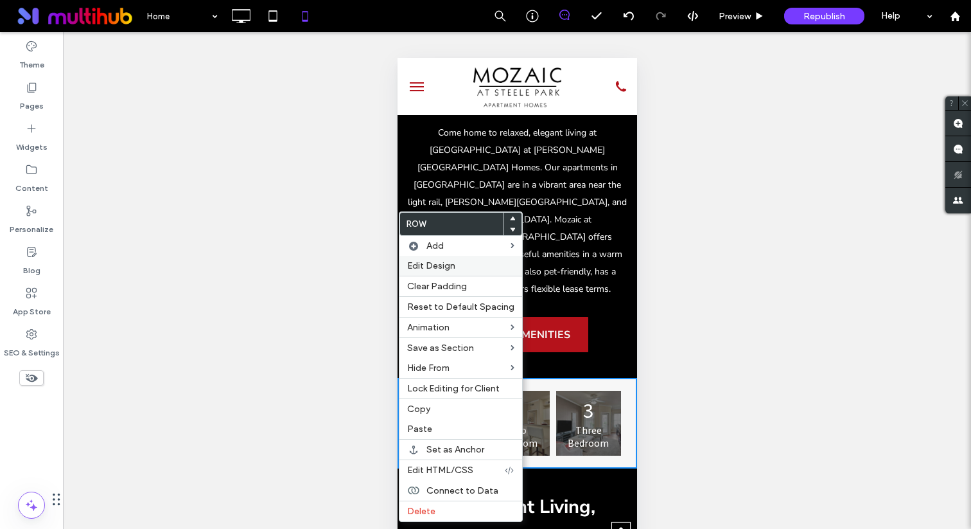
click at [430, 261] on span "Edit Design" at bounding box center [431, 265] width 48 height 11
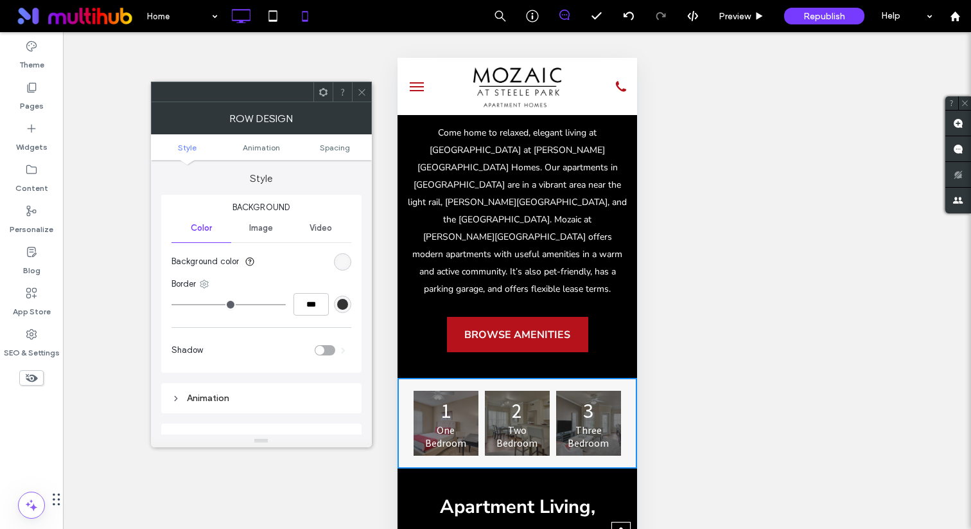
click at [247, 18] on icon at bounding box center [241, 16] width 26 height 26
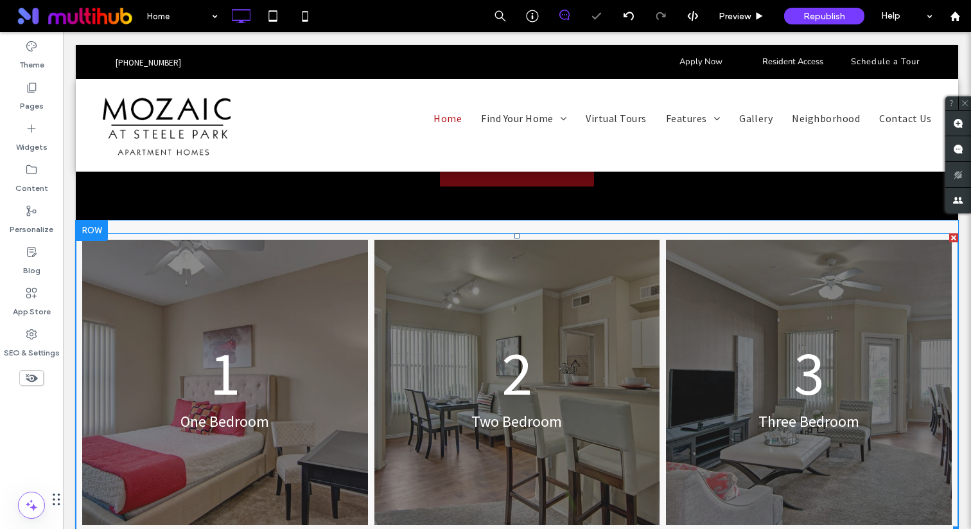
scroll to position [702, 0]
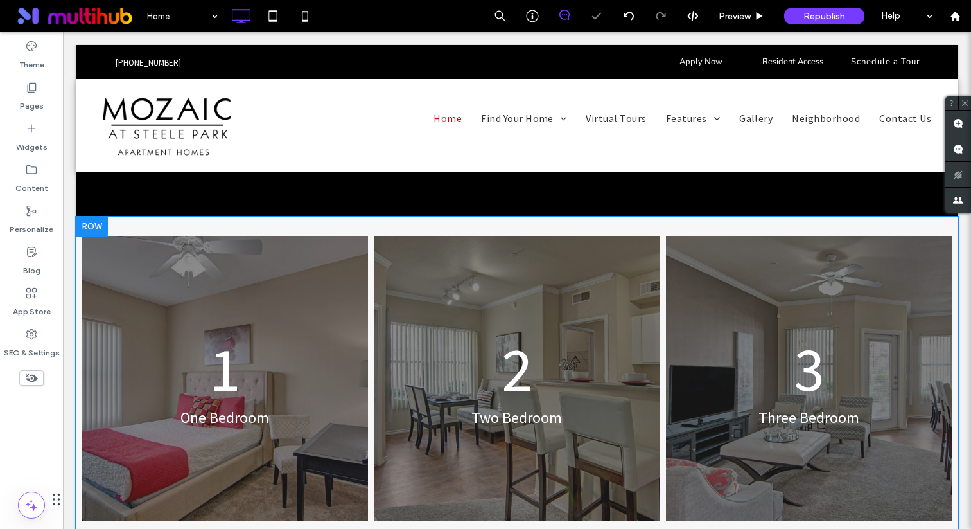
click at [96, 216] on div at bounding box center [92, 226] width 32 height 21
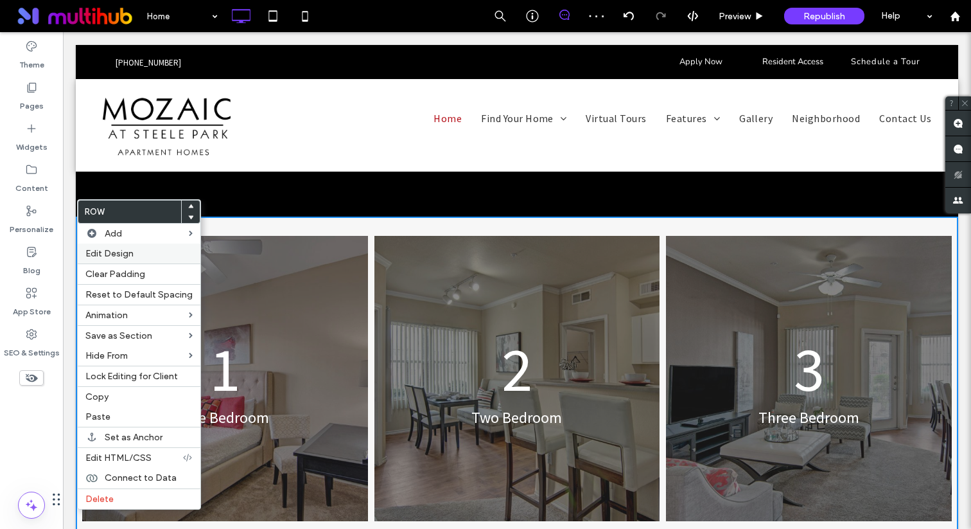
click at [118, 252] on span "Edit Design" at bounding box center [109, 253] width 48 height 11
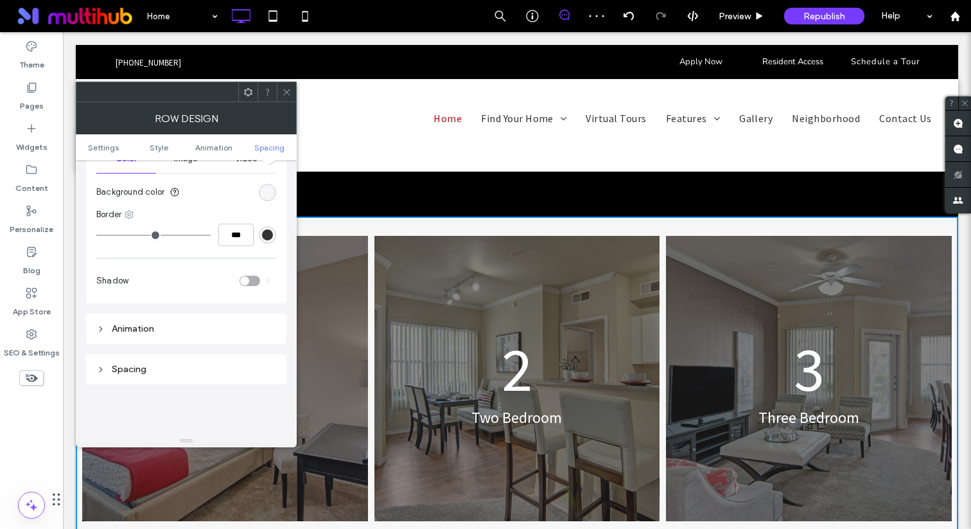
scroll to position [363, 0]
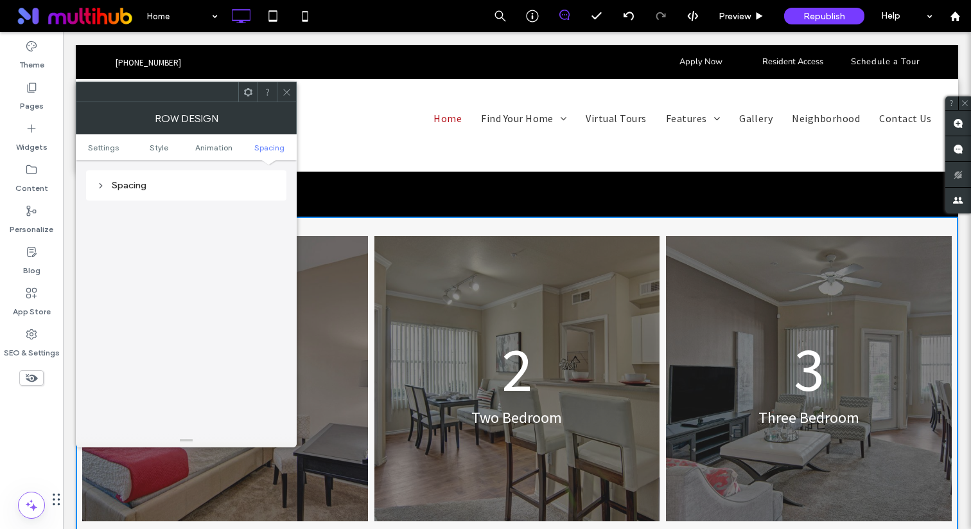
click at [204, 170] on div "Spacing" at bounding box center [186, 185] width 200 height 30
click at [204, 195] on div "Spacing" at bounding box center [186, 185] width 200 height 30
click at [206, 184] on div "Spacing" at bounding box center [186, 185] width 180 height 11
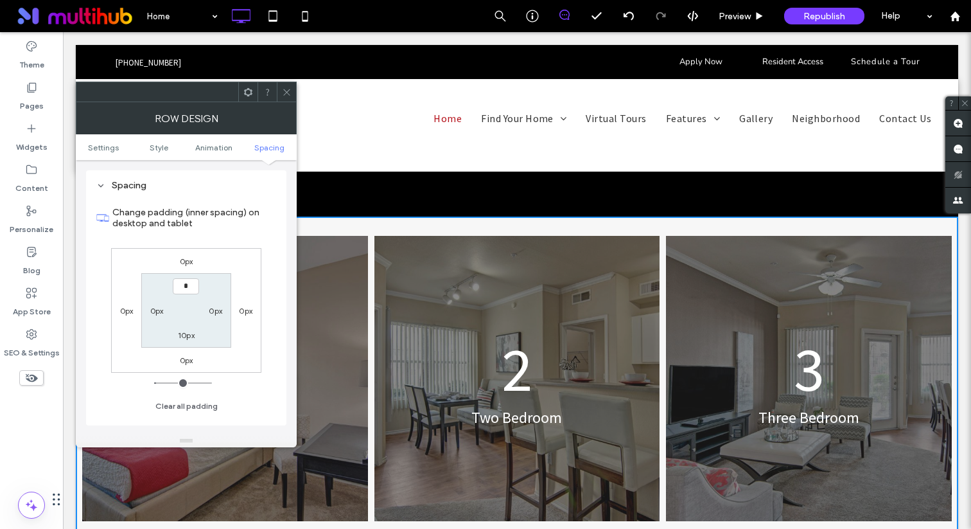
type input "***"
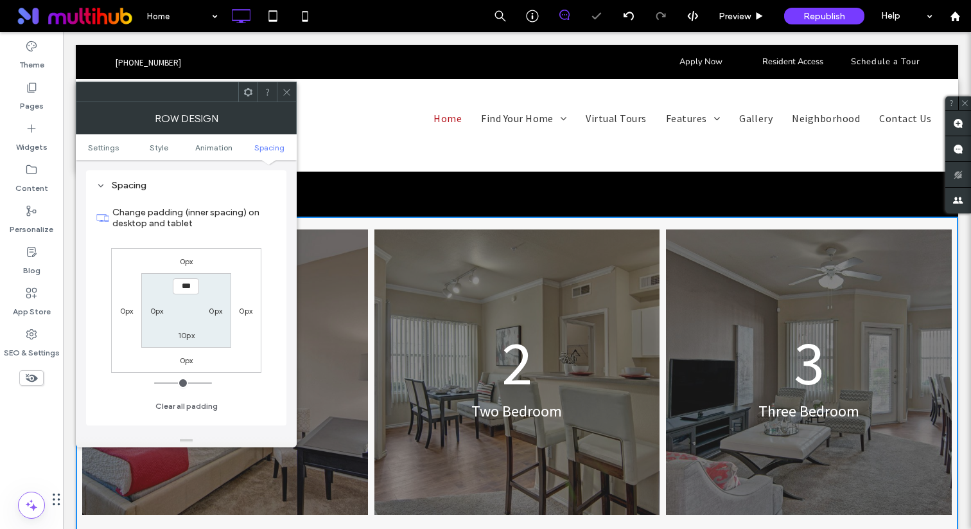
click at [184, 333] on label "10px" at bounding box center [186, 335] width 17 height 10
type input "**"
type input "*"
type input "***"
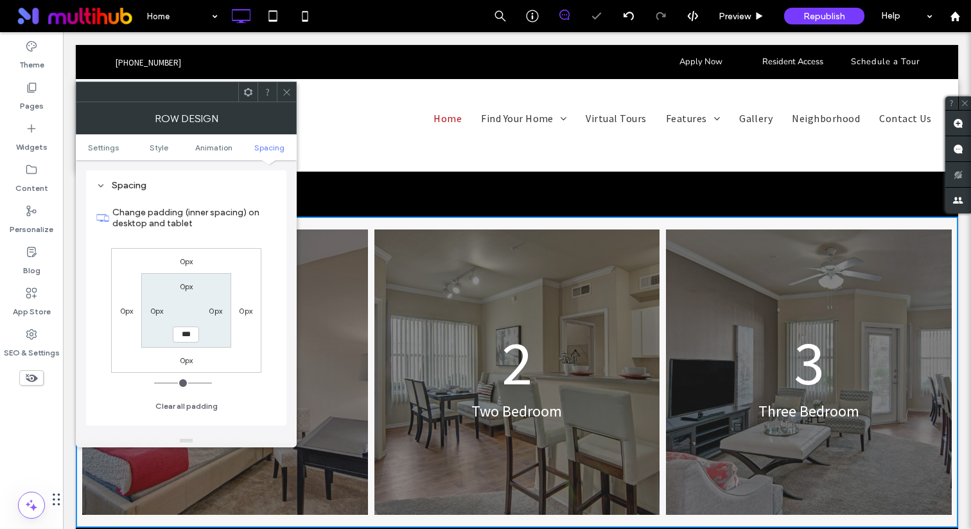
click at [284, 87] on icon at bounding box center [287, 92] width 10 height 10
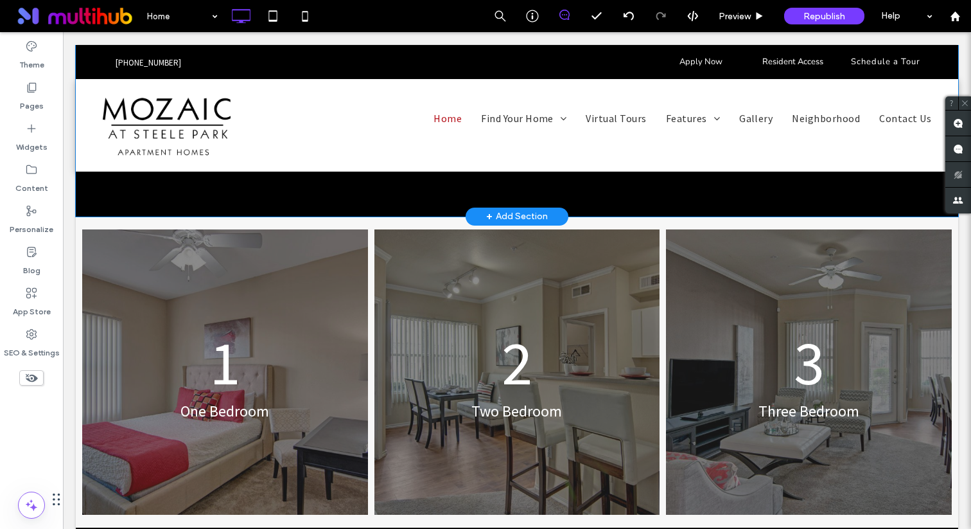
click at [503, 209] on div "+ Add Section" at bounding box center [517, 216] width 62 height 14
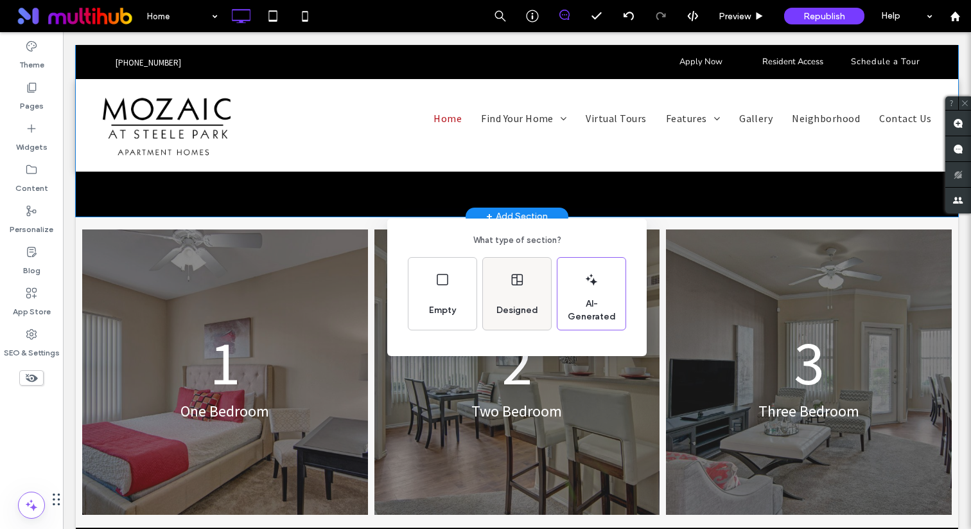
click at [513, 285] on icon at bounding box center [516, 279] width 15 height 15
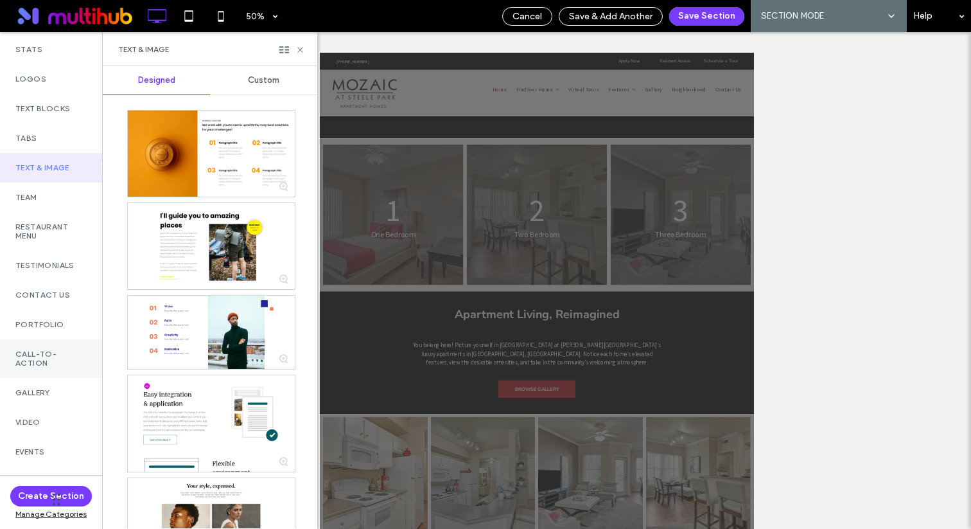
scroll to position [252, 0]
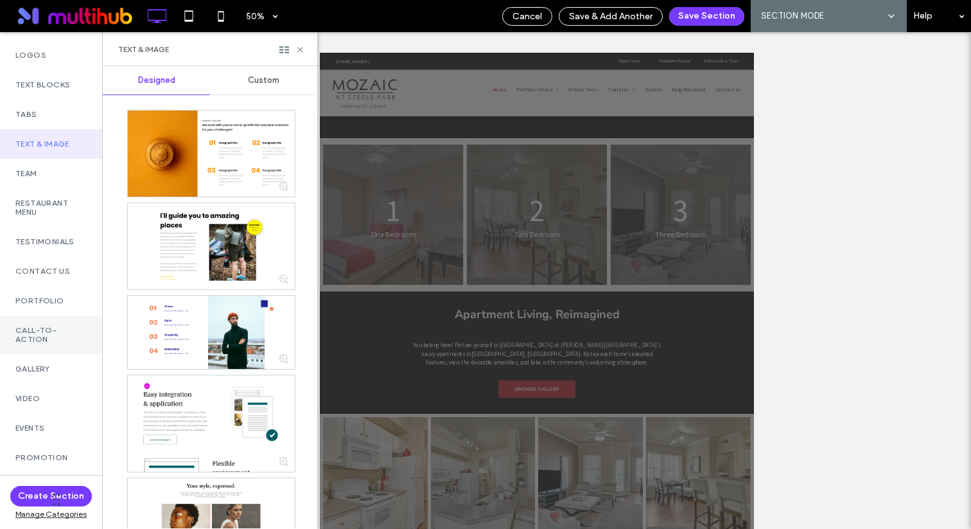
click at [46, 344] on div "Call-To-Action" at bounding box center [51, 334] width 102 height 39
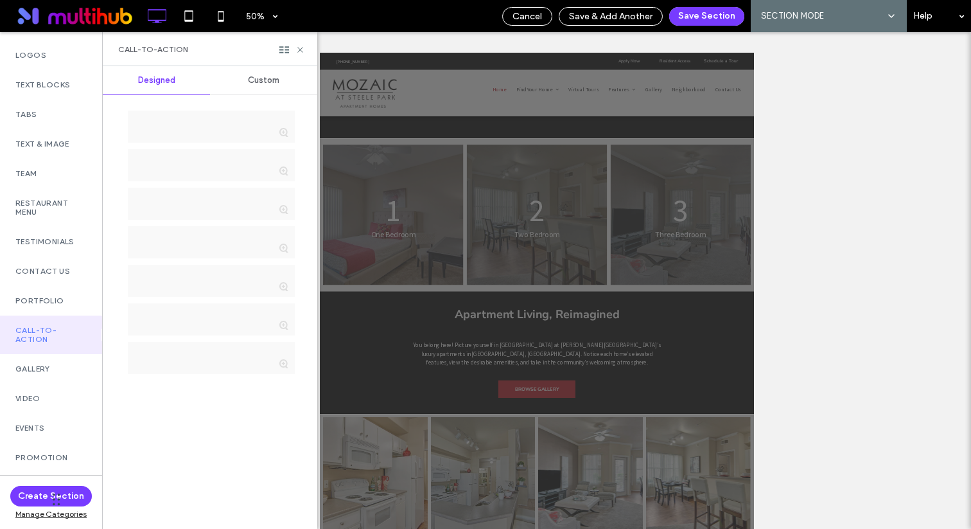
click at [257, 82] on span "Custom" at bounding box center [263, 80] width 31 height 10
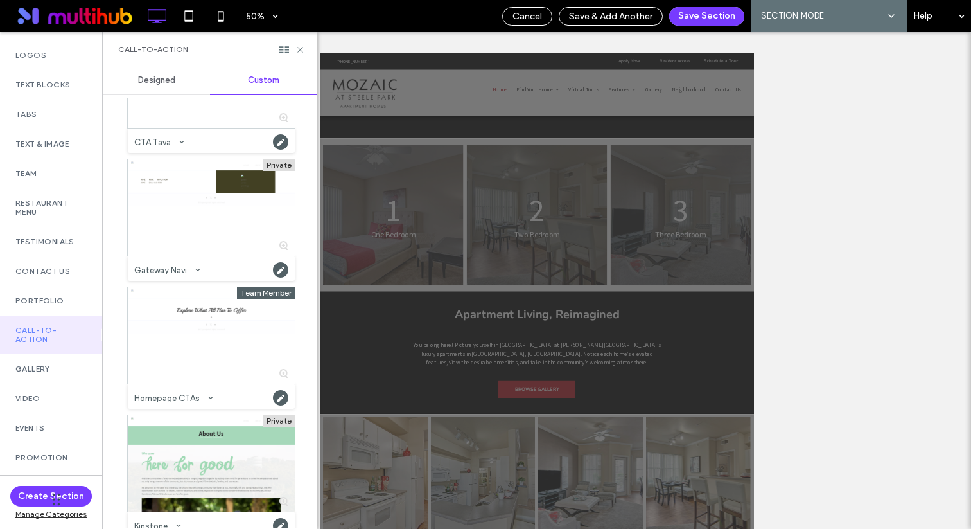
scroll to position [990, 0]
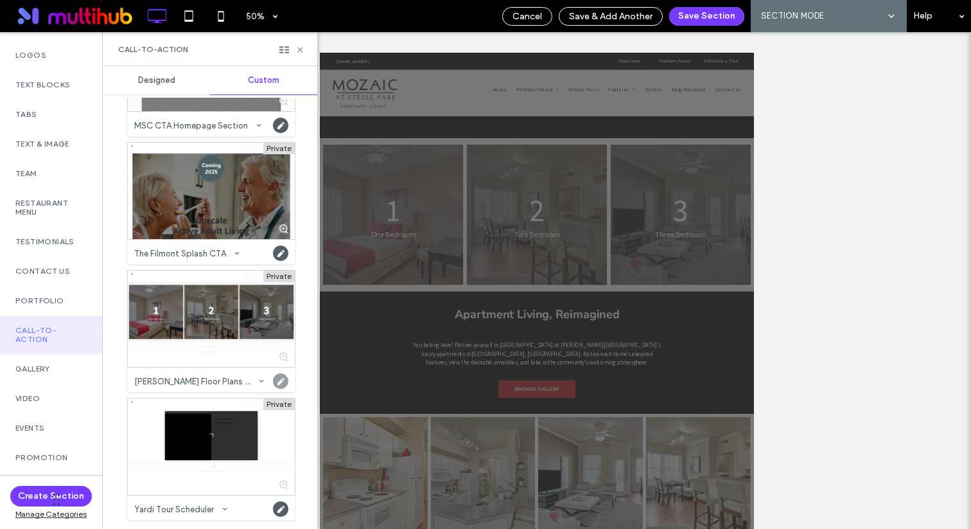
click at [277, 384] on use at bounding box center [280, 380] width 15 height 15
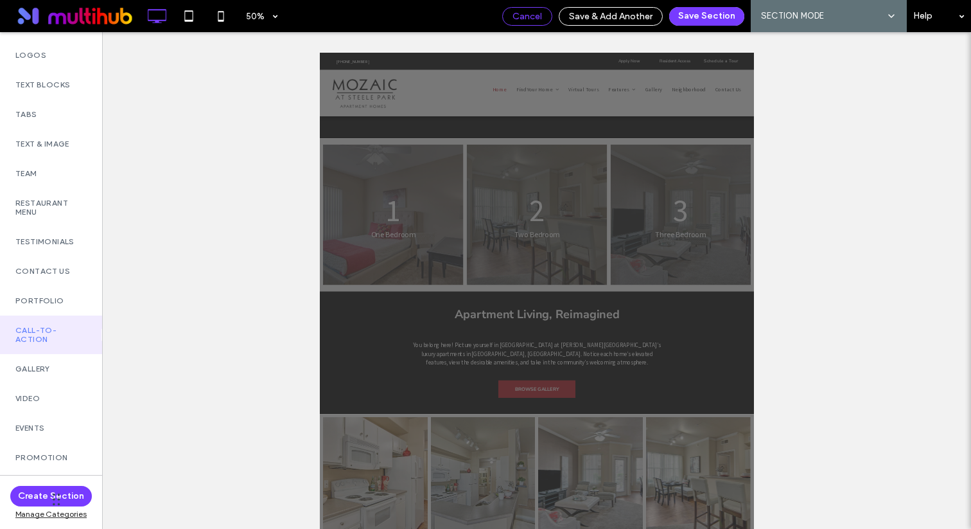
drag, startPoint x: 530, startPoint y: 17, endPoint x: 356, endPoint y: 269, distance: 306.0
click at [530, 17] on span "Cancel" at bounding box center [527, 16] width 30 height 11
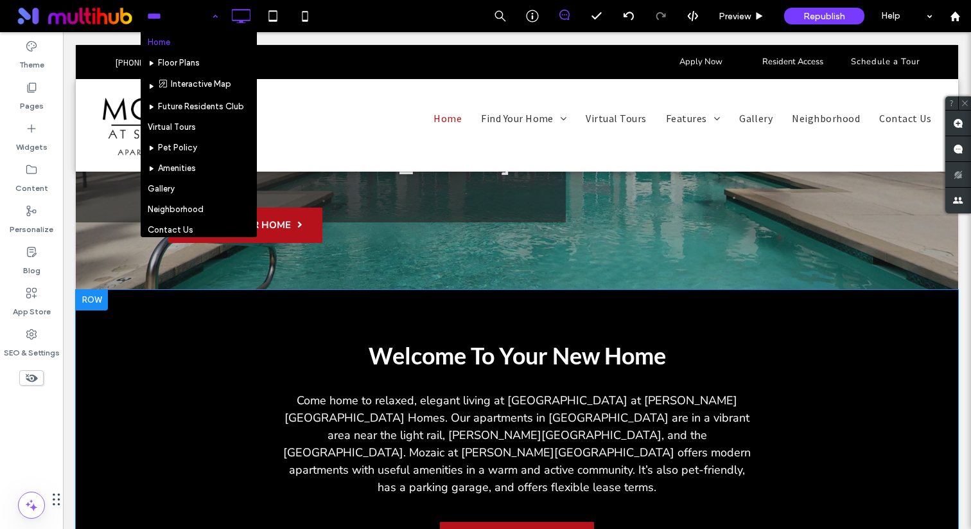
scroll to position [344, 0]
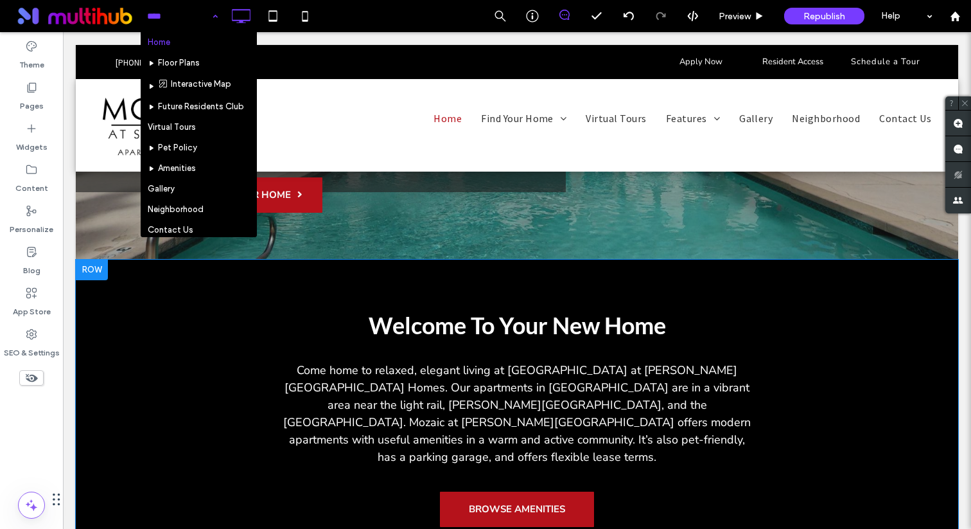
click at [98, 277] on div at bounding box center [92, 269] width 32 height 21
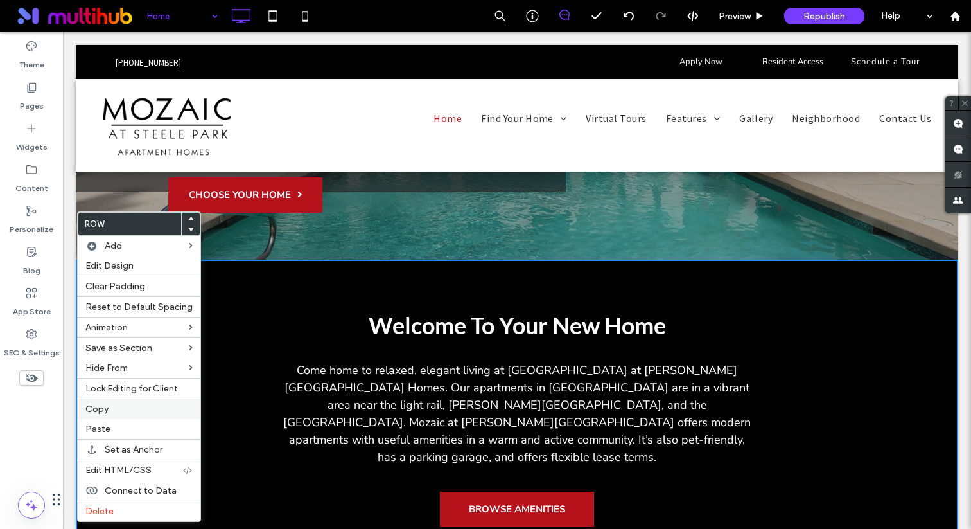
click at [123, 415] on div "Copy" at bounding box center [139, 408] width 123 height 21
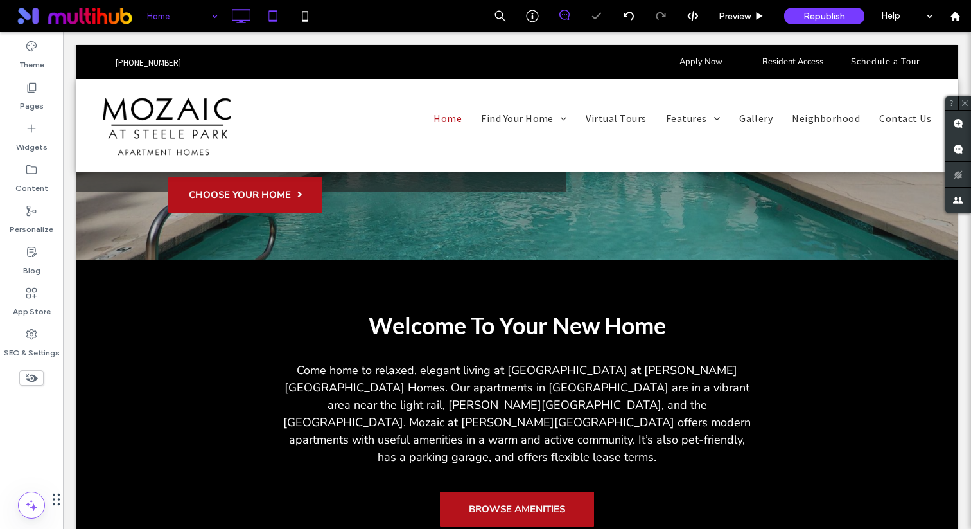
click at [279, 14] on icon at bounding box center [273, 16] width 26 height 26
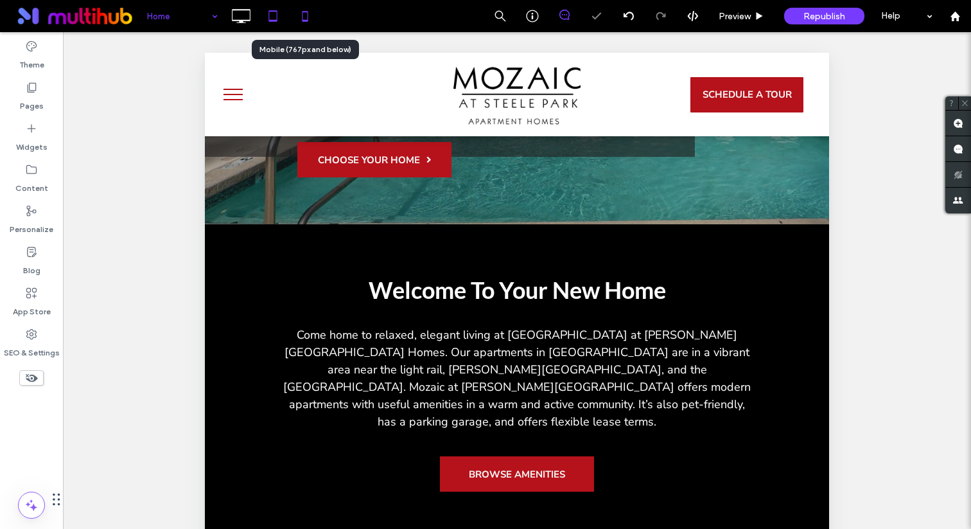
click at [298, 14] on icon at bounding box center [305, 16] width 26 height 26
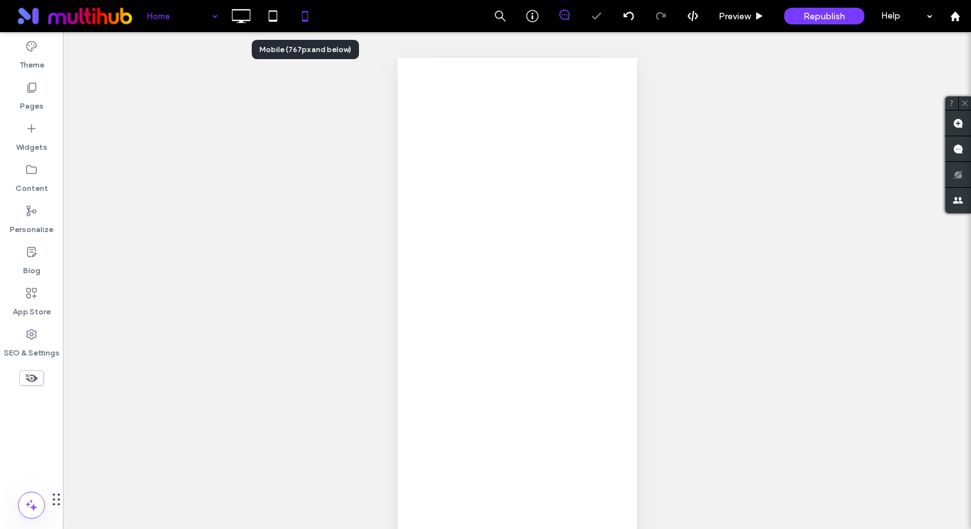
scroll to position [0, 0]
click at [245, 13] on icon at bounding box center [241, 16] width 26 height 26
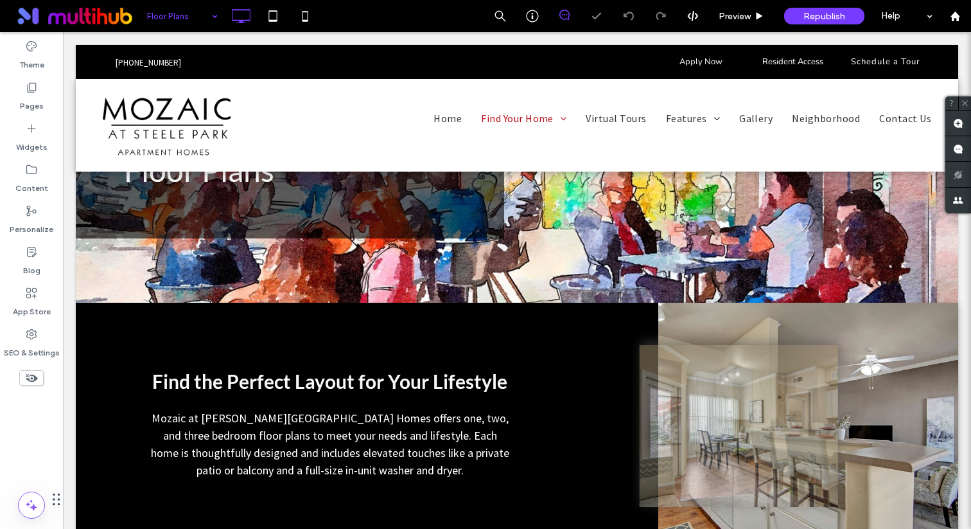
scroll to position [202, 0]
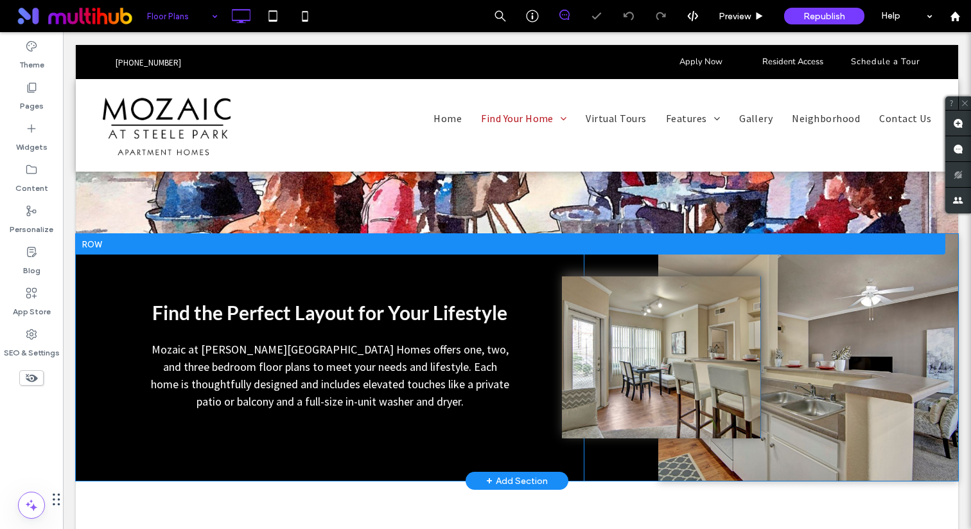
click at [105, 249] on div at bounding box center [511, 244] width 870 height 21
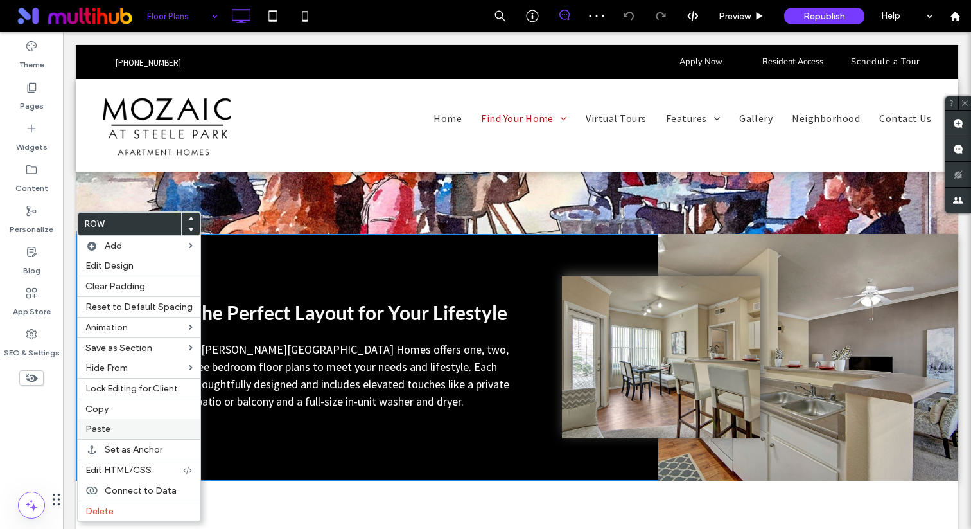
click at [110, 425] on label "Paste" at bounding box center [138, 428] width 107 height 11
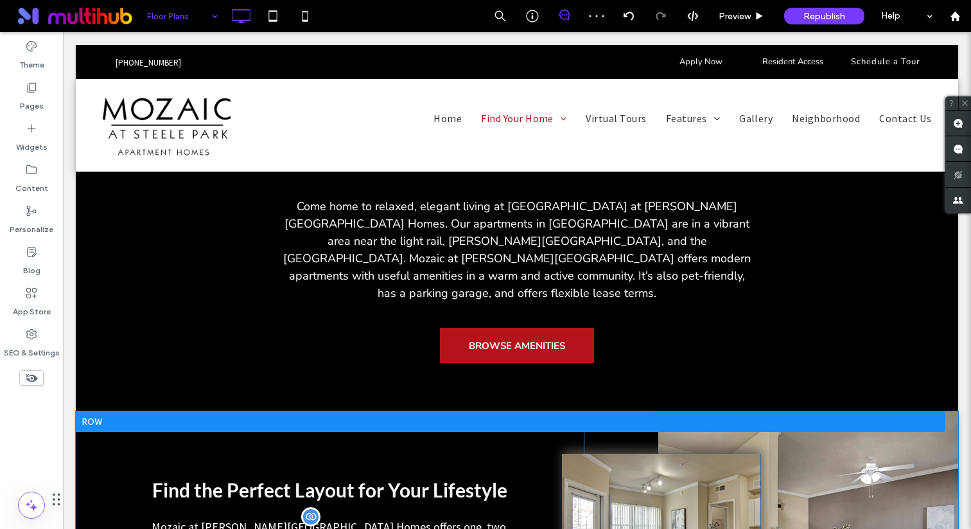
scroll to position [462, 0]
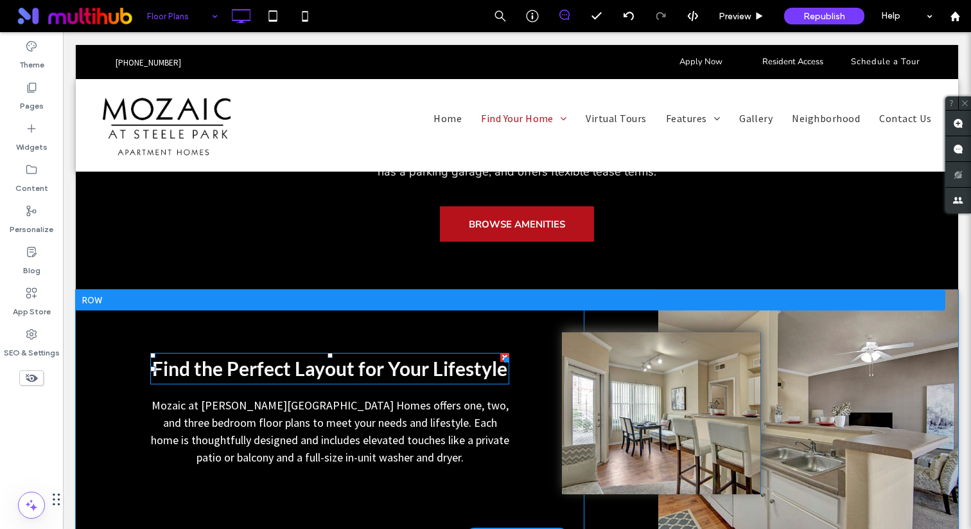
click at [276, 356] on span "Find the Perfect Layout for Your Lifestyle" at bounding box center [329, 367] width 355 height 23
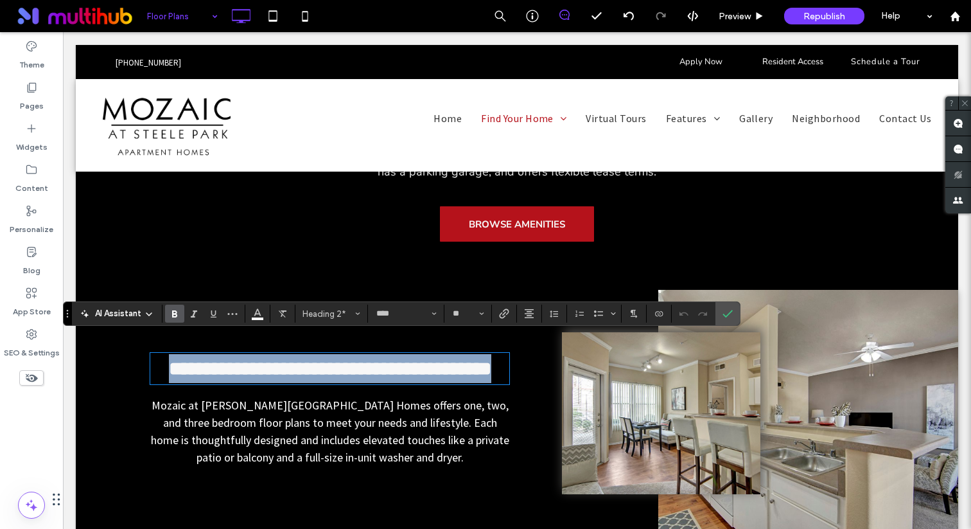
copy span "**********"
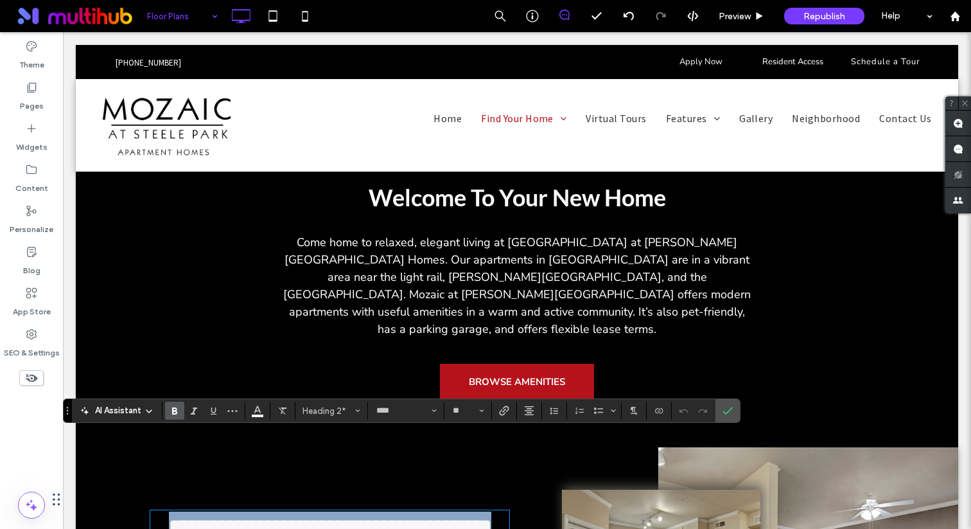
scroll to position [206, 0]
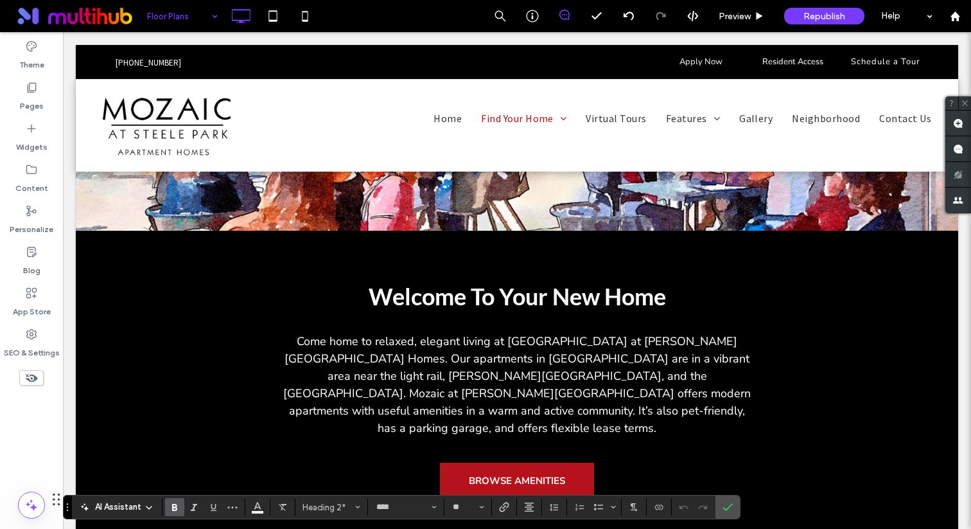
click at [411, 288] on span "Welcome To Your New Home" at bounding box center [517, 296] width 297 height 28
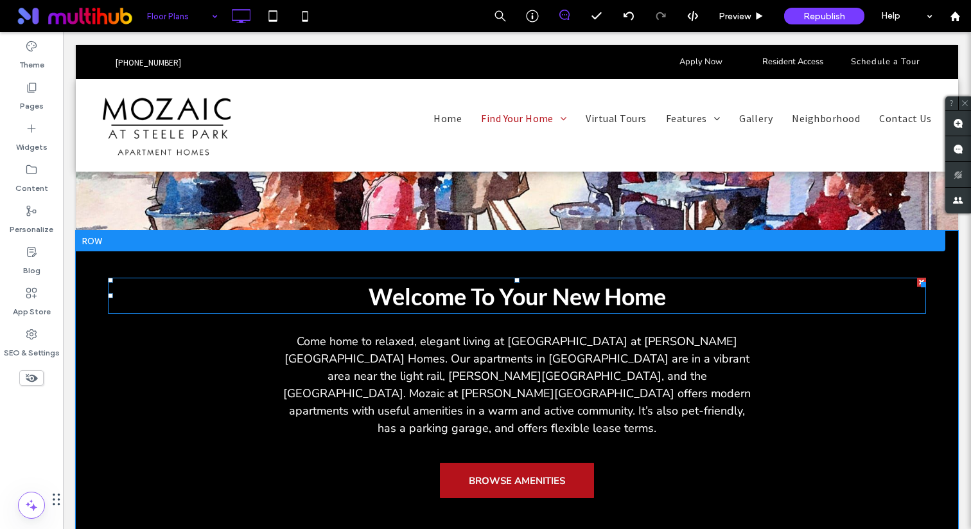
click at [411, 288] on span "Welcome To Your New Home" at bounding box center [517, 296] width 297 height 28
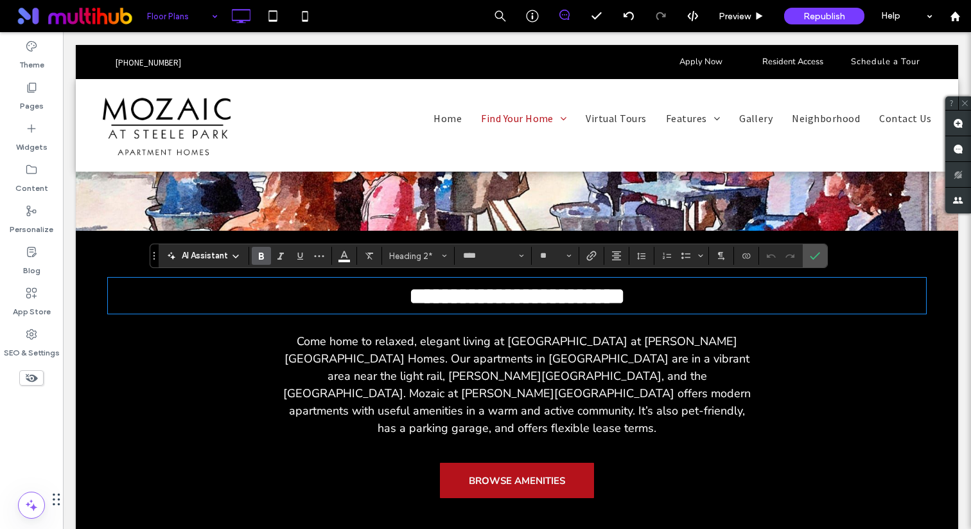
type input "**********"
type input "**"
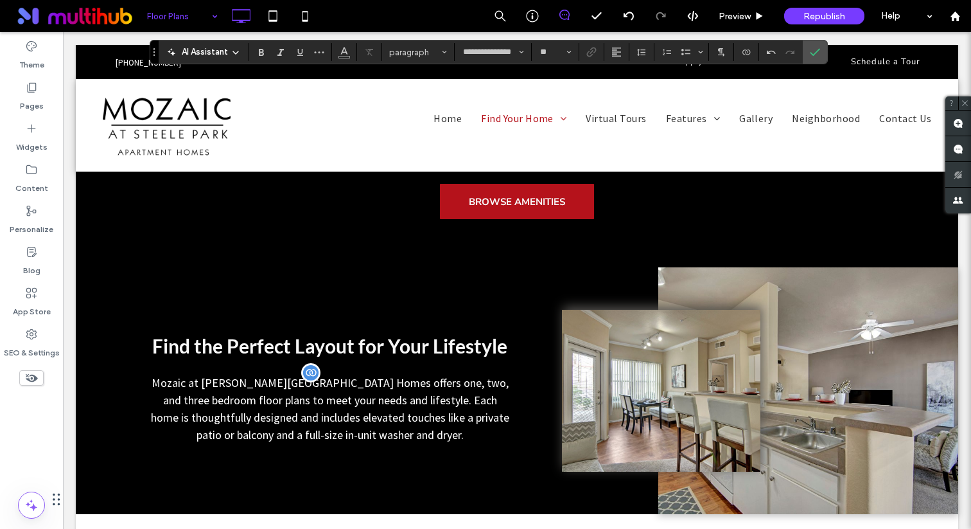
click at [326, 395] on p "Mozaic at [PERSON_NAME][GEOGRAPHIC_DATA] Homes offers one, two, and three bedro…" at bounding box center [329, 408] width 359 height 69
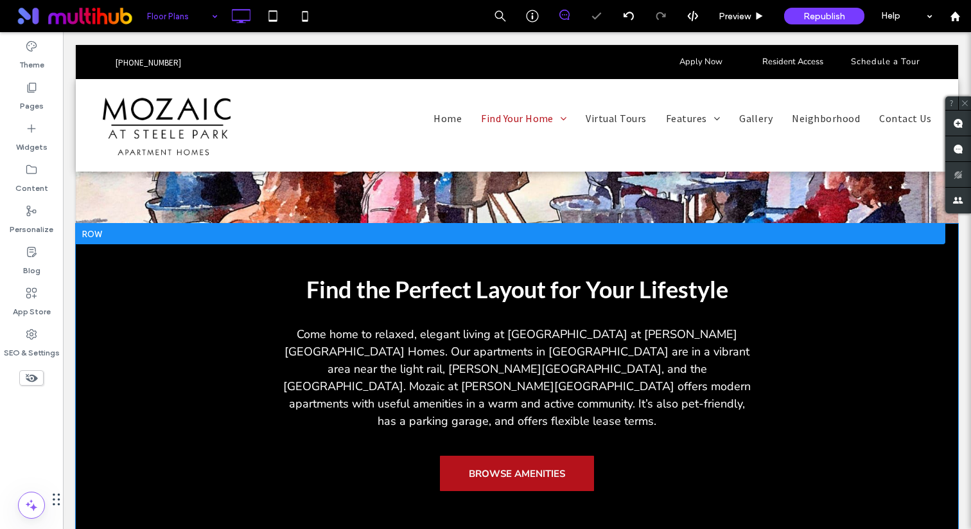
scroll to position [153, 0]
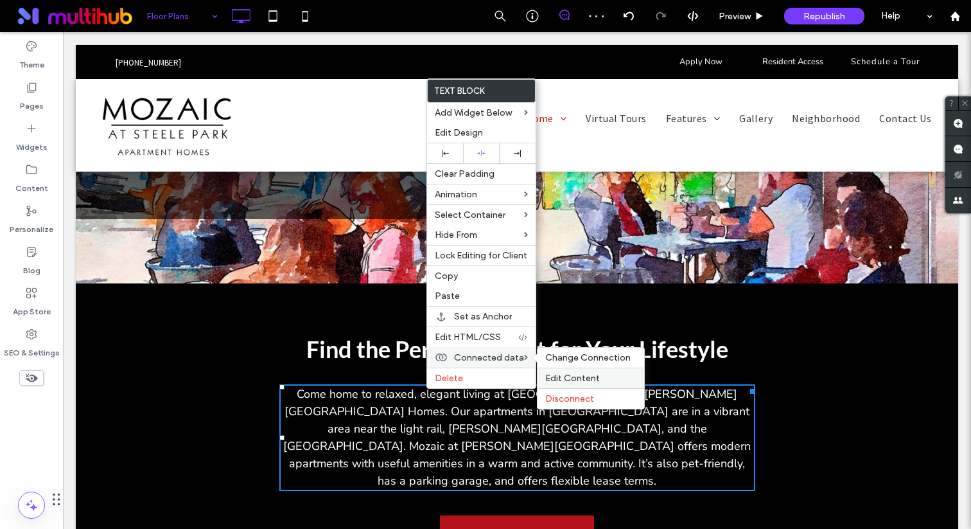
click at [582, 379] on span "Edit Content" at bounding box center [572, 377] width 55 height 11
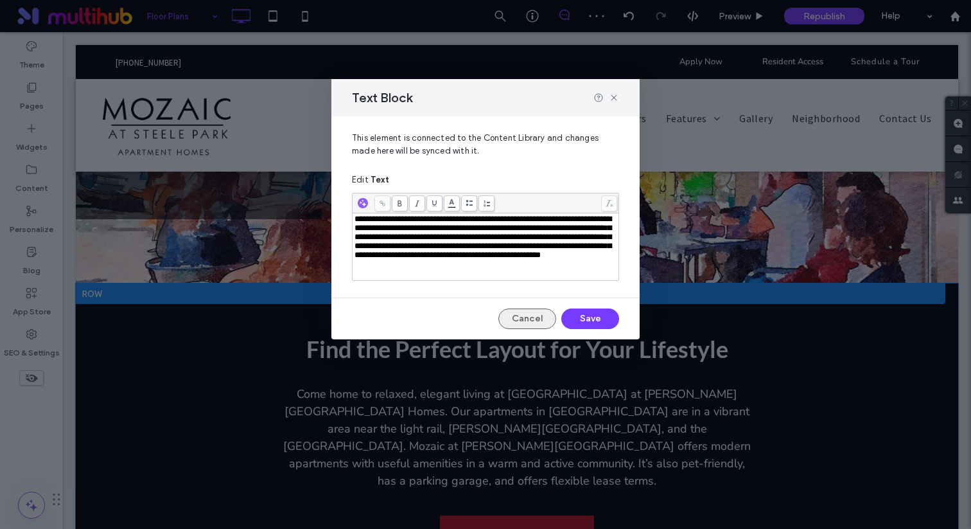
click at [530, 314] on button "Cancel" at bounding box center [527, 318] width 58 height 21
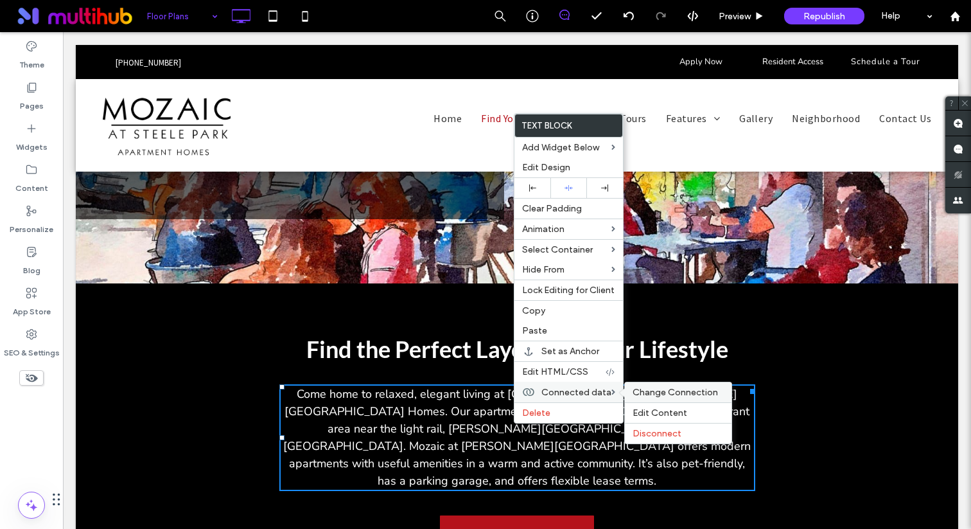
click at [643, 395] on span "Change Connection" at bounding box center [675, 392] width 85 height 11
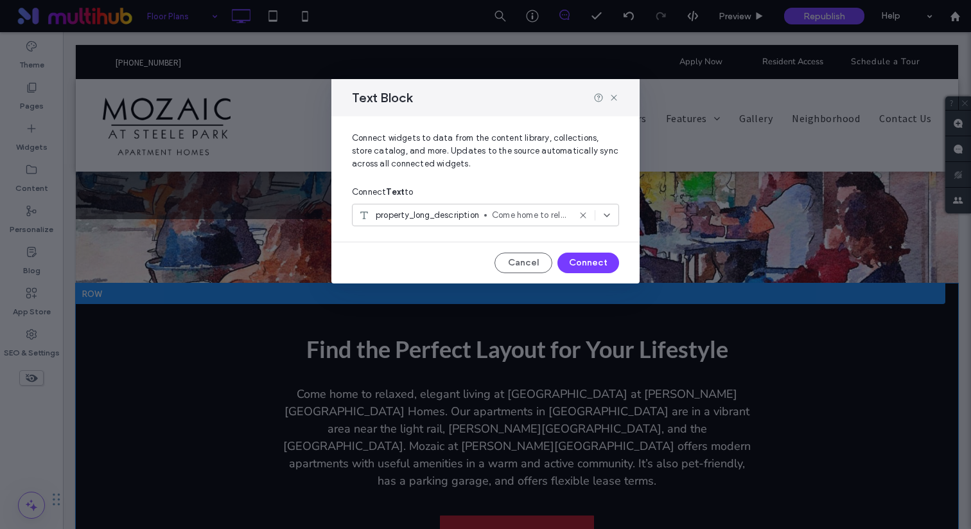
click at [468, 209] on span "property_long_description" at bounding box center [427, 215] width 103 height 13
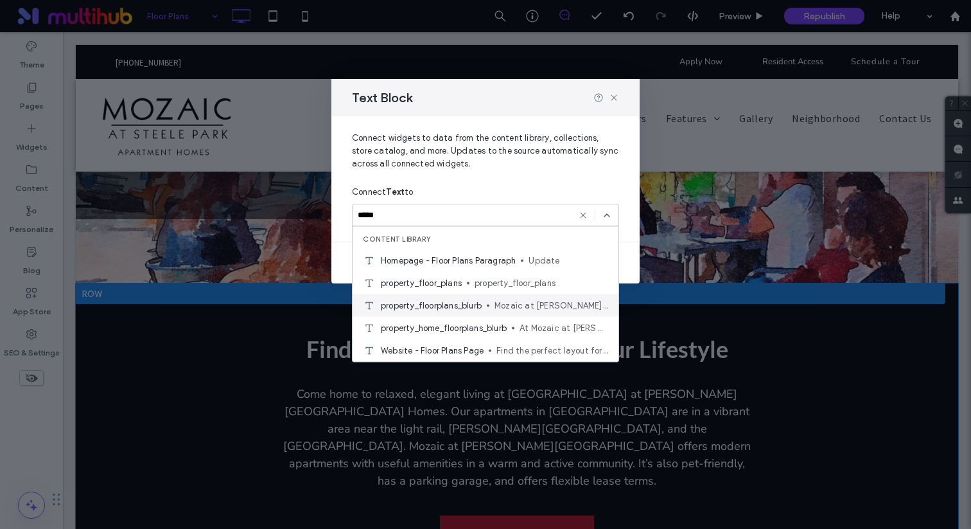
type input "*****"
click at [469, 299] on span "property_floorplans_blurb" at bounding box center [431, 305] width 101 height 13
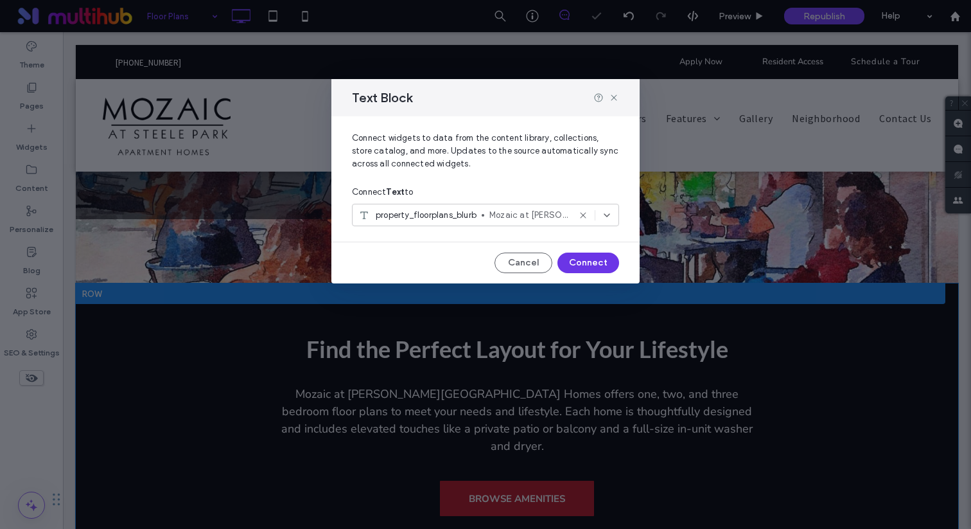
click at [578, 271] on button "Connect" at bounding box center [588, 262] width 62 height 21
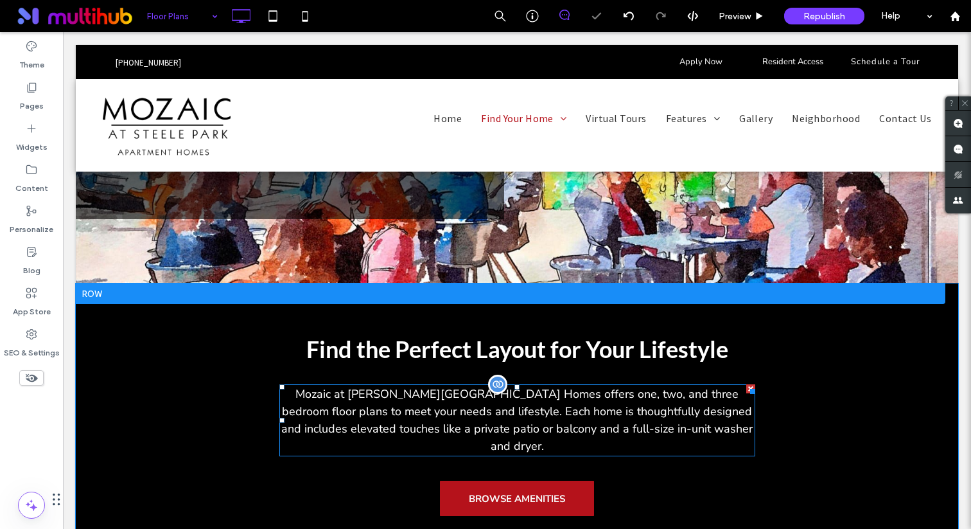
scroll to position [157, 0]
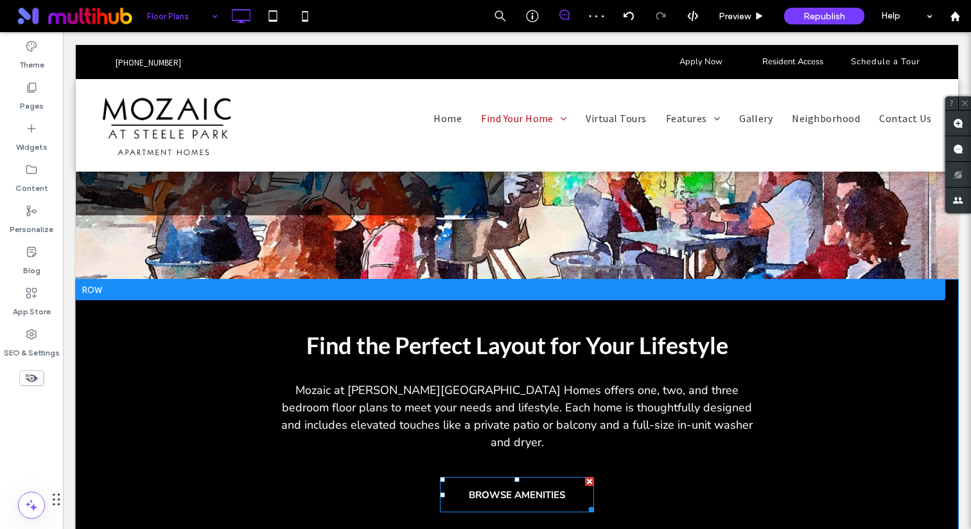
click at [591, 477] on div at bounding box center [589, 481] width 9 height 9
